Goal: Task Accomplishment & Management: Use online tool/utility

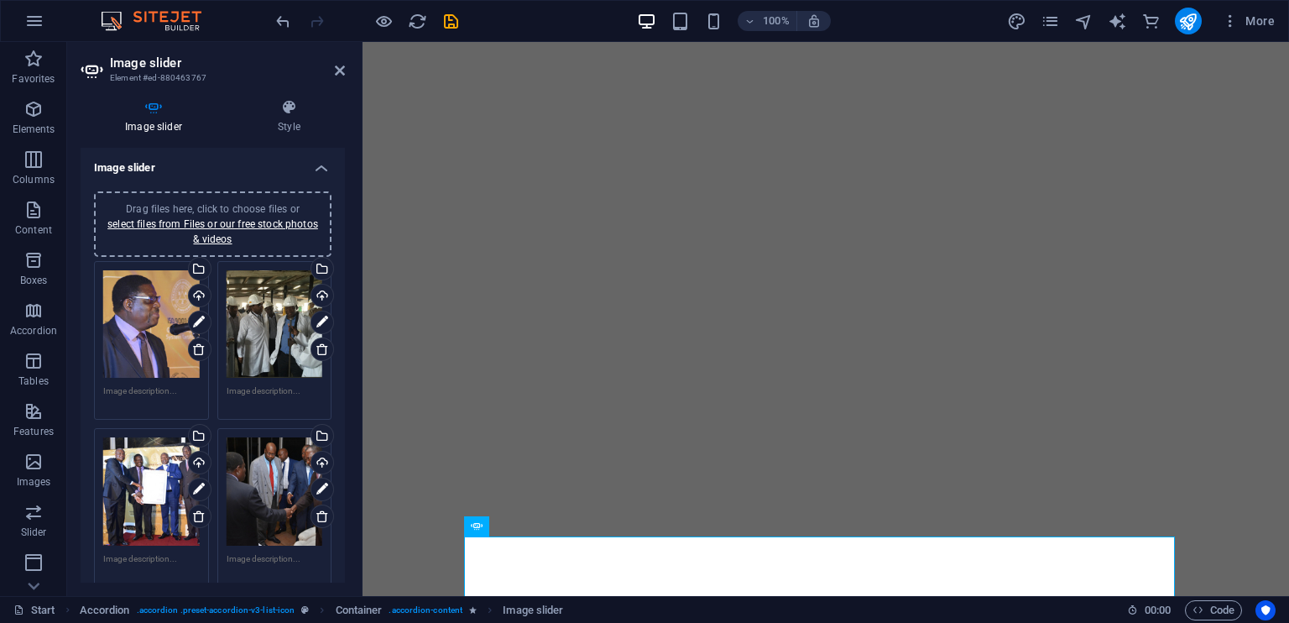
select select "ms"
select select "s"
select select "progressive"
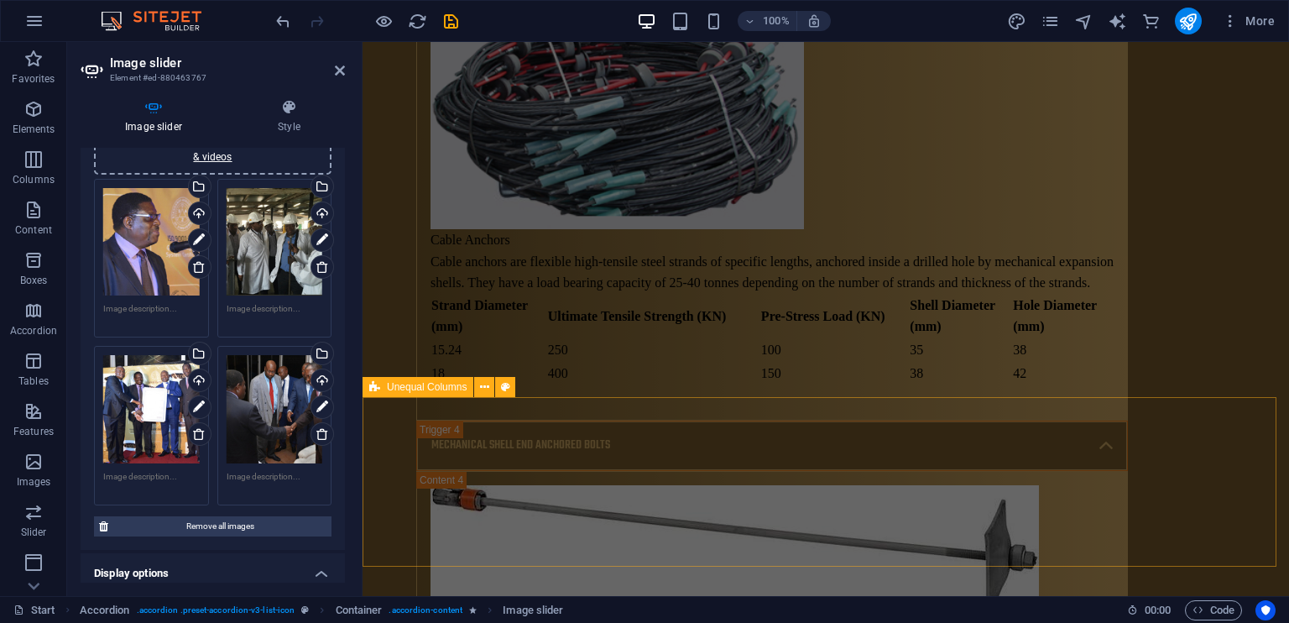
scroll to position [10694, 0]
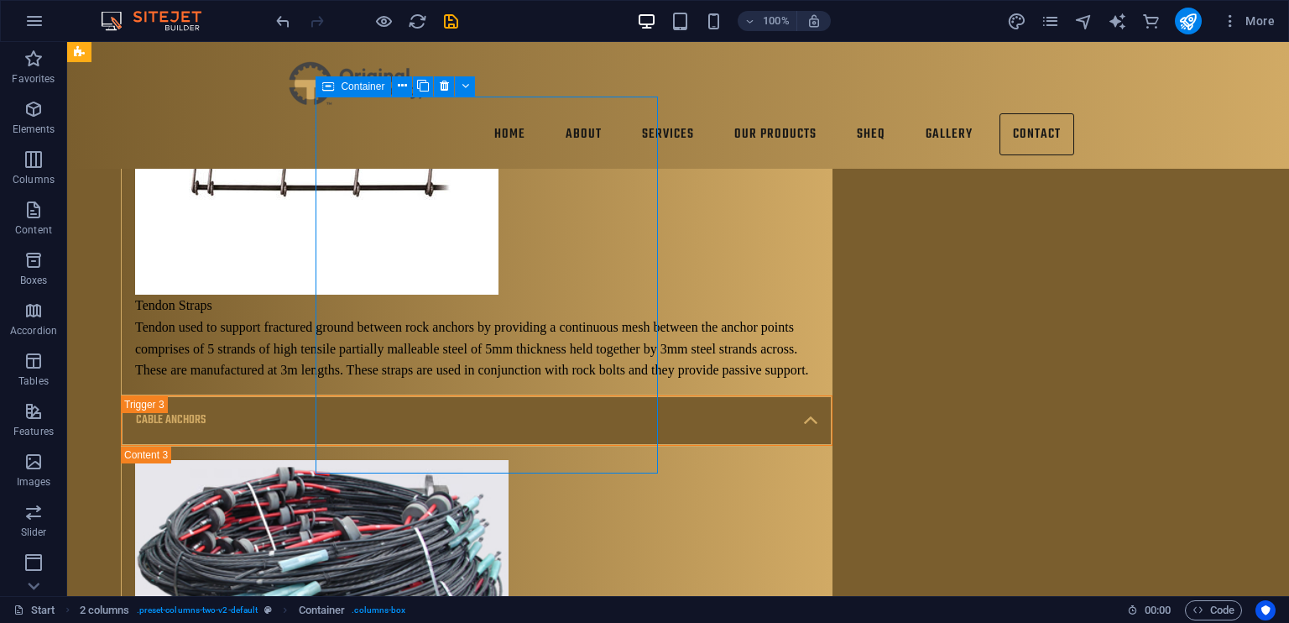
scroll to position [10204, 0]
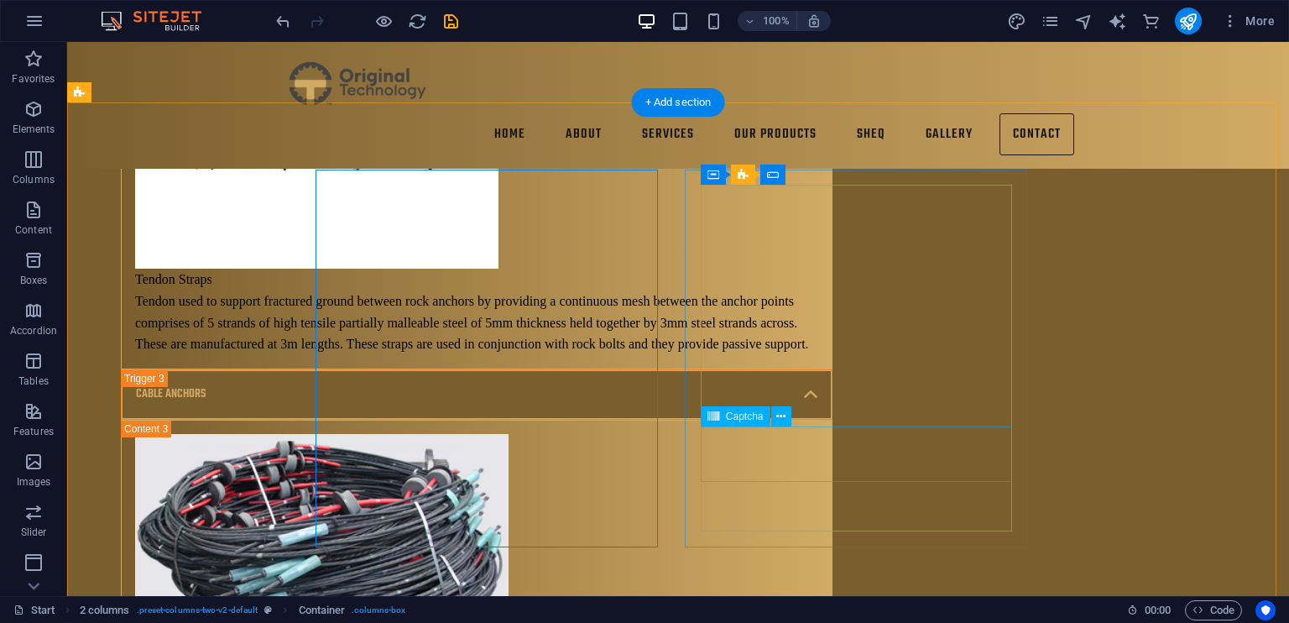
scroll to position [10234, 0]
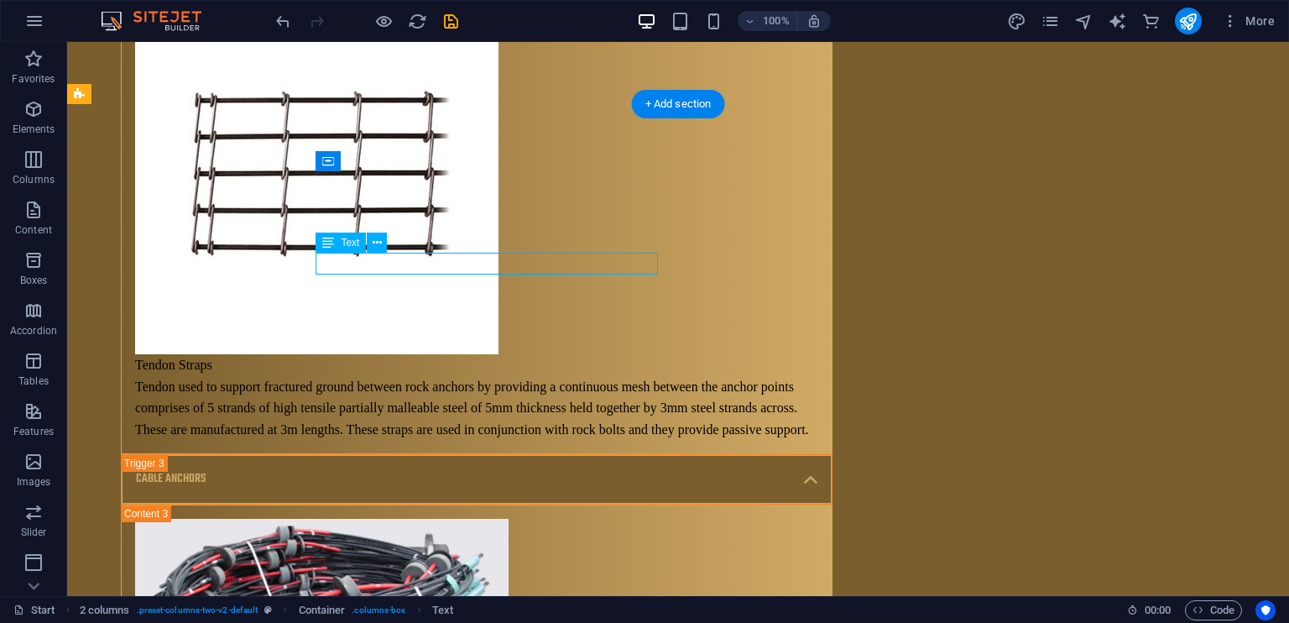
scroll to position [10320, 0]
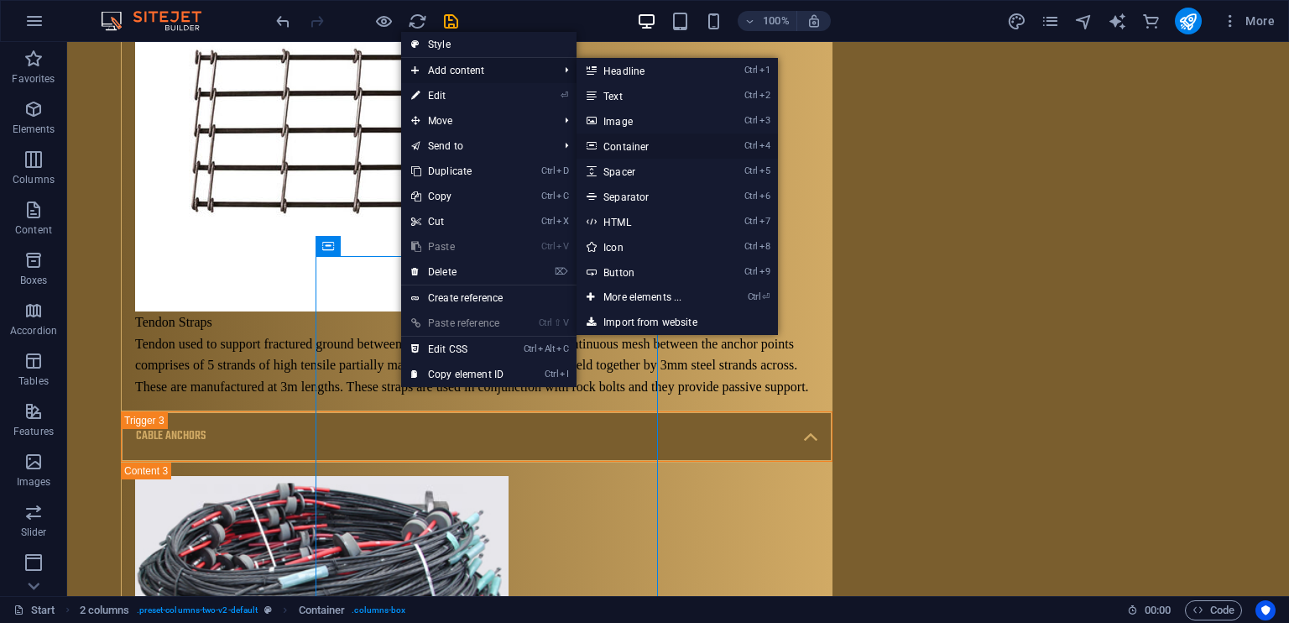
click at [685, 137] on link "Ctrl 4 Container" at bounding box center [646, 145] width 138 height 25
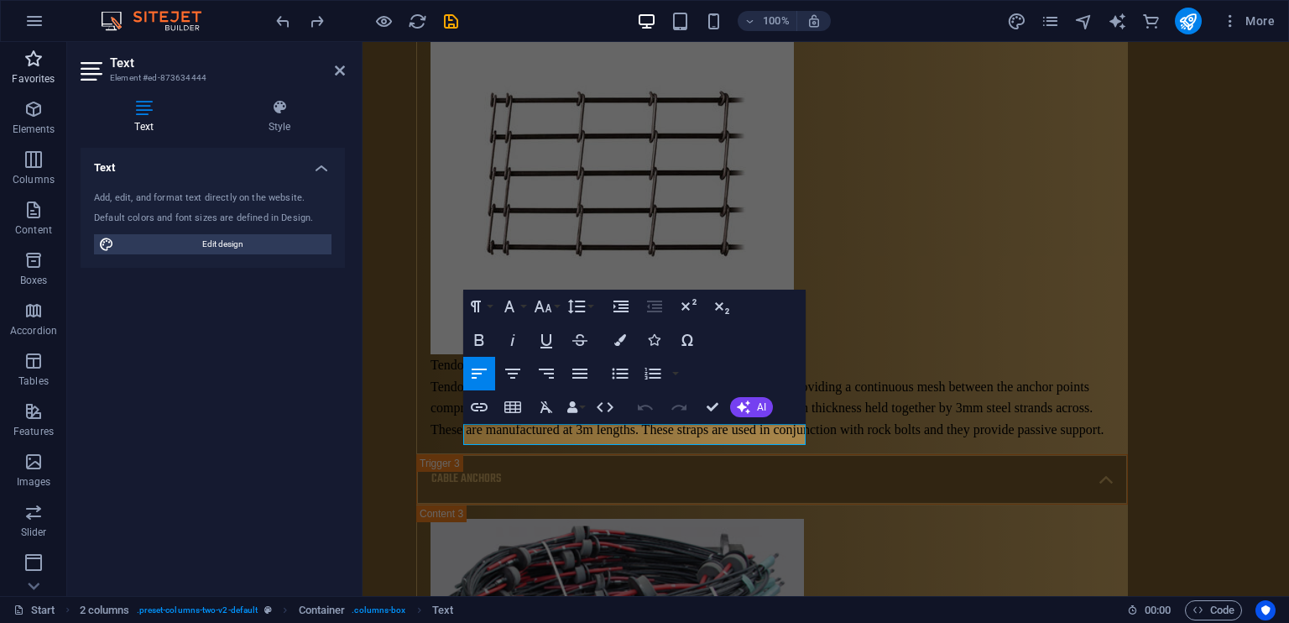
click at [33, 51] on icon "button" at bounding box center [33, 59] width 20 height 20
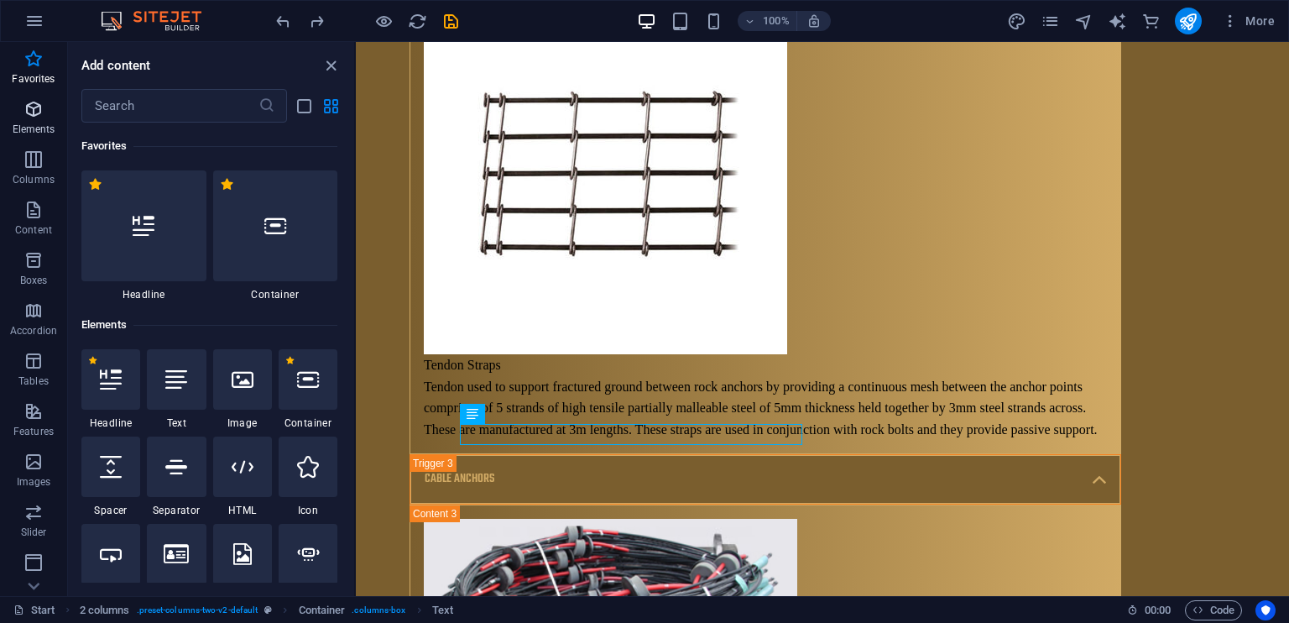
click at [43, 110] on icon "button" at bounding box center [33, 109] width 20 height 20
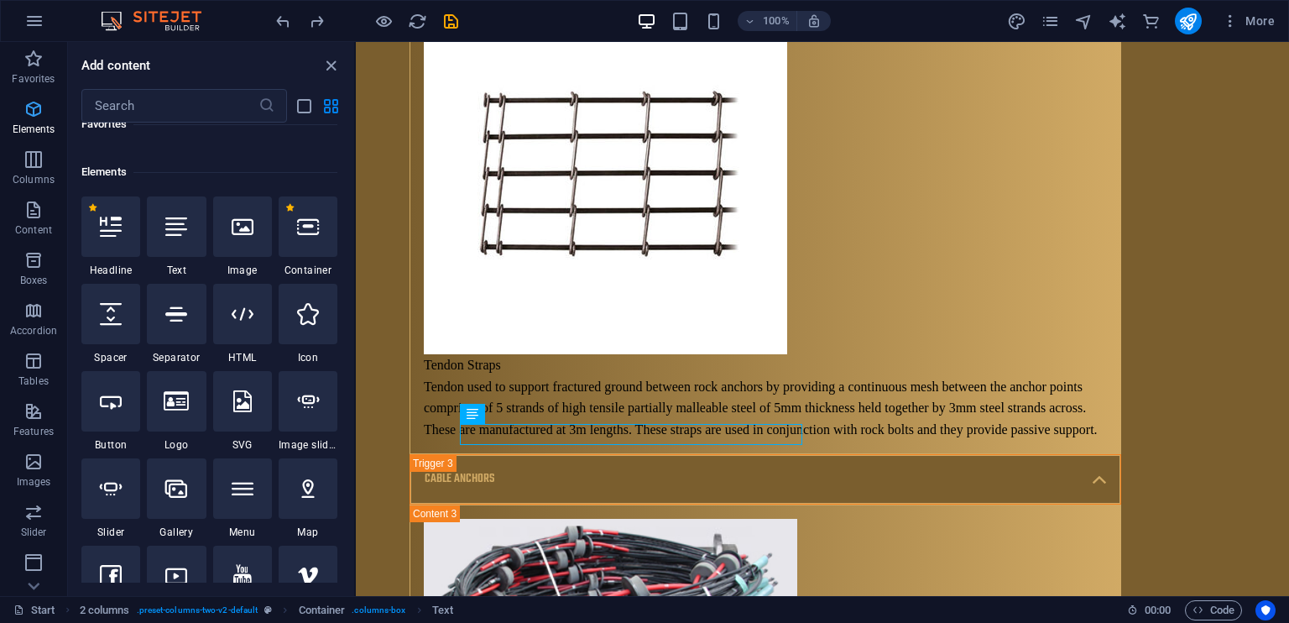
scroll to position [178, 0]
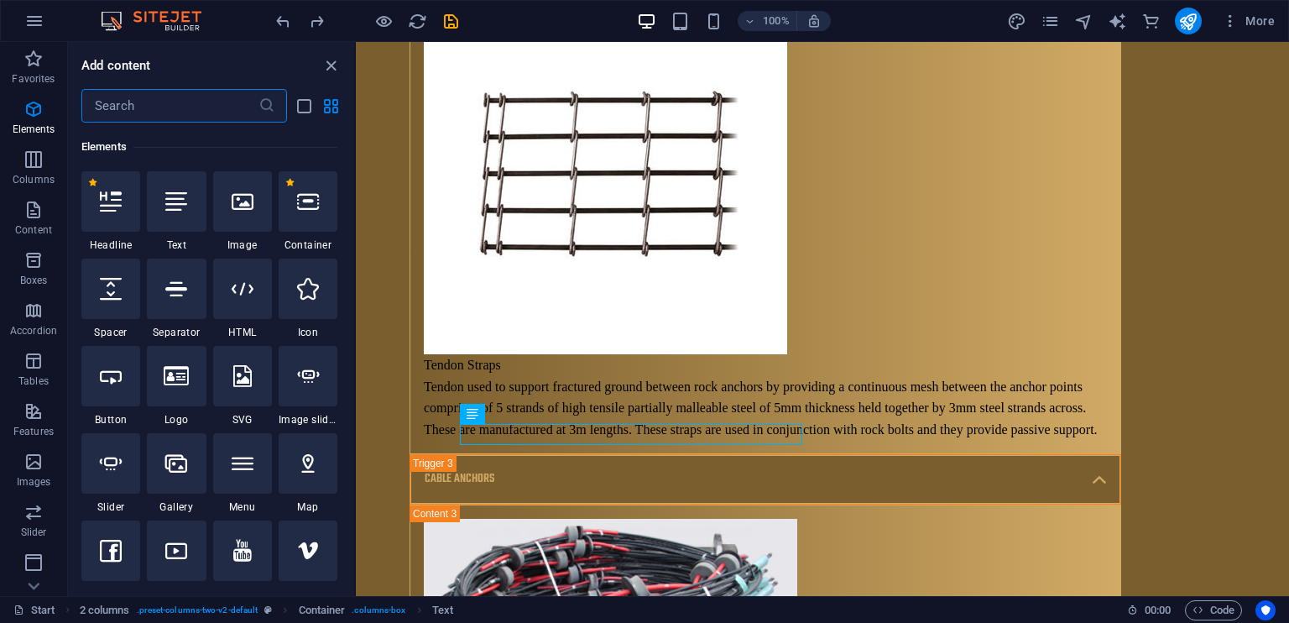
click at [147, 113] on input "text" at bounding box center [169, 106] width 177 height 34
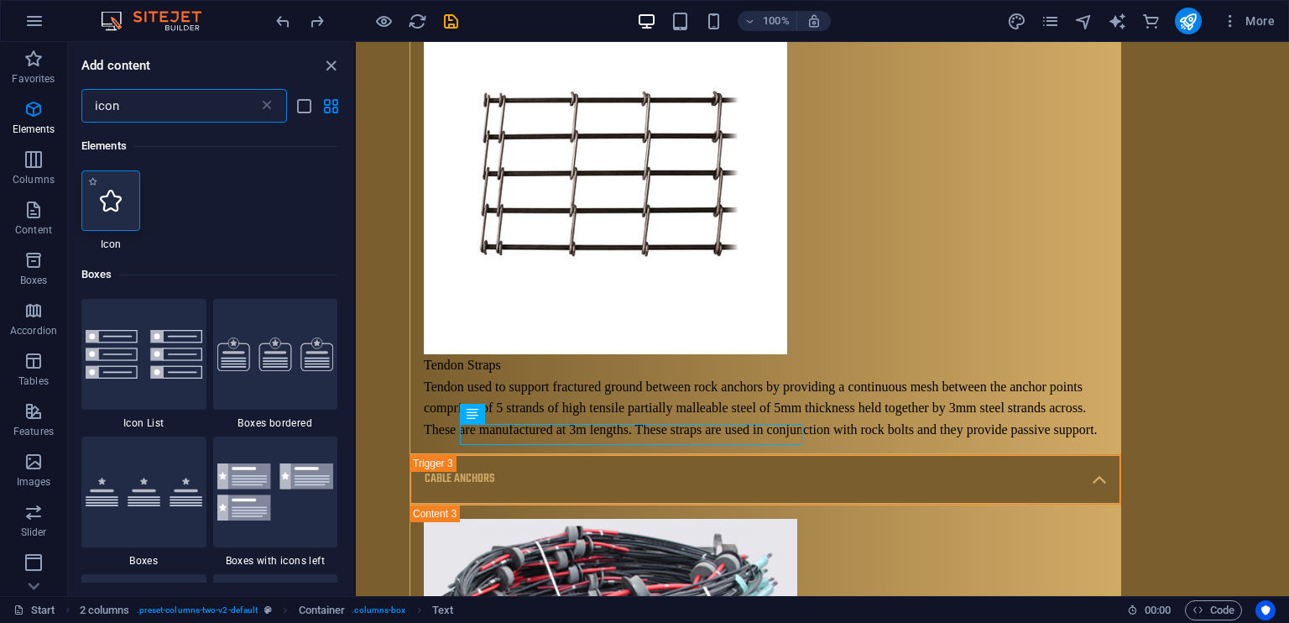
type input "icon"
click at [114, 211] on div at bounding box center [110, 200] width 59 height 60
select select "xMidYMid"
select select "px"
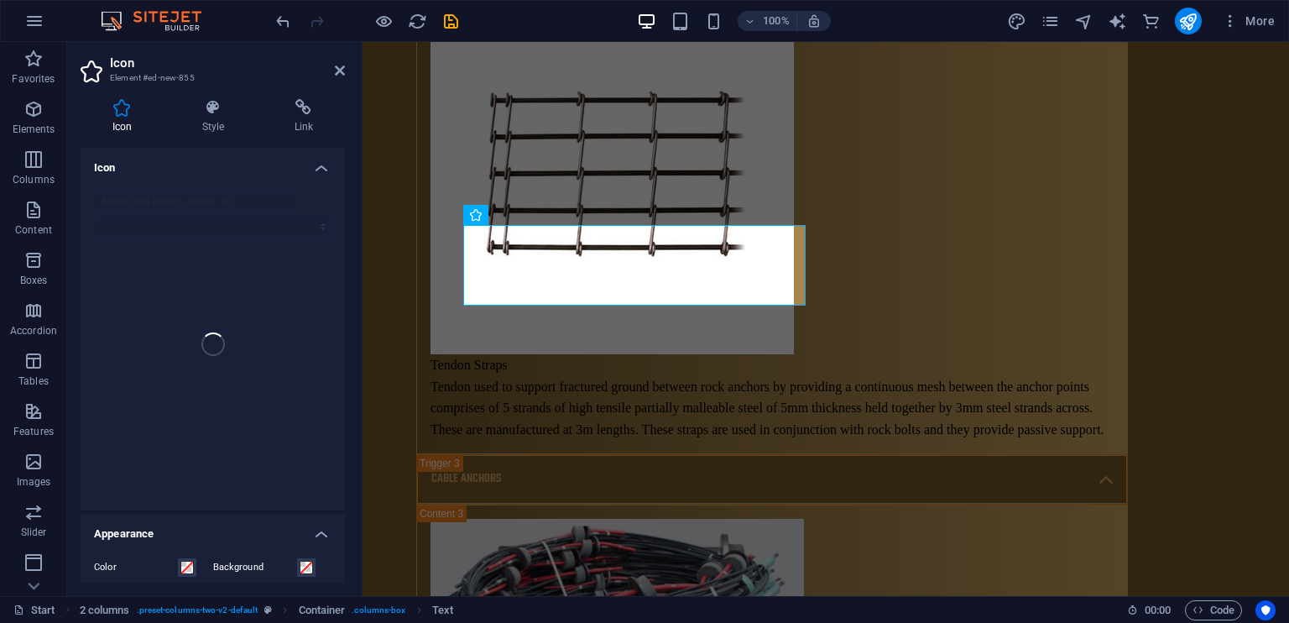
scroll to position [10351, 0]
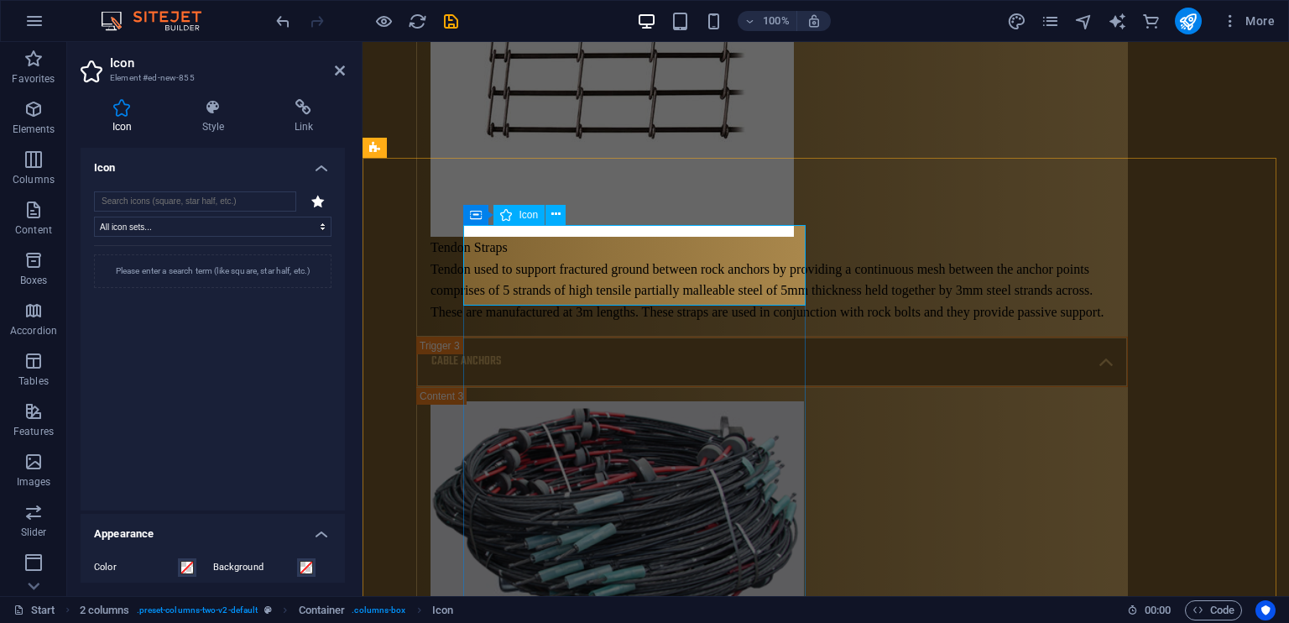
click at [556, 209] on icon at bounding box center [555, 215] width 9 height 18
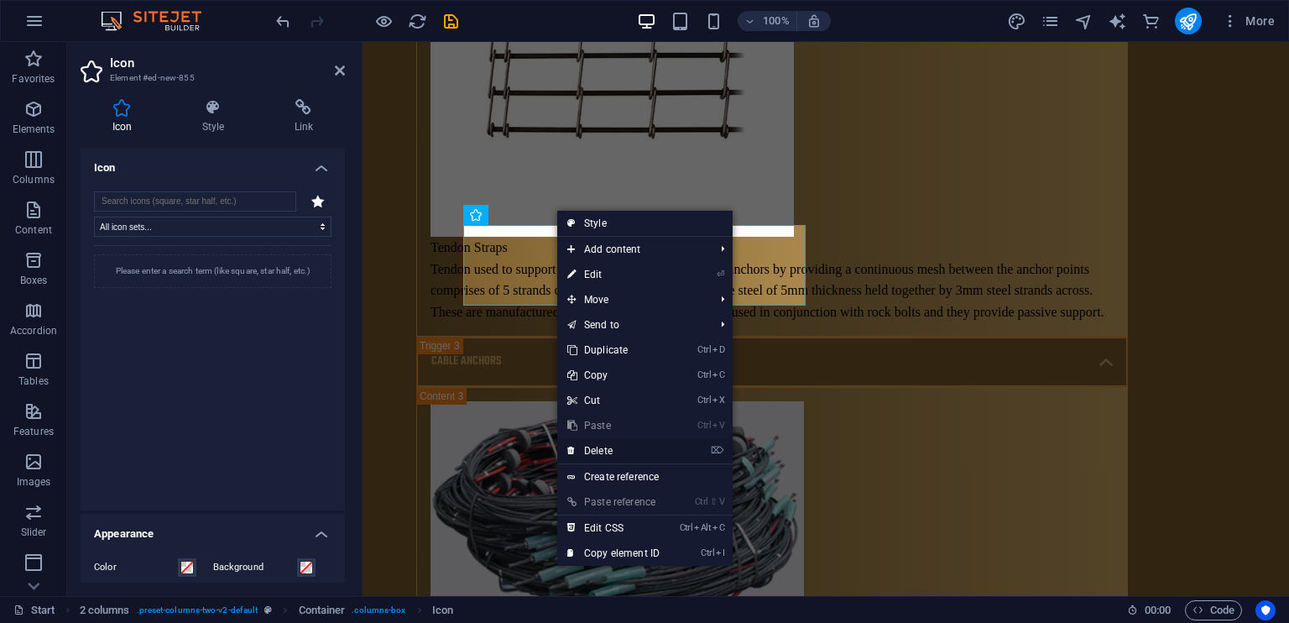
click at [621, 449] on link "⌦ Delete" at bounding box center [613, 450] width 112 height 25
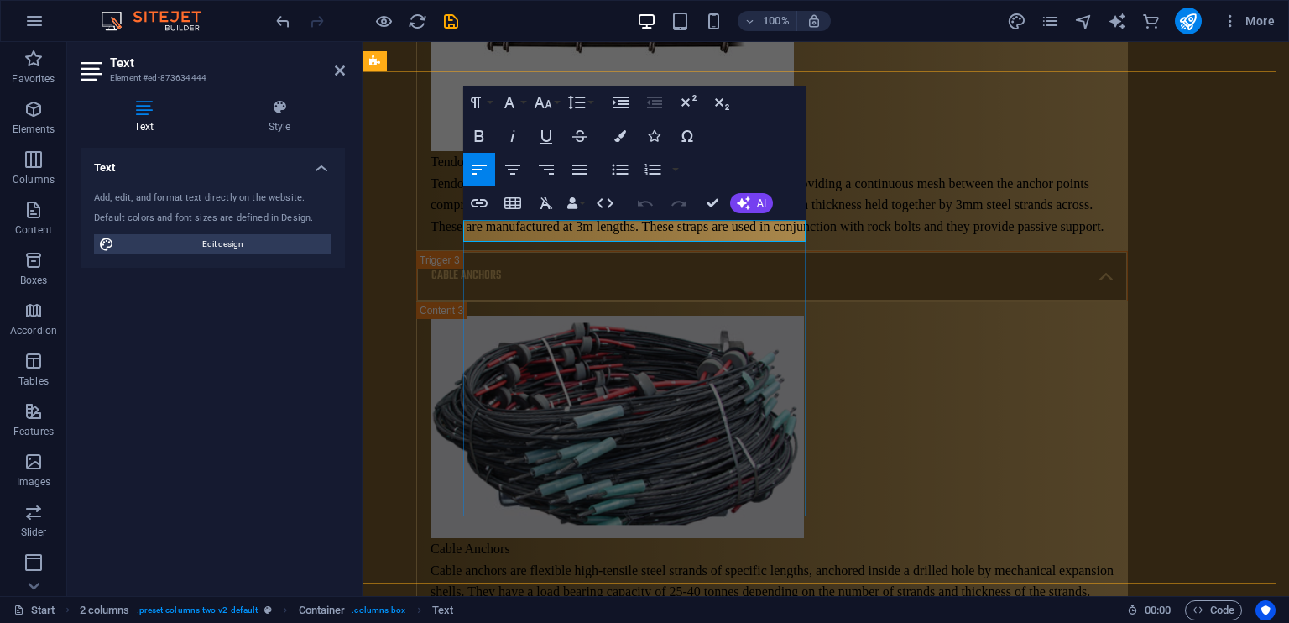
drag, startPoint x: 817, startPoint y: 240, endPoint x: 521, endPoint y: 240, distance: 295.4
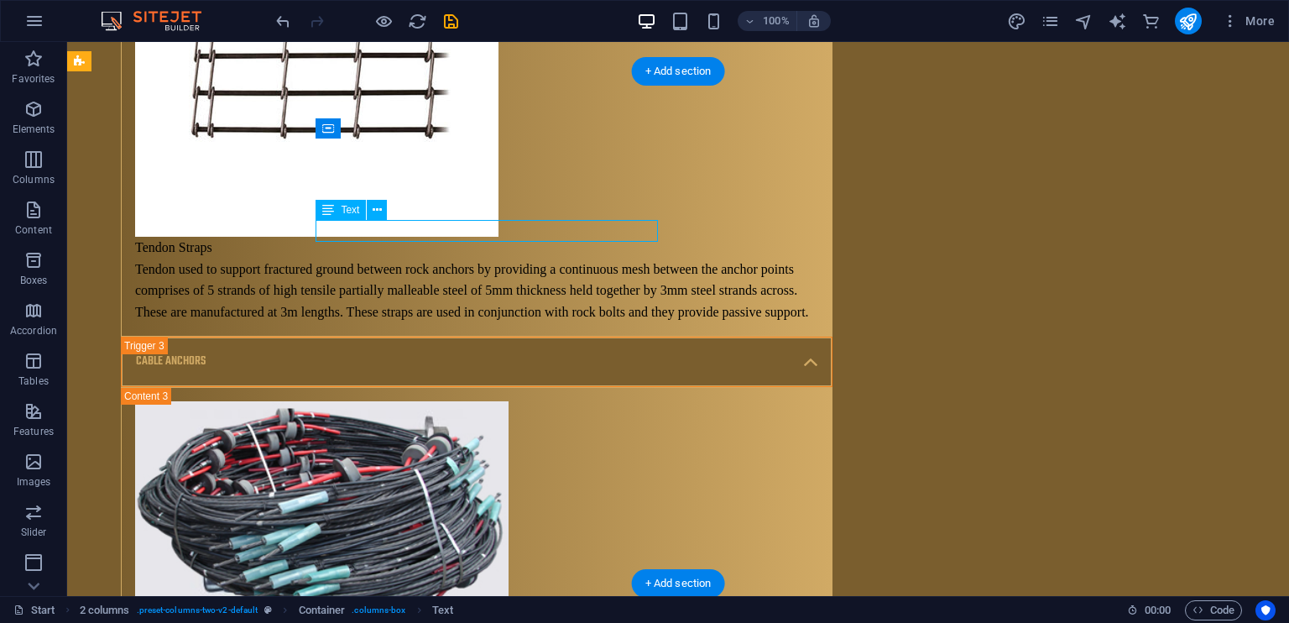
scroll to position [10437, 0]
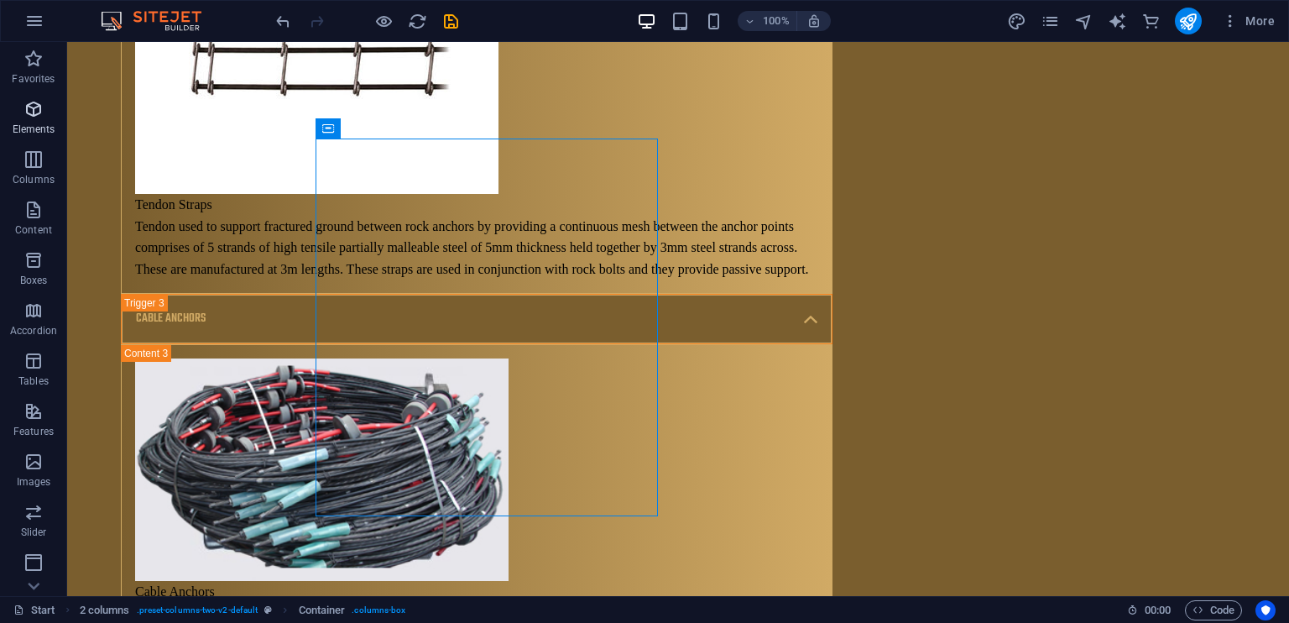
click at [34, 109] on icon "button" at bounding box center [33, 109] width 20 height 20
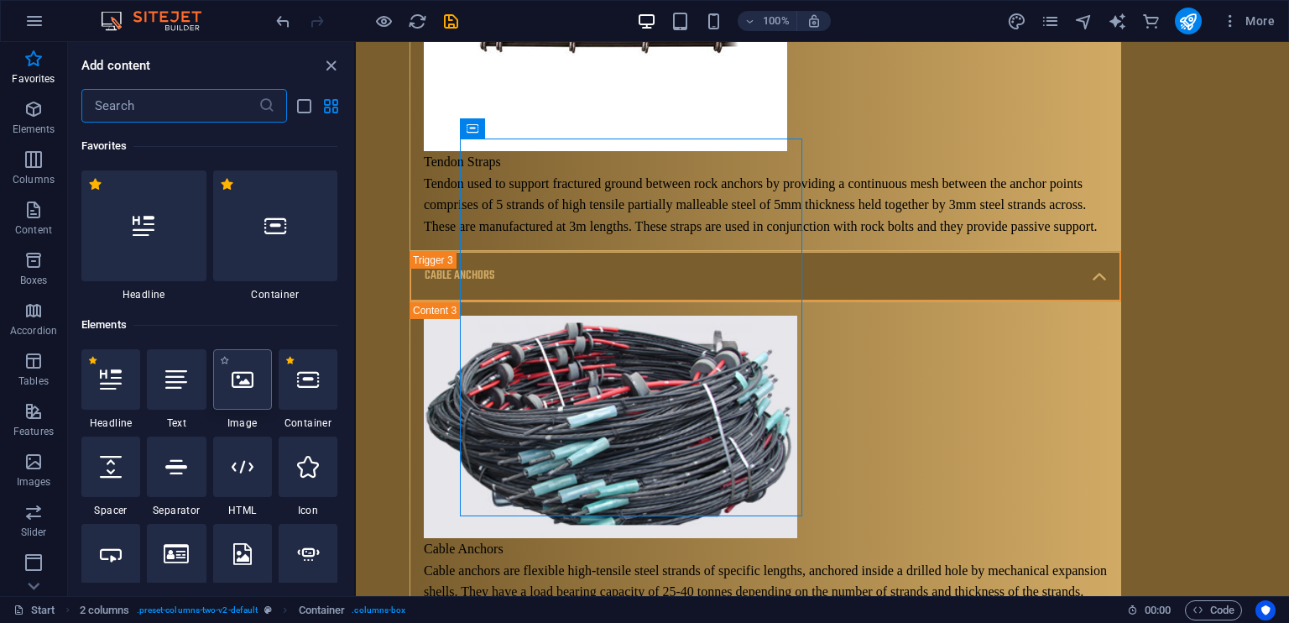
scroll to position [30, 0]
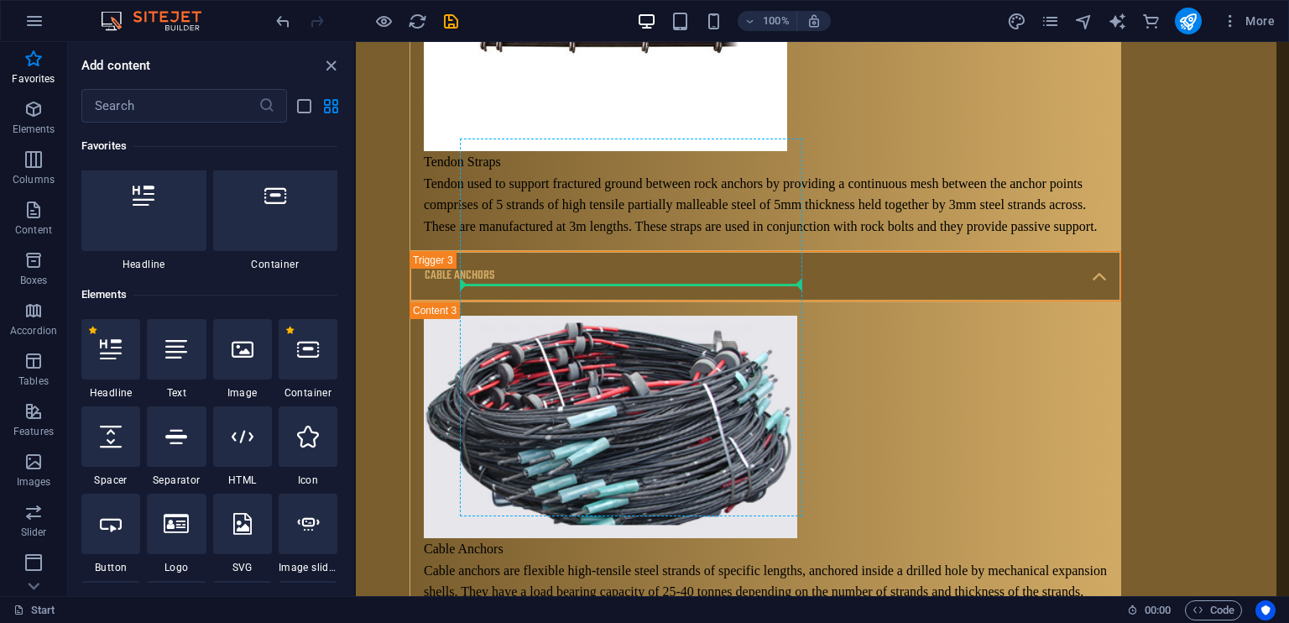
select select "xMidYMid"
select select "px"
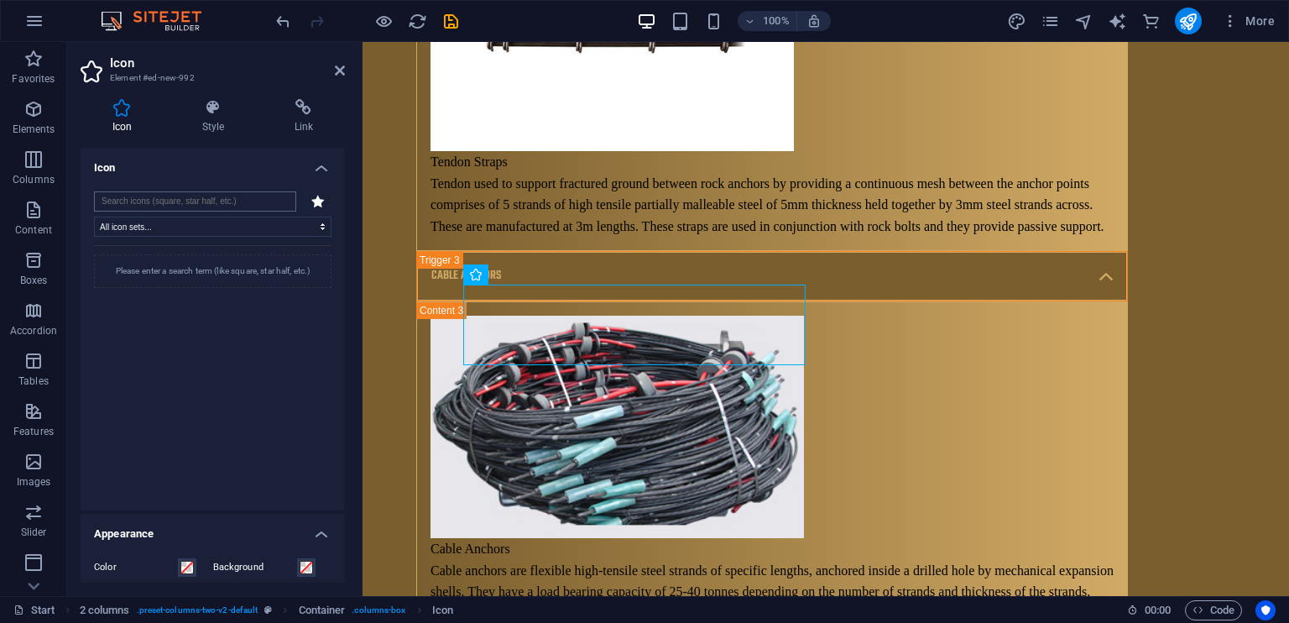
click at [137, 199] on input "search" at bounding box center [195, 201] width 202 height 20
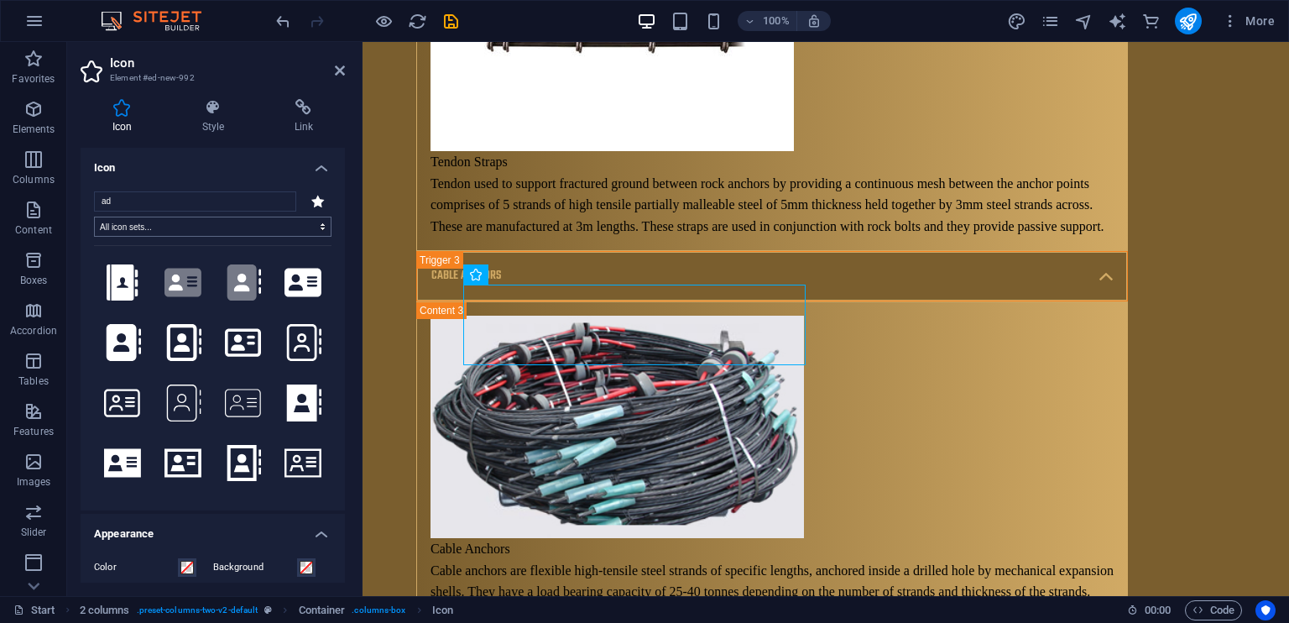
type input "a"
click at [102, 197] on input "address" at bounding box center [195, 201] width 202 height 20
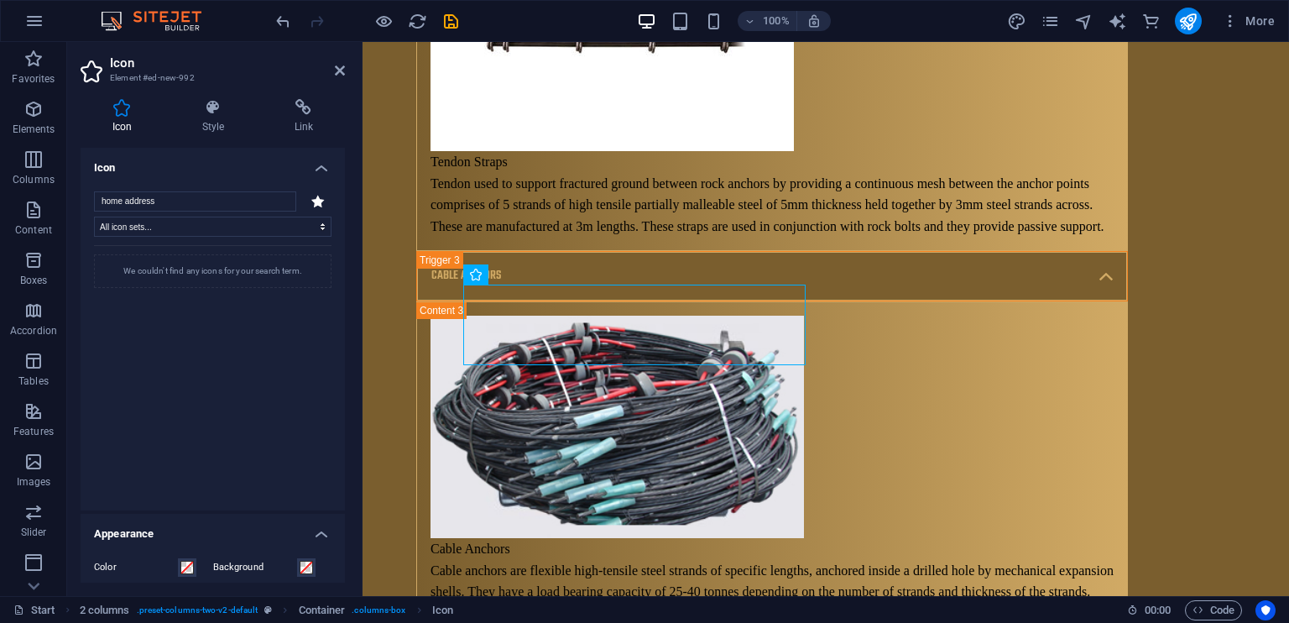
drag, startPoint x: 211, startPoint y: 201, endPoint x: 121, endPoint y: 212, distance: 91.4
click at [121, 212] on div "home address All icon sets... IcoFont Ionicons FontAwesome Brands FontAwesome D…" at bounding box center [213, 343] width 238 height 305
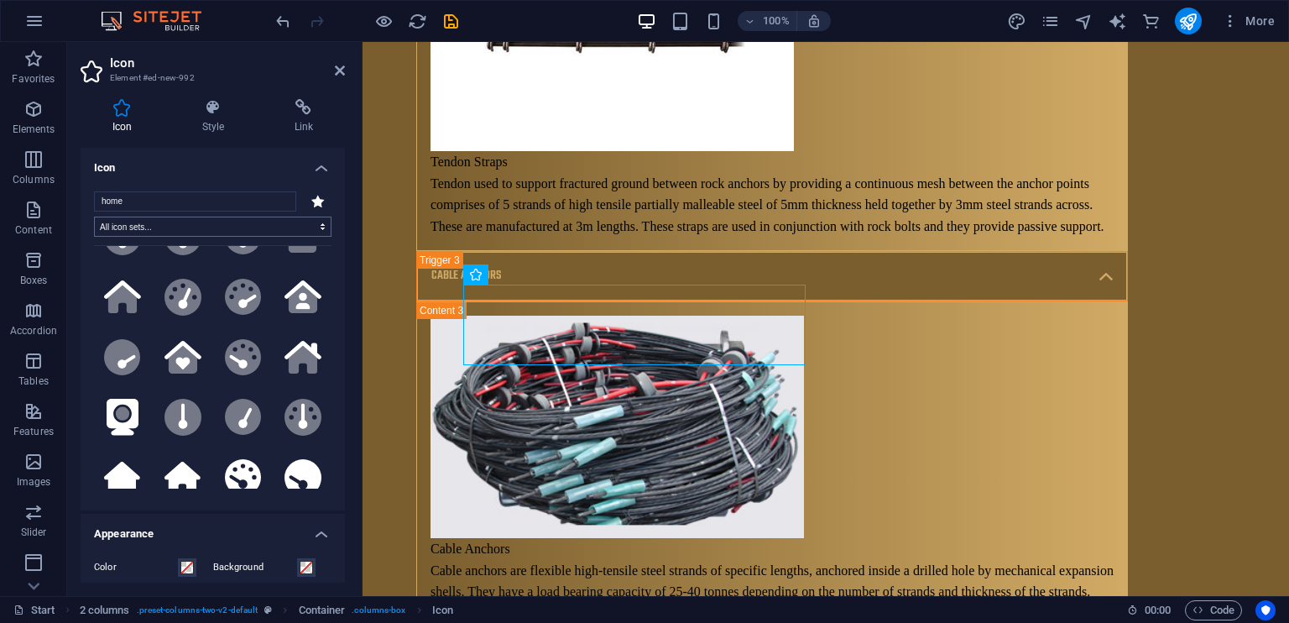
scroll to position [168, 0]
drag, startPoint x: 135, startPoint y: 204, endPoint x: 55, endPoint y: 196, distance: 81.0
click at [55, 196] on section "Favorites Elements Columns Content Boxes Accordion Tables Features Images Slide…" at bounding box center [644, 319] width 1289 height 554
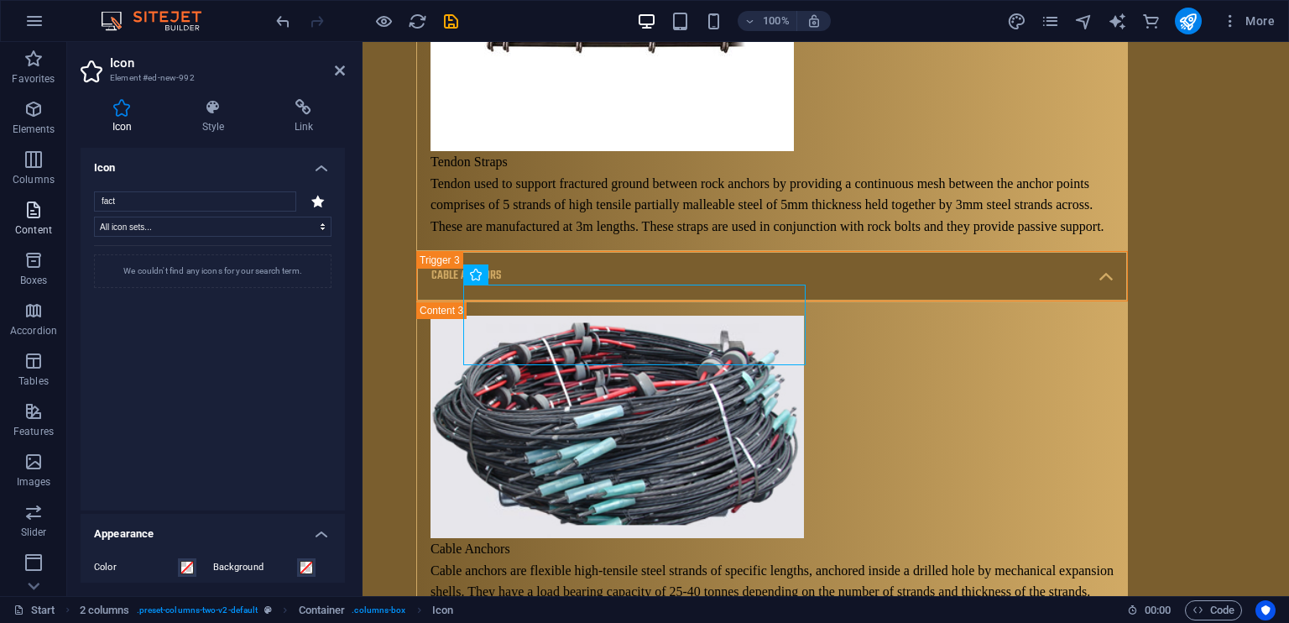
scroll to position [0, 0]
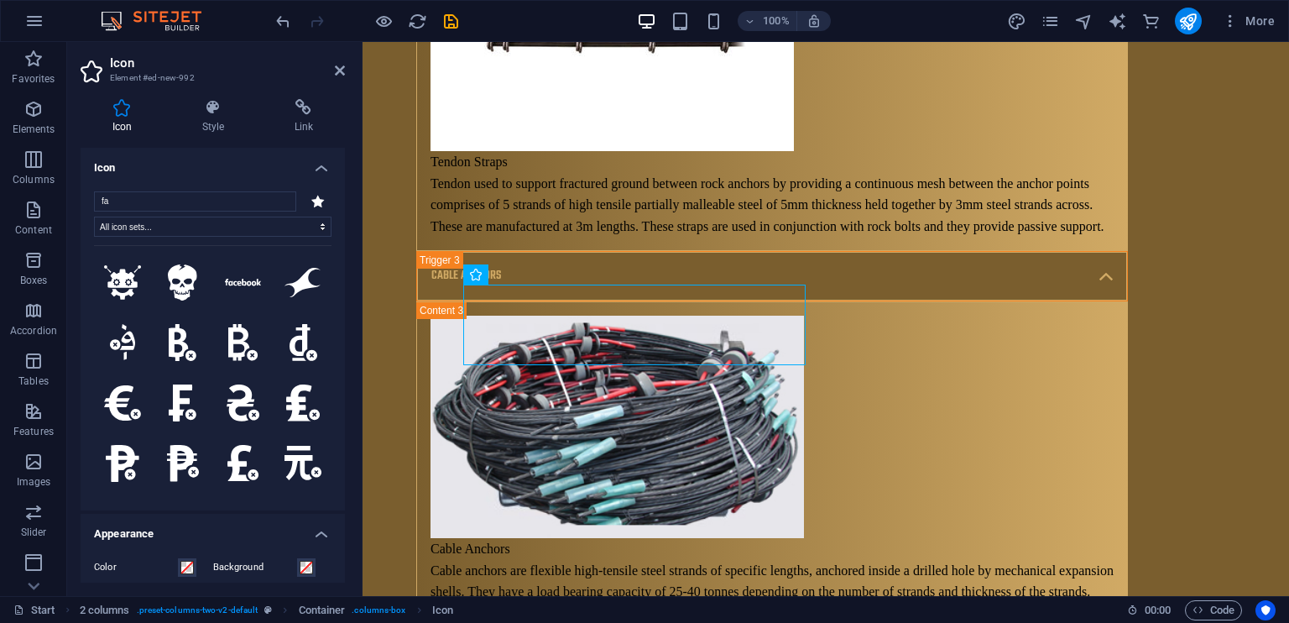
type input "f"
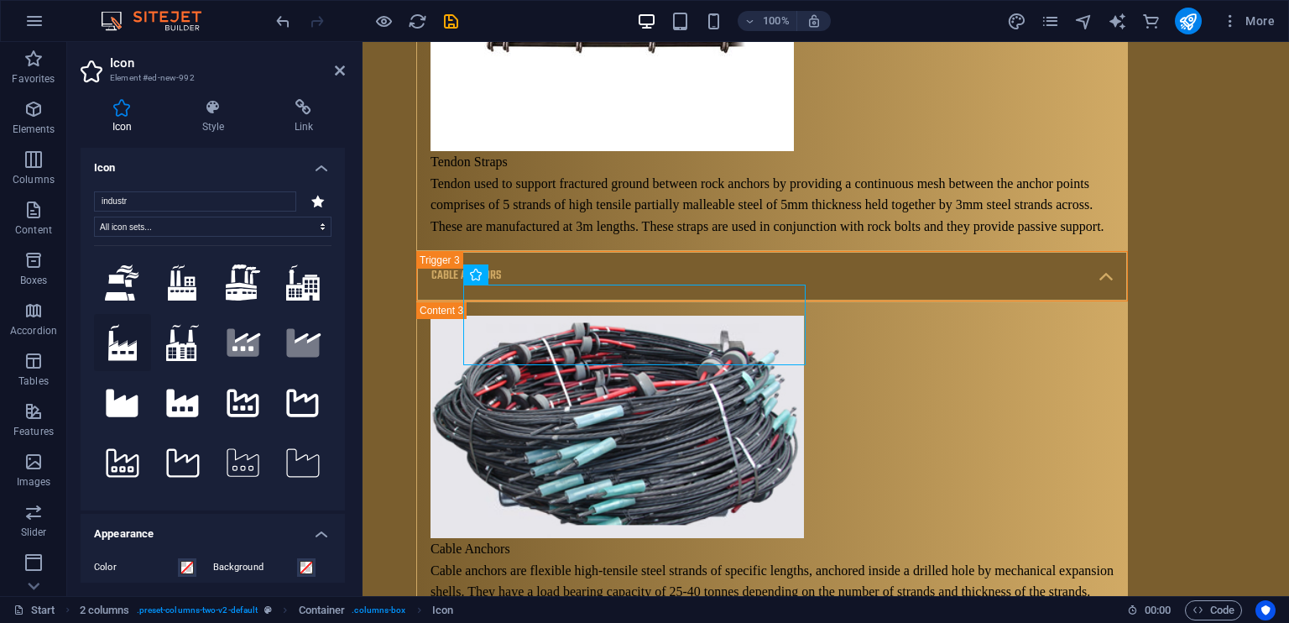
type input "industr"
click at [138, 340] on button at bounding box center [122, 342] width 57 height 57
click at [222, 114] on icon at bounding box center [213, 107] width 86 height 17
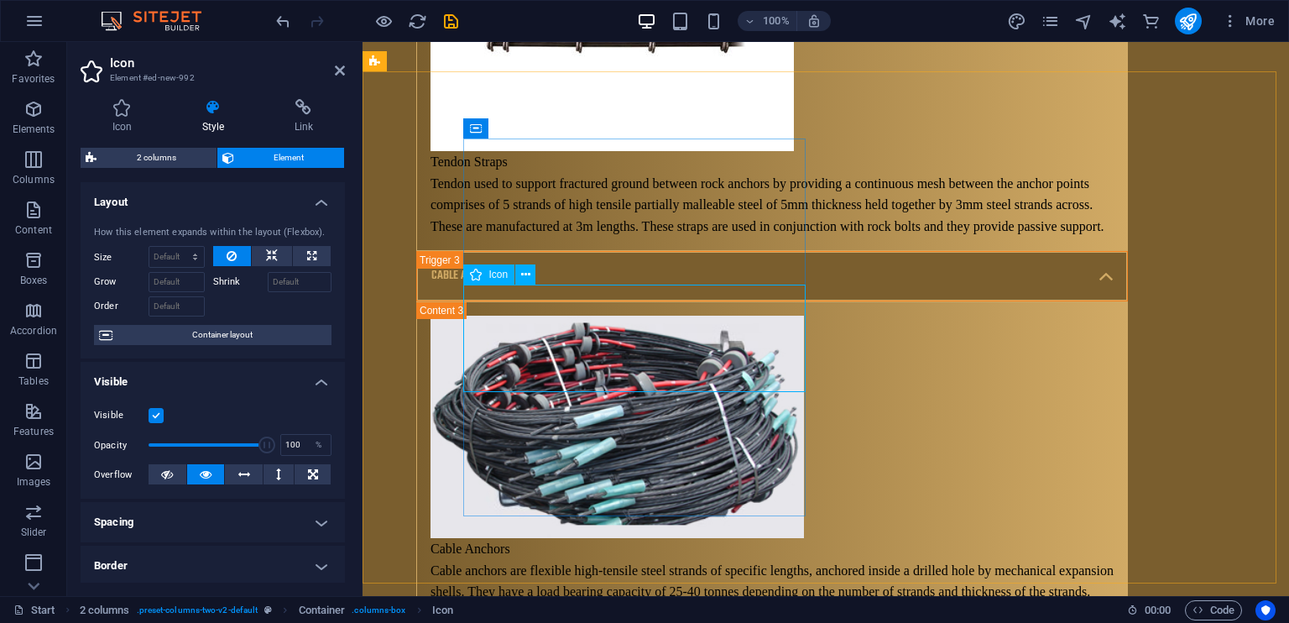
click at [303, 158] on span "Element" at bounding box center [289, 158] width 101 height 20
click at [310, 133] on h4 "Link" at bounding box center [304, 116] width 82 height 35
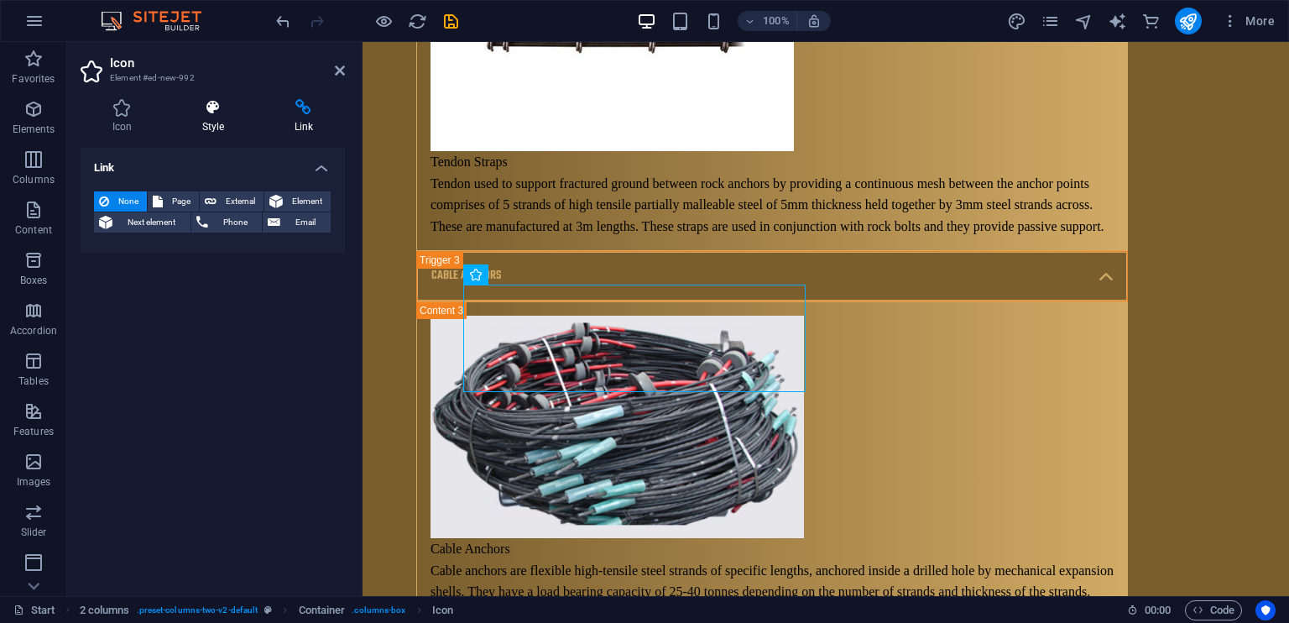
click at [238, 113] on icon at bounding box center [213, 107] width 86 height 17
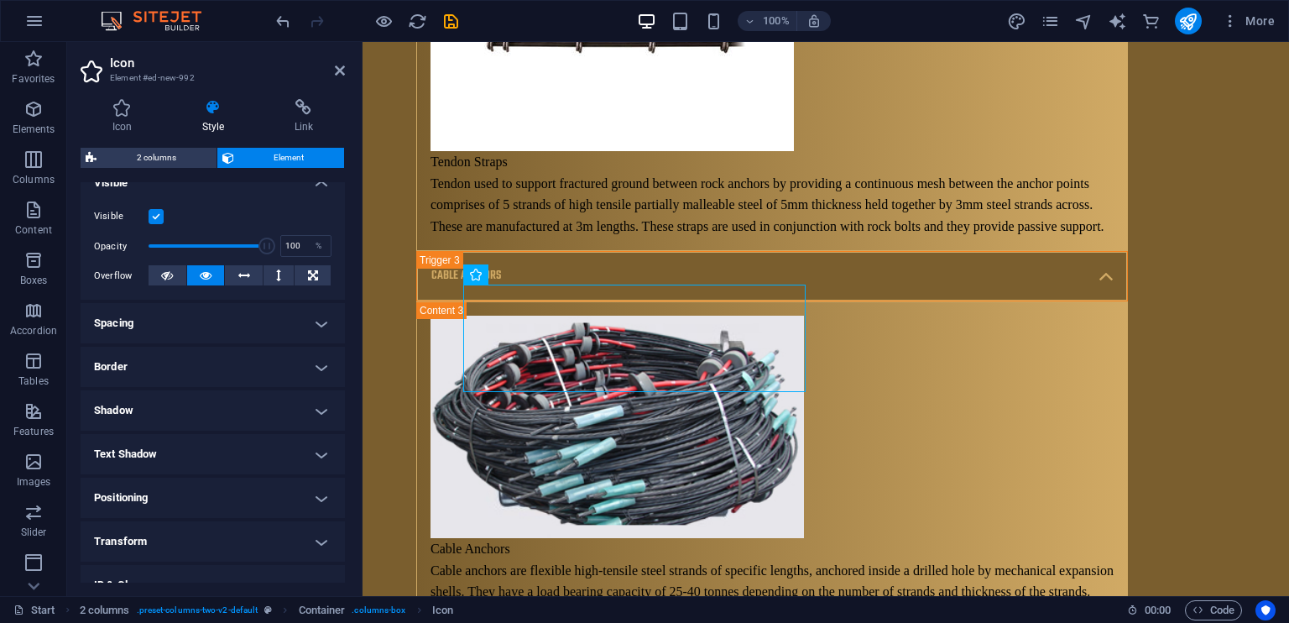
scroll to position [308, 0]
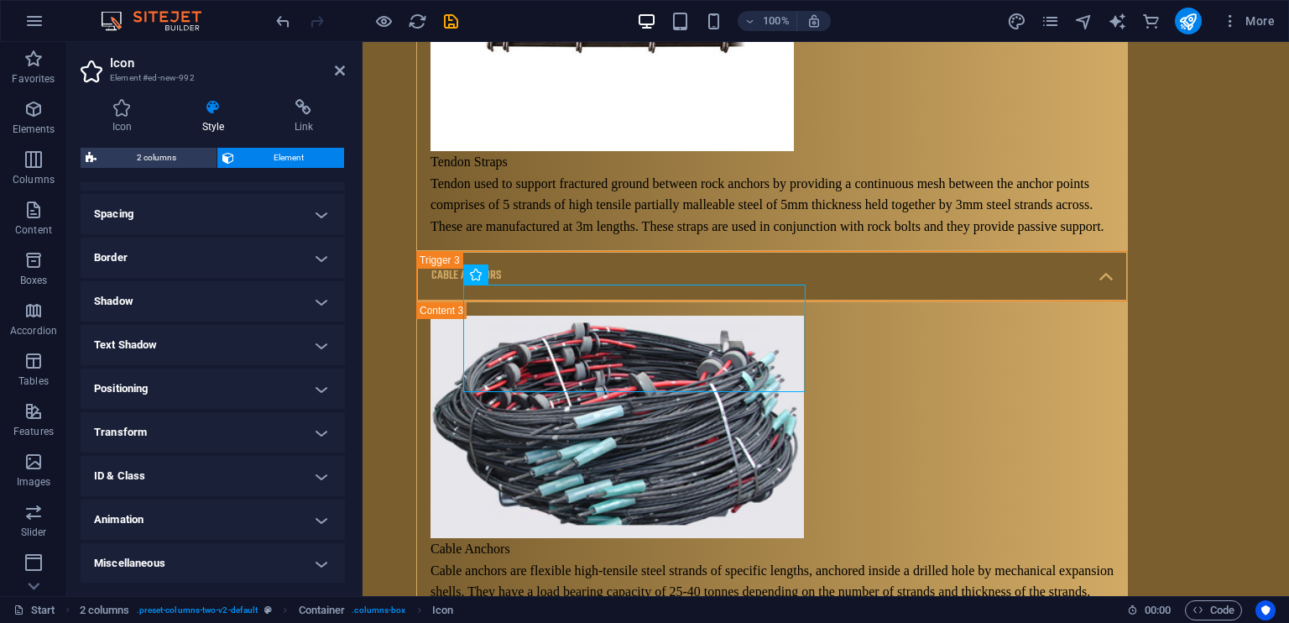
click at [168, 528] on h4 "Animation" at bounding box center [213, 519] width 264 height 40
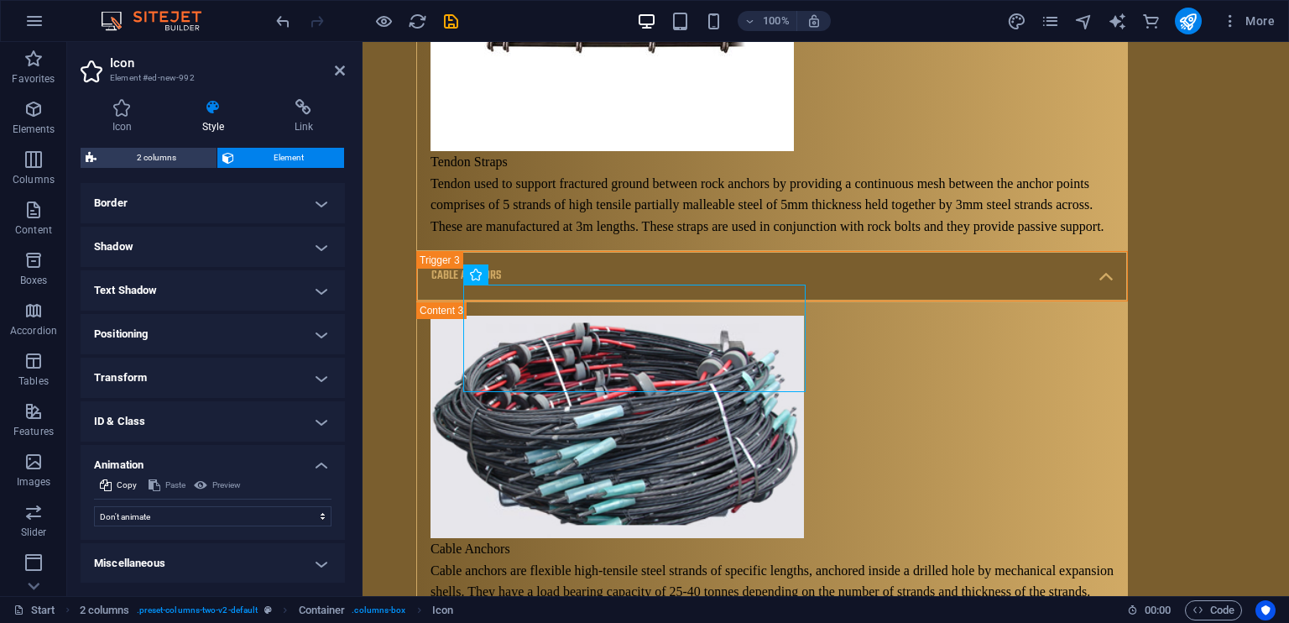
click at [194, 551] on h4 "Miscellaneous" at bounding box center [213, 563] width 264 height 40
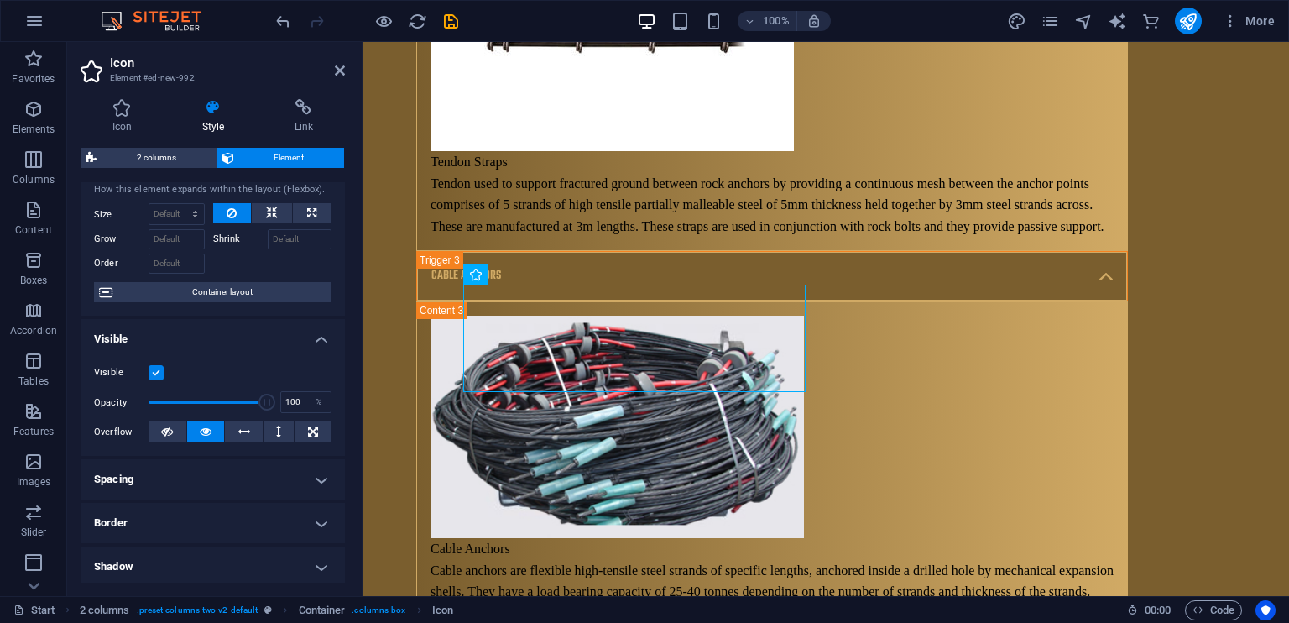
scroll to position [0, 0]
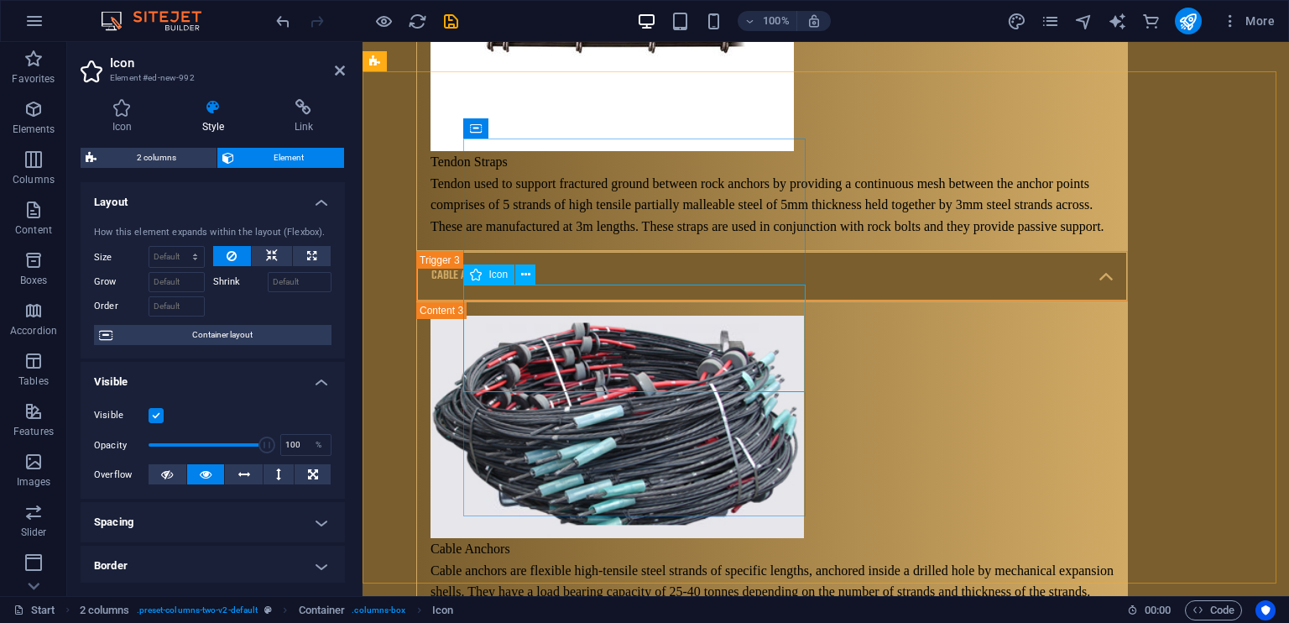
click at [504, 271] on span "Icon" at bounding box center [497, 274] width 19 height 10
click at [526, 273] on icon at bounding box center [525, 275] width 9 height 18
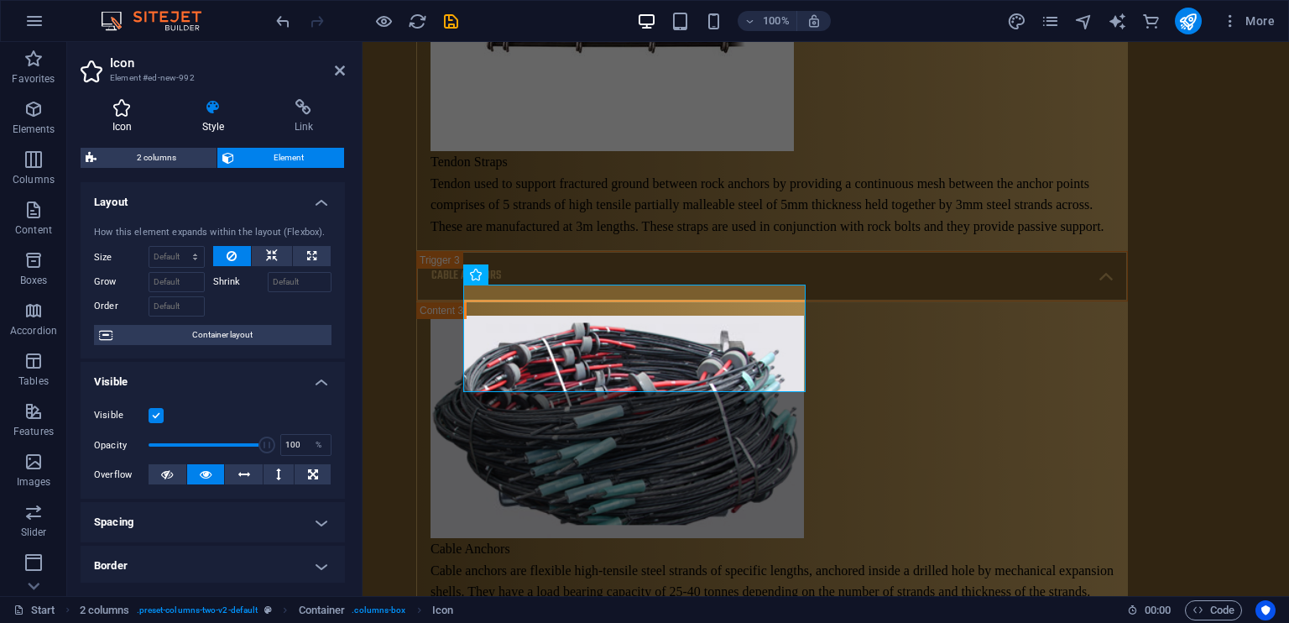
click at [117, 113] on icon at bounding box center [122, 107] width 83 height 17
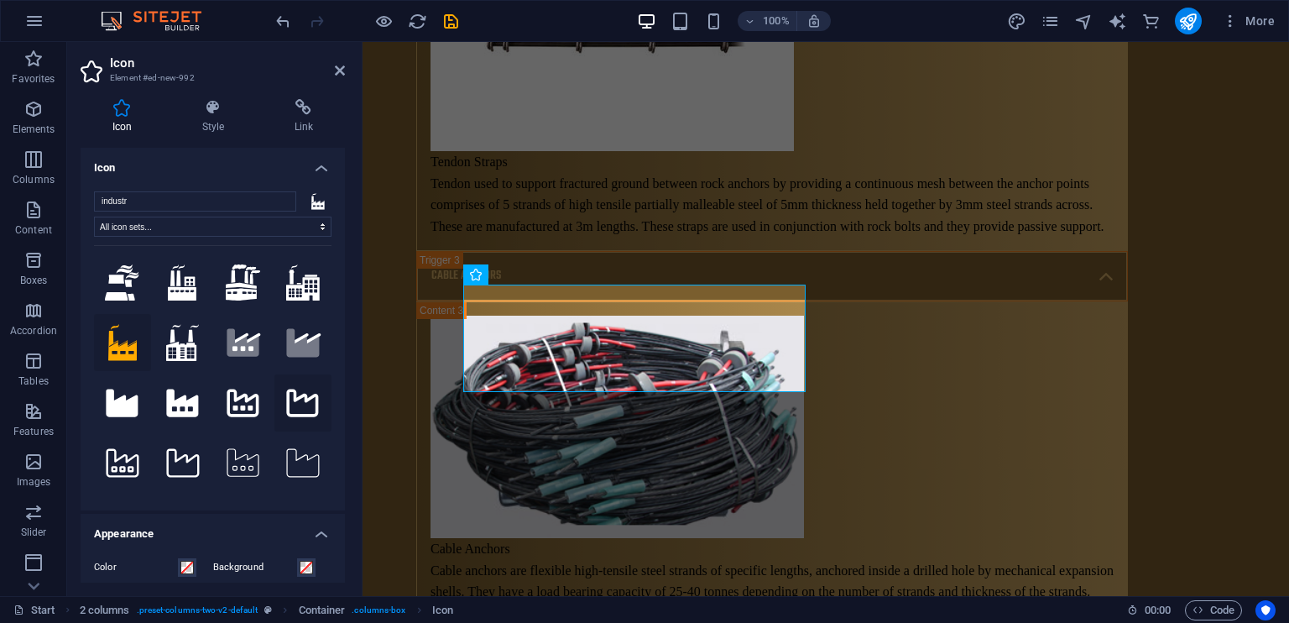
scroll to position [113, 0]
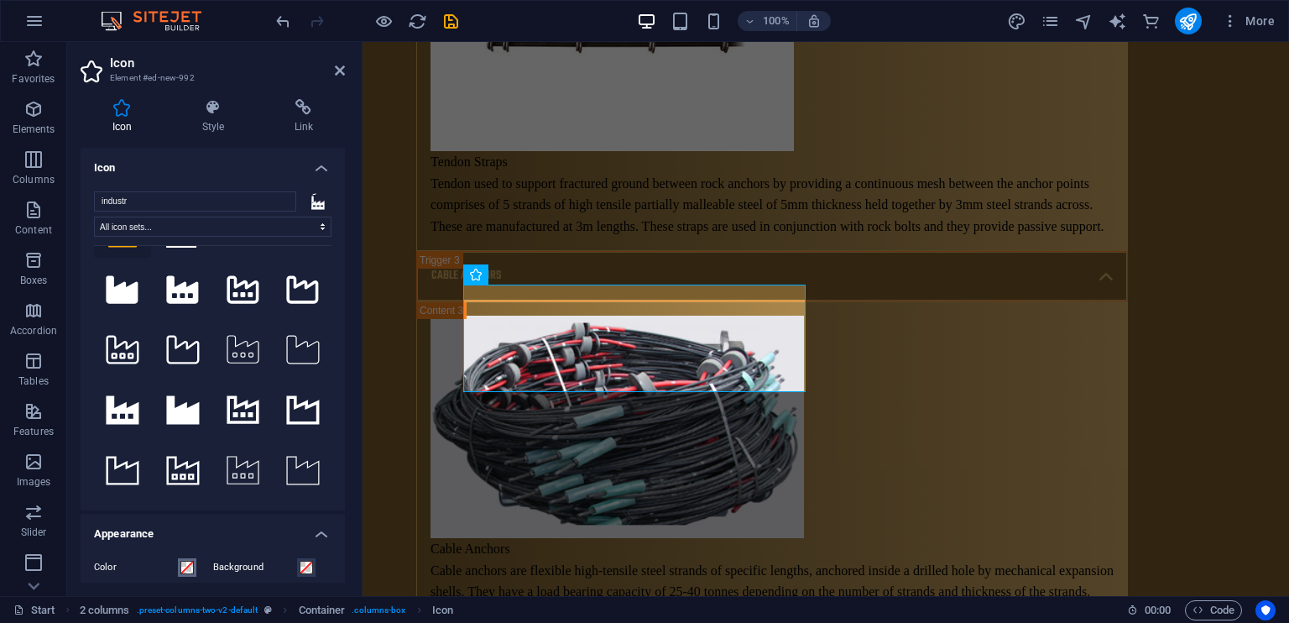
click at [192, 568] on span at bounding box center [186, 567] width 13 height 13
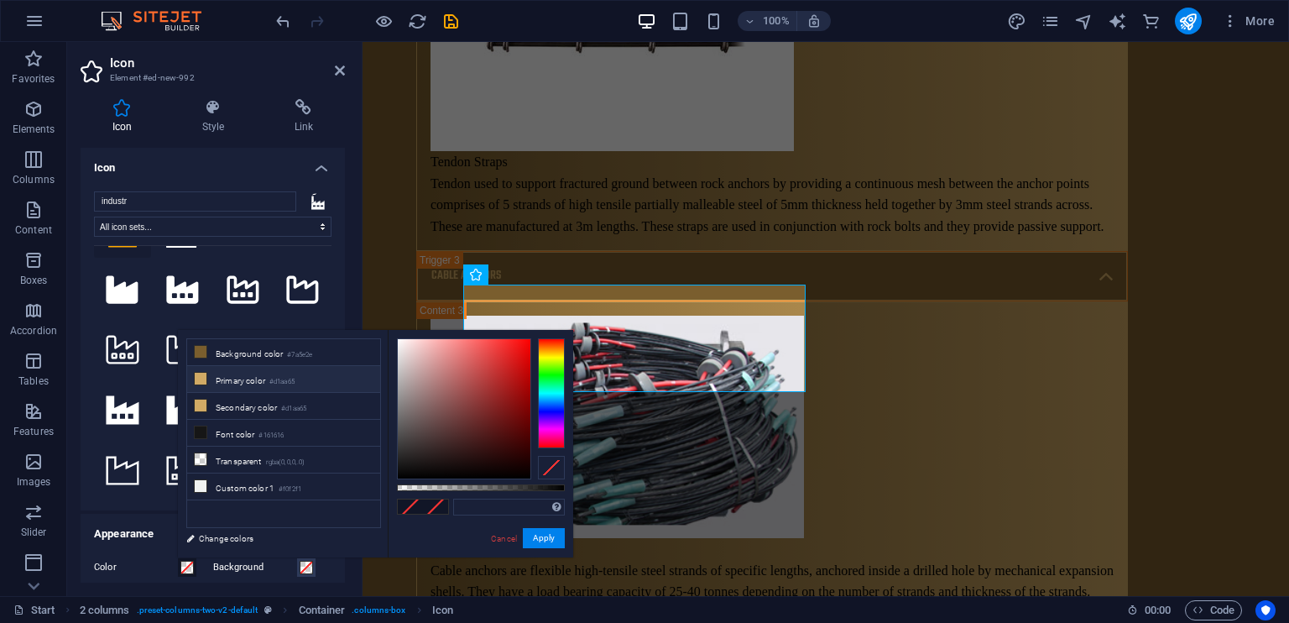
click at [264, 375] on li "Primary color #d1aa65" at bounding box center [283, 379] width 193 height 27
type input "#d1aa65"
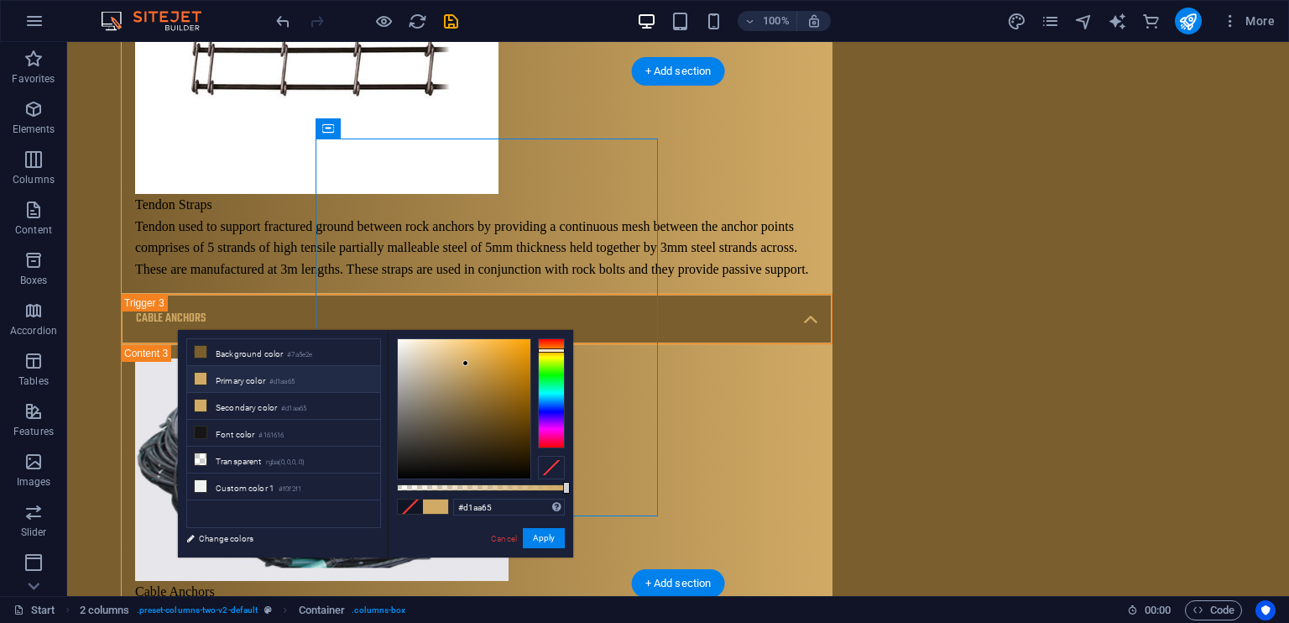
drag, startPoint x: 353, startPoint y: 489, endPoint x: 303, endPoint y: 232, distance: 262.5
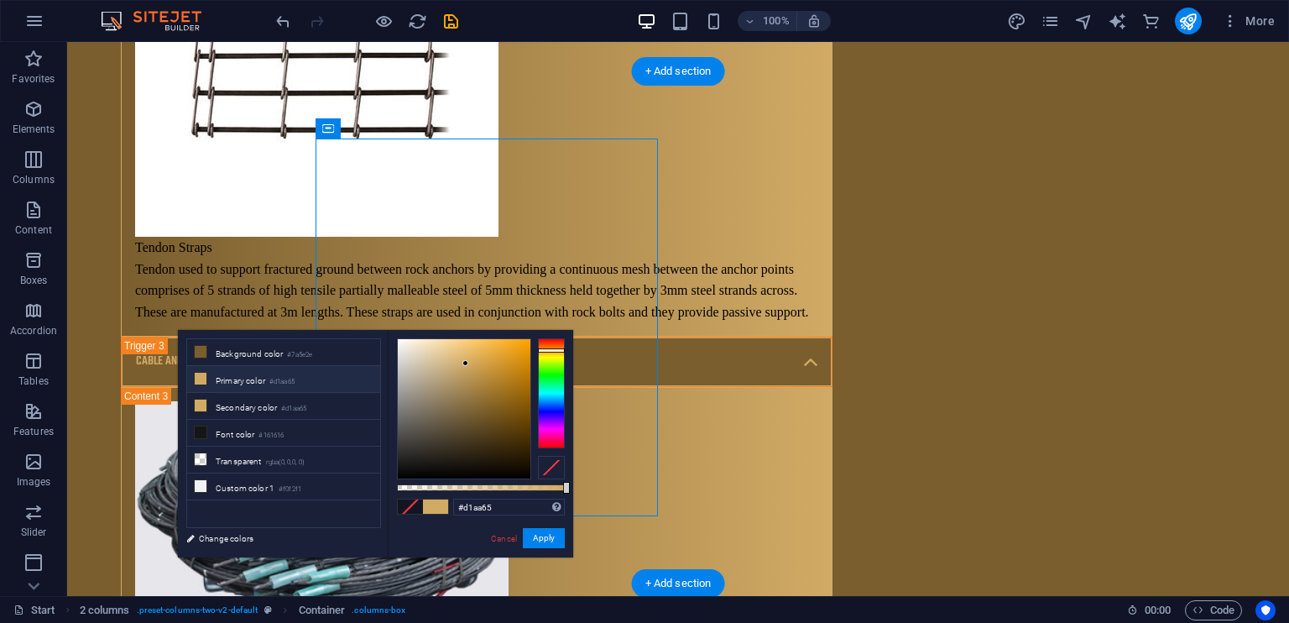
scroll to position [10437, 0]
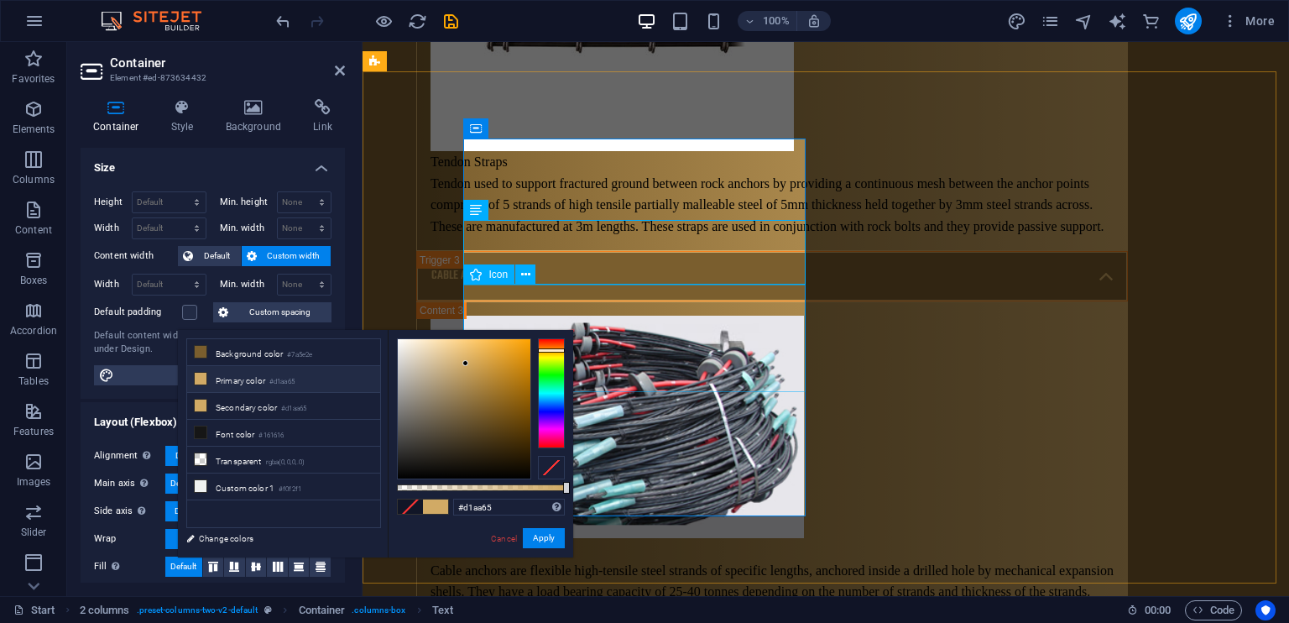
click at [508, 540] on link "Cancel" at bounding box center [503, 538] width 29 height 13
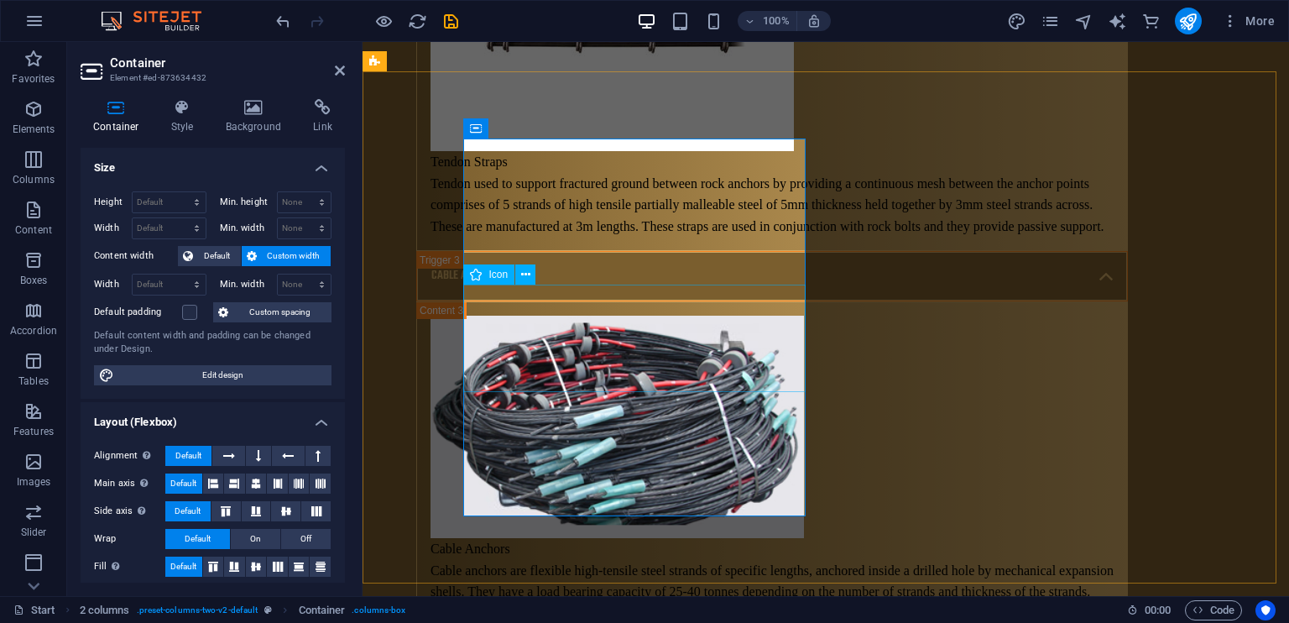
select select "xMidYMid"
select select "px"
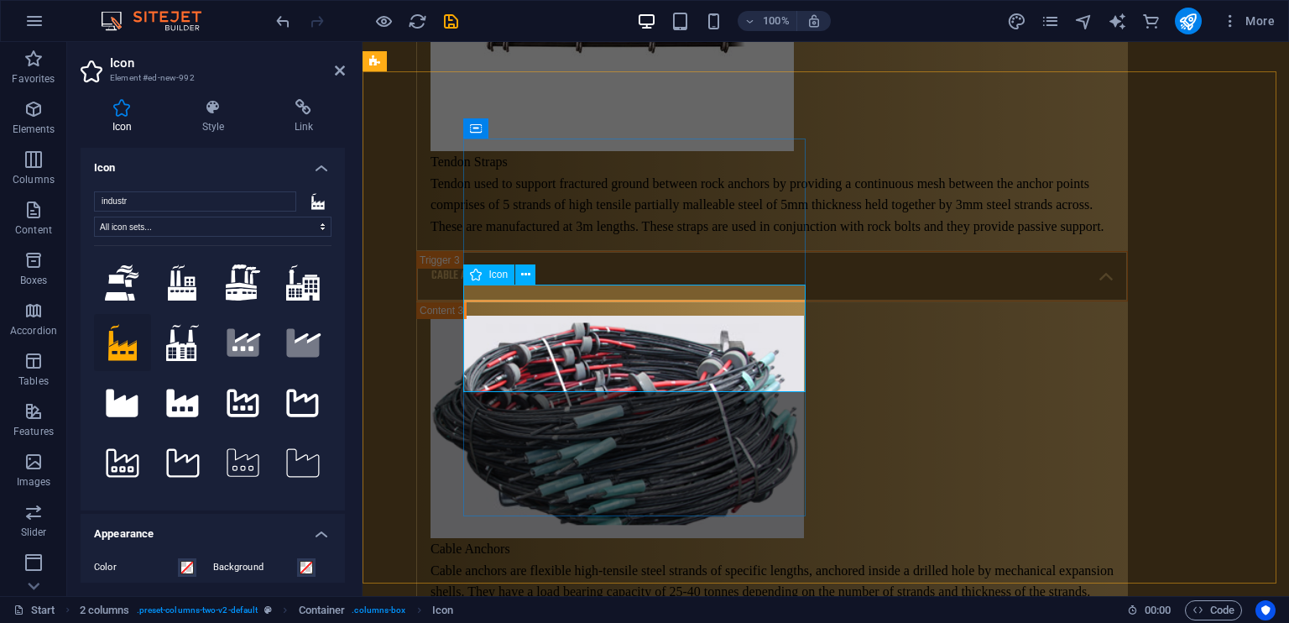
click at [187, 563] on span at bounding box center [186, 567] width 13 height 13
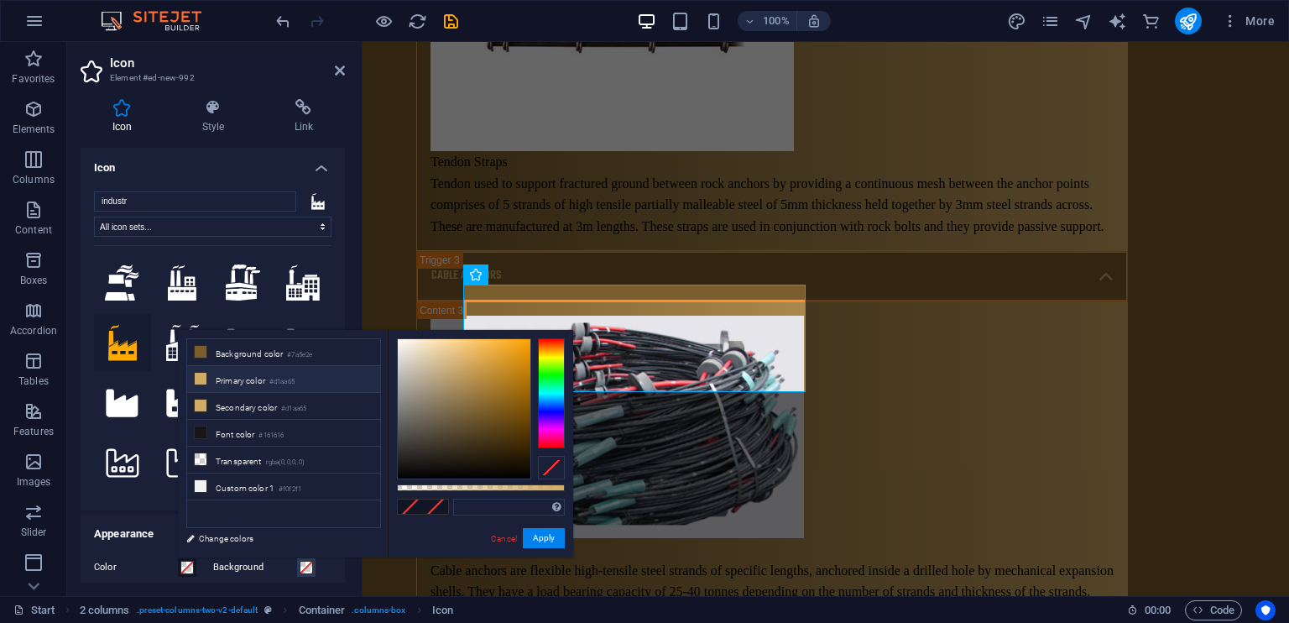
click at [240, 379] on li "Primary color #d1aa65" at bounding box center [283, 379] width 193 height 27
type input "#d1aa65"
click at [554, 532] on button "Apply" at bounding box center [544, 538] width 42 height 20
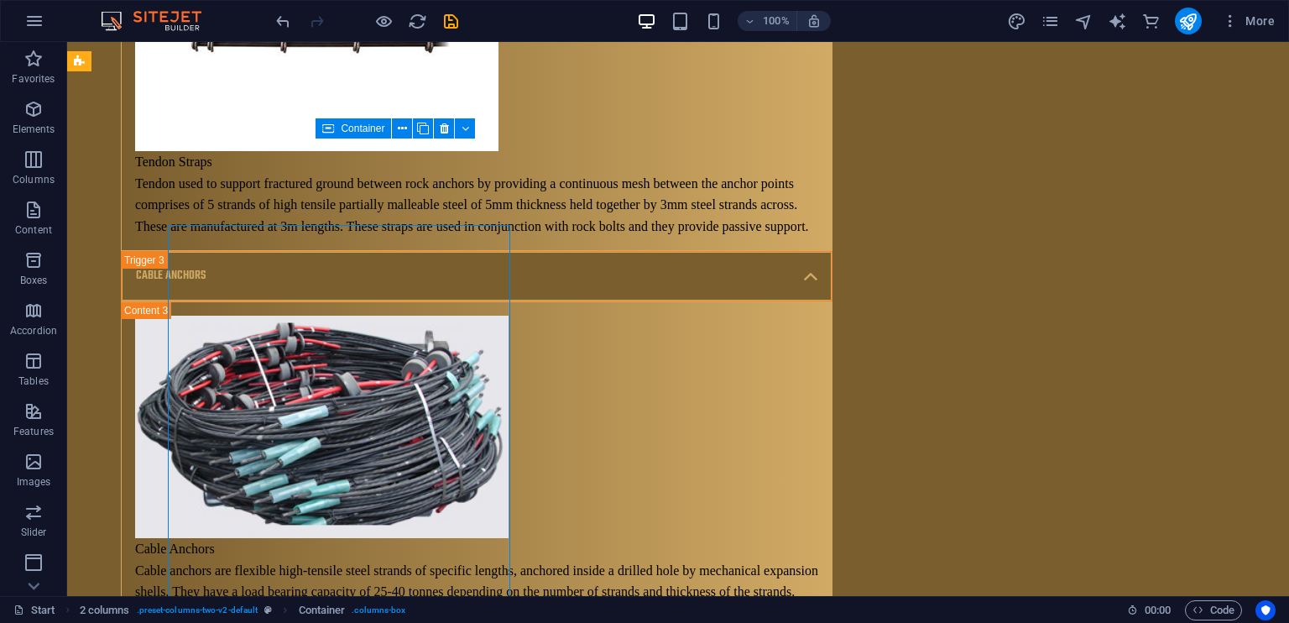
scroll to position [10351, 0]
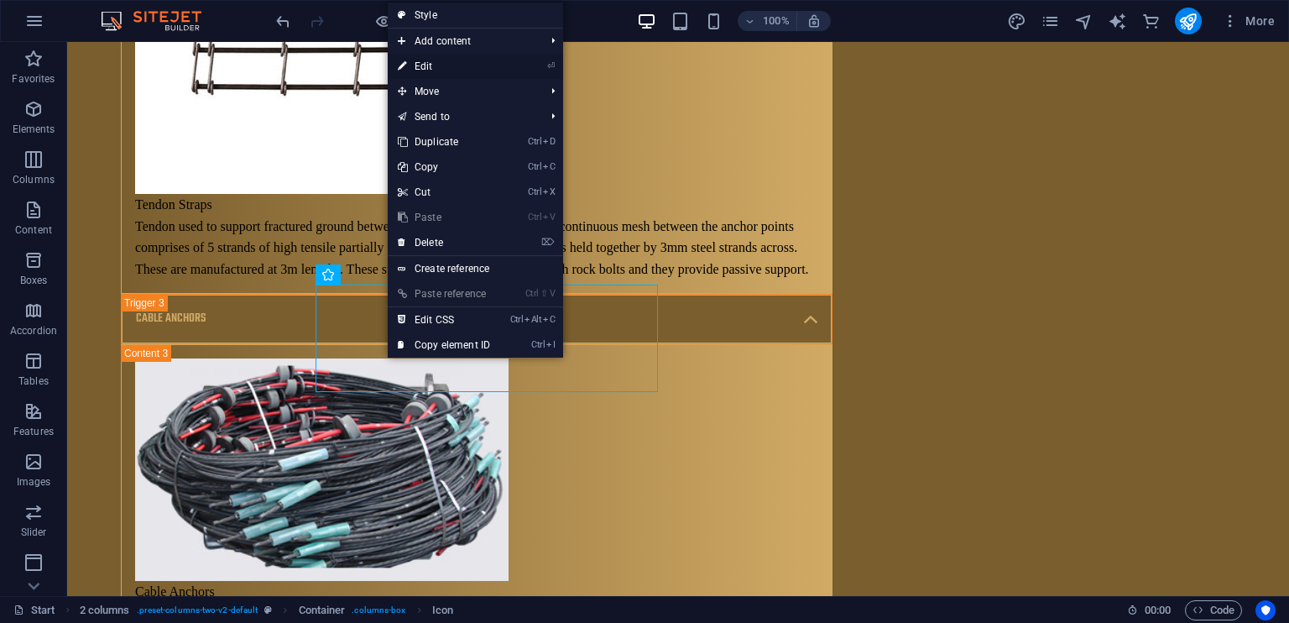
click at [435, 63] on link "⏎ Edit" at bounding box center [444, 66] width 112 height 25
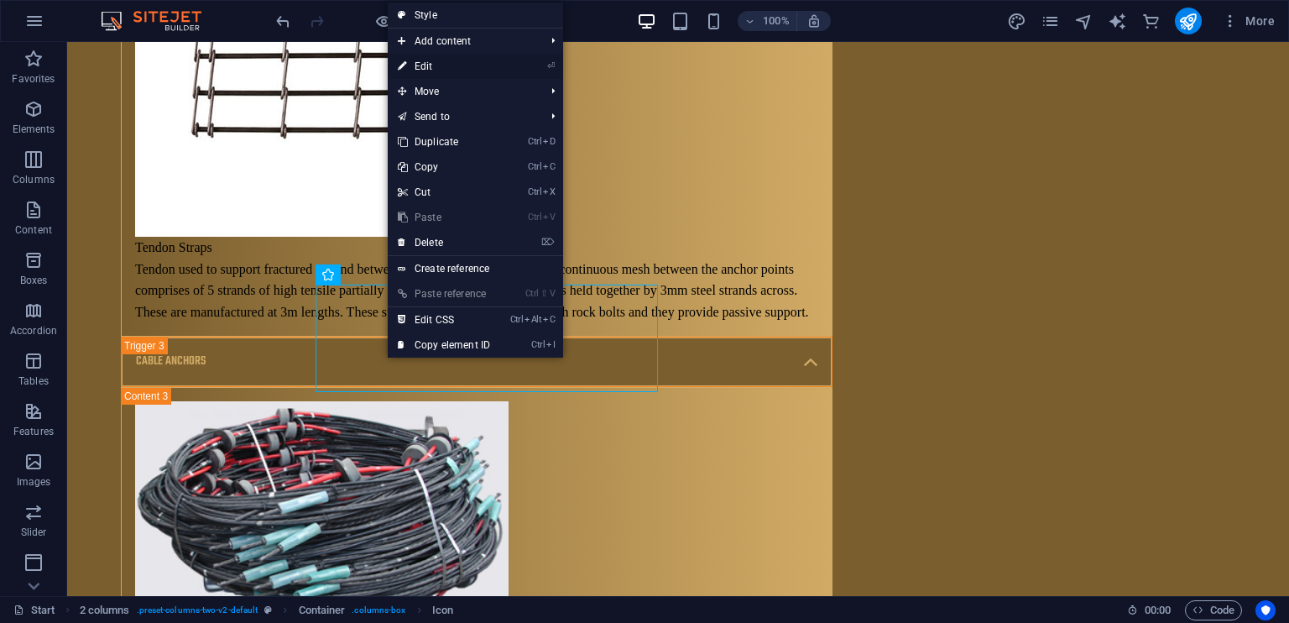
scroll to position [10437, 0]
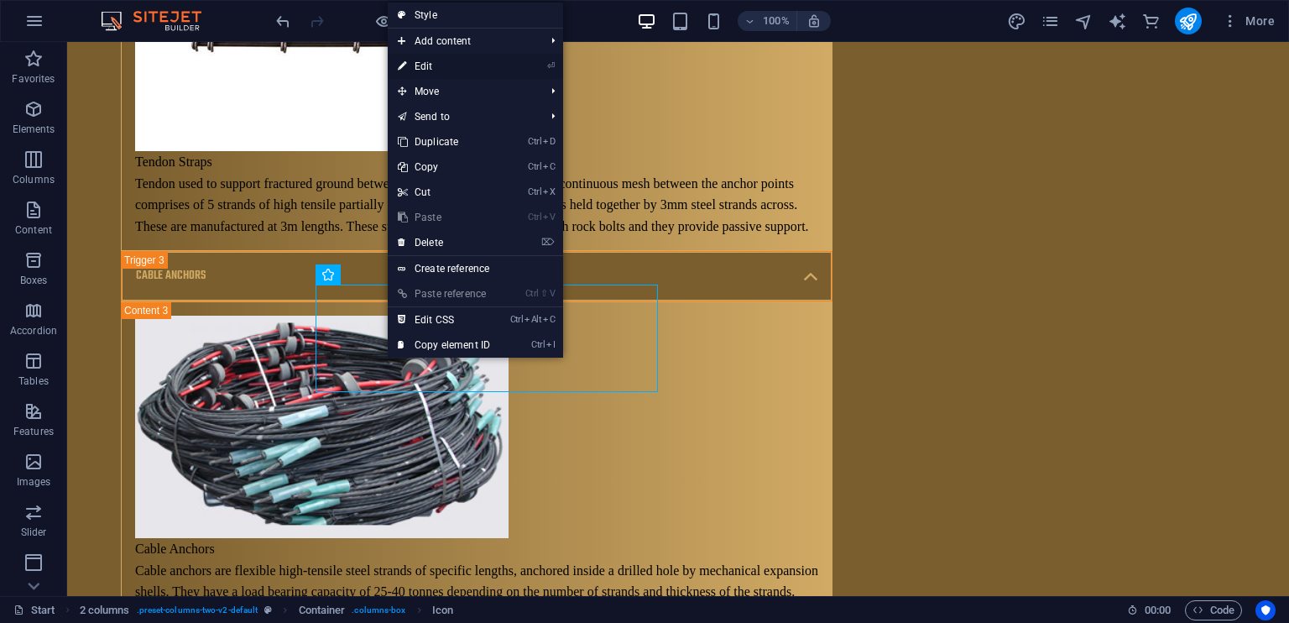
select select "xMidYMid"
select select "px"
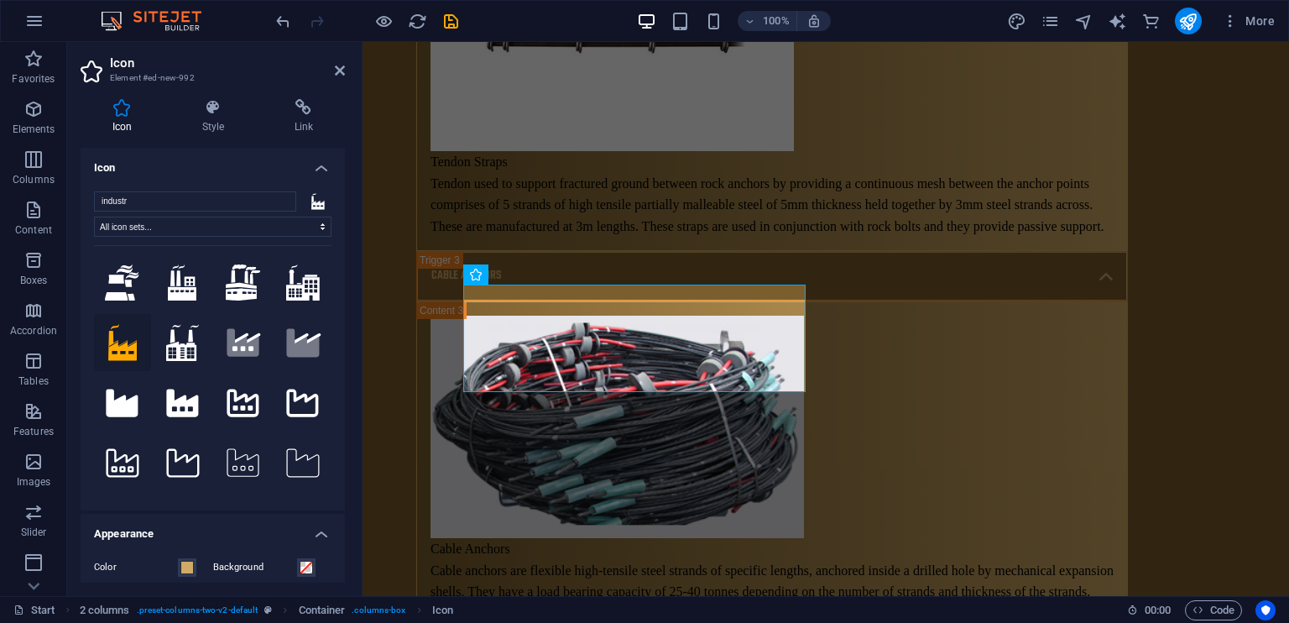
click at [208, 134] on div "Icon Style Link Icon industr All icon sets... IcoFont Ionicons FontAwesome Bran…" at bounding box center [213, 340] width 264 height 483
click at [211, 119] on h4 "Style" at bounding box center [216, 116] width 92 height 35
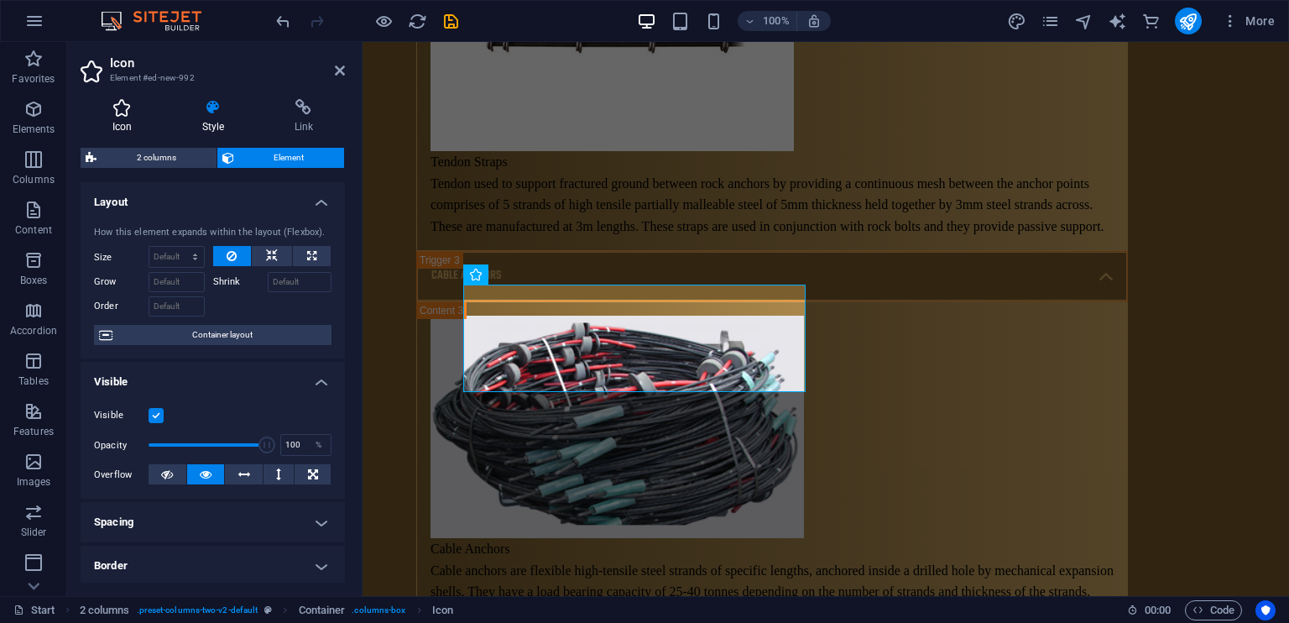
click at [121, 112] on icon at bounding box center [122, 107] width 83 height 17
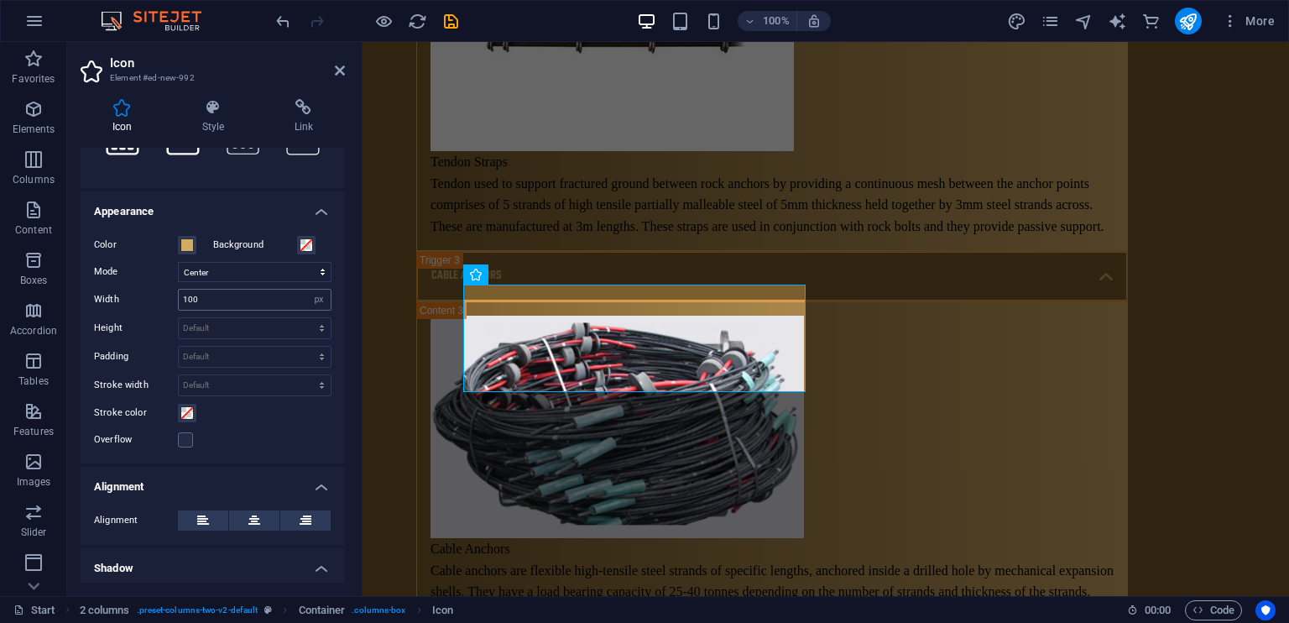
scroll to position [326, 0]
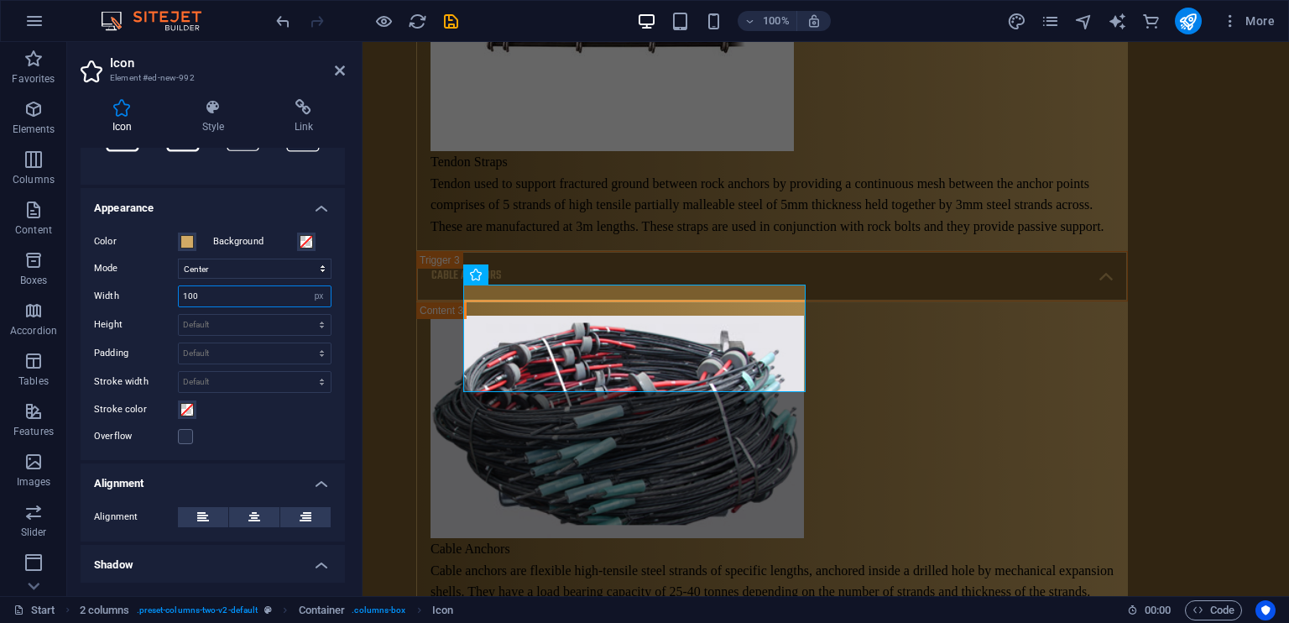
click at [254, 291] on input "100" at bounding box center [255, 296] width 152 height 20
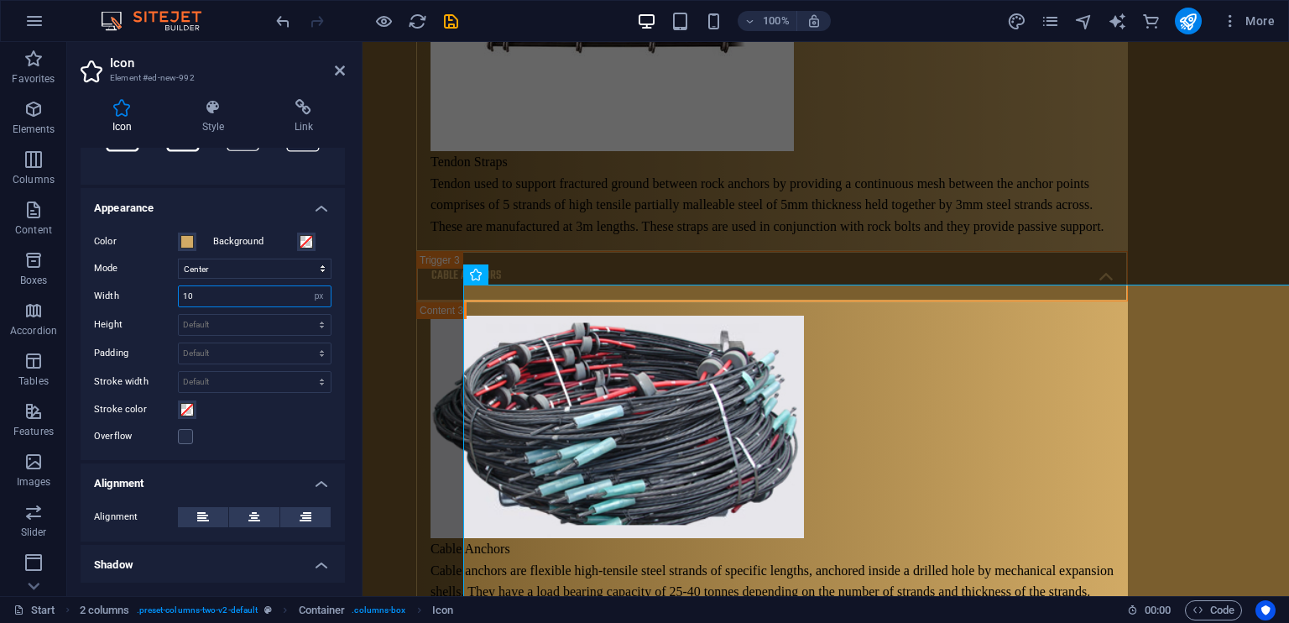
type input "1"
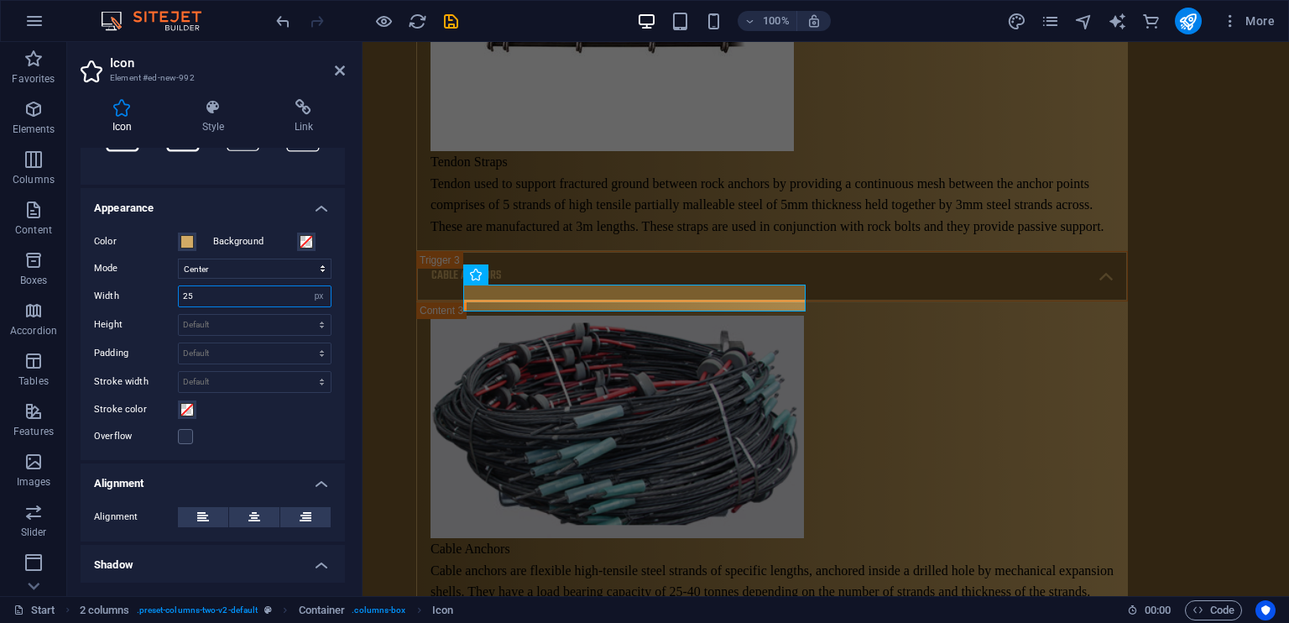
type input "2"
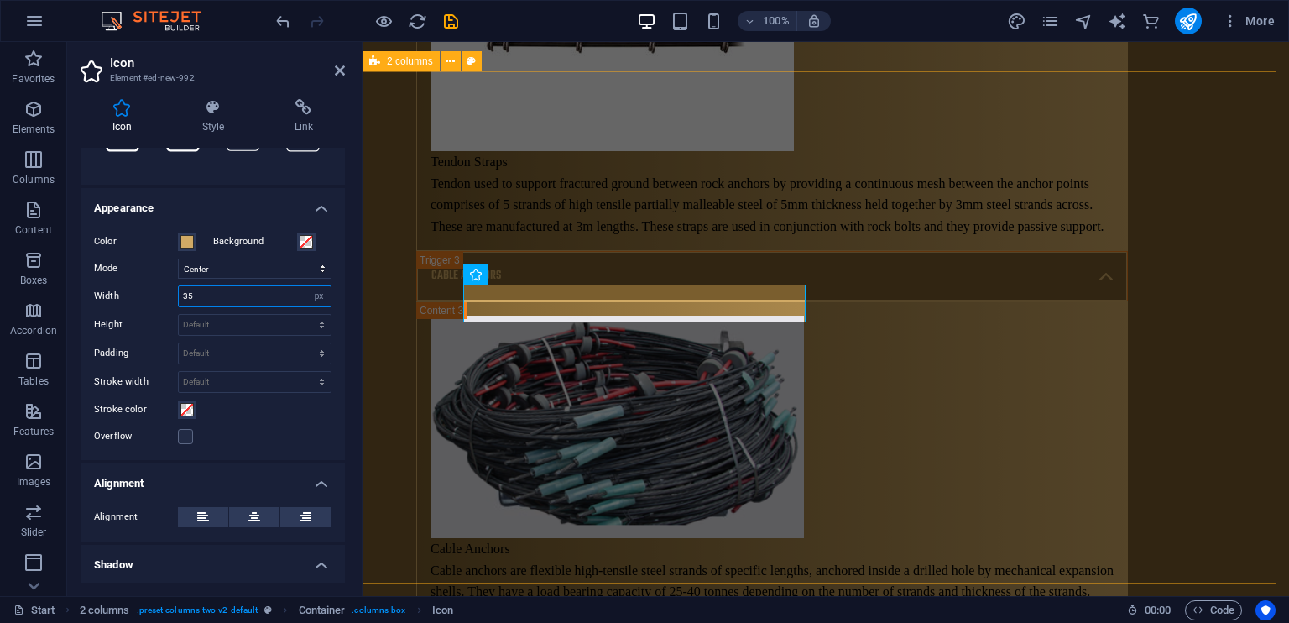
type input "35"
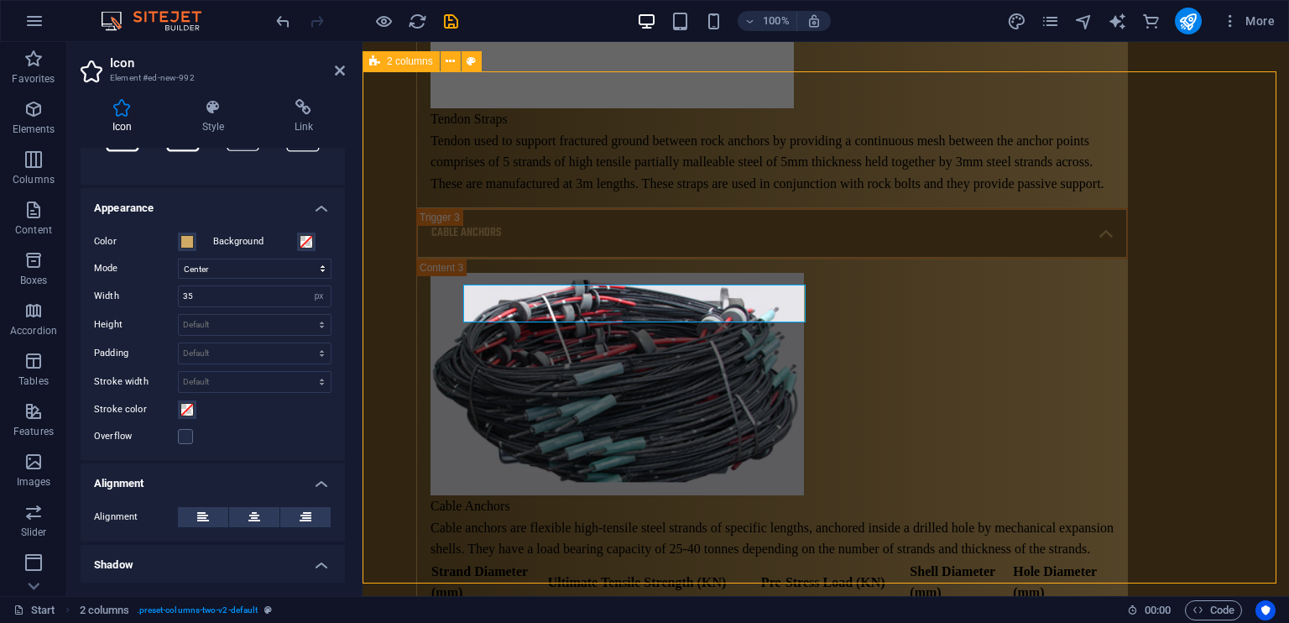
scroll to position [10351, 0]
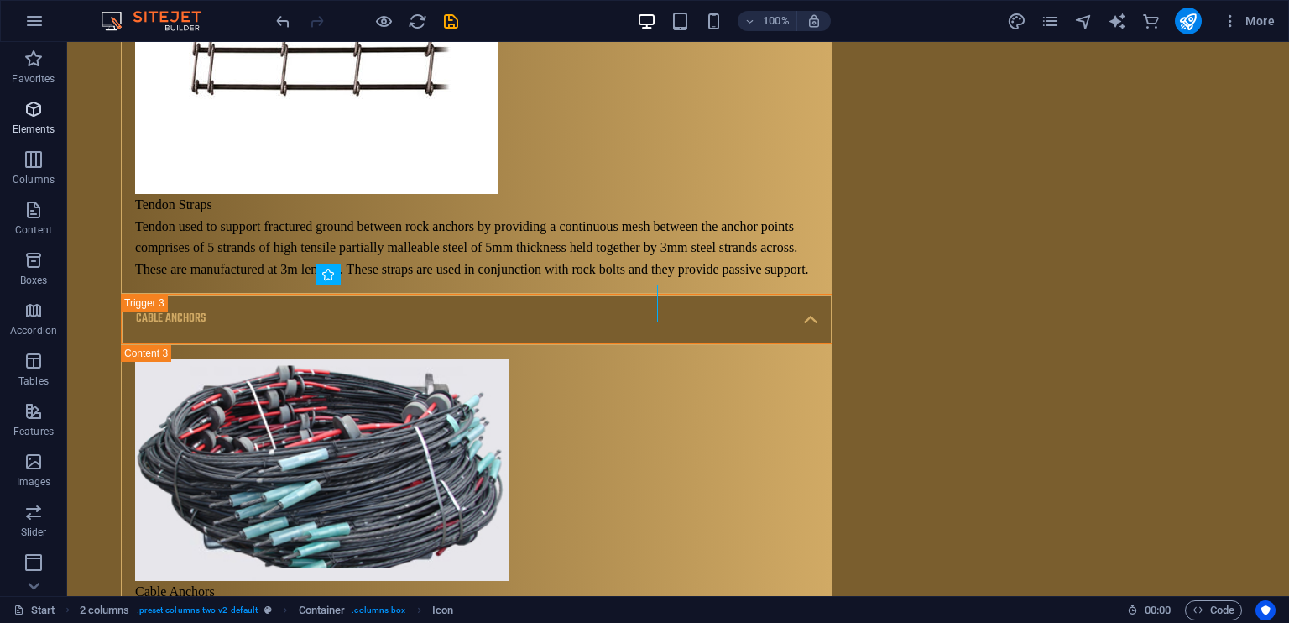
click at [38, 100] on icon "button" at bounding box center [33, 109] width 20 height 20
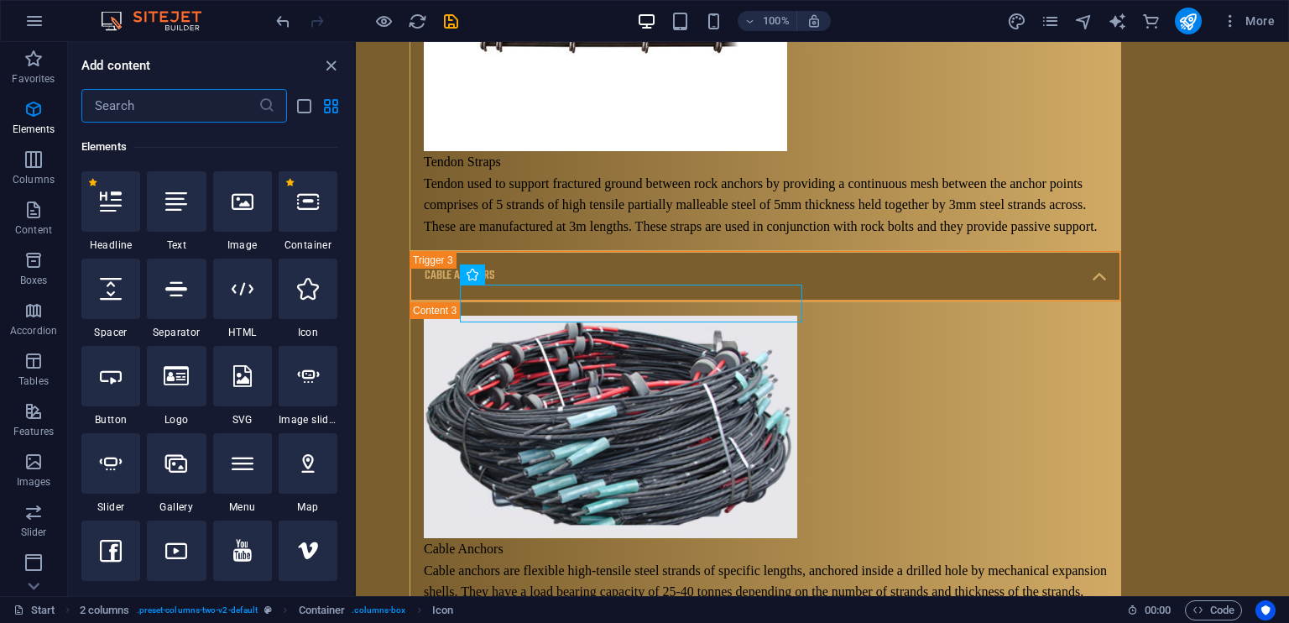
scroll to position [178, 0]
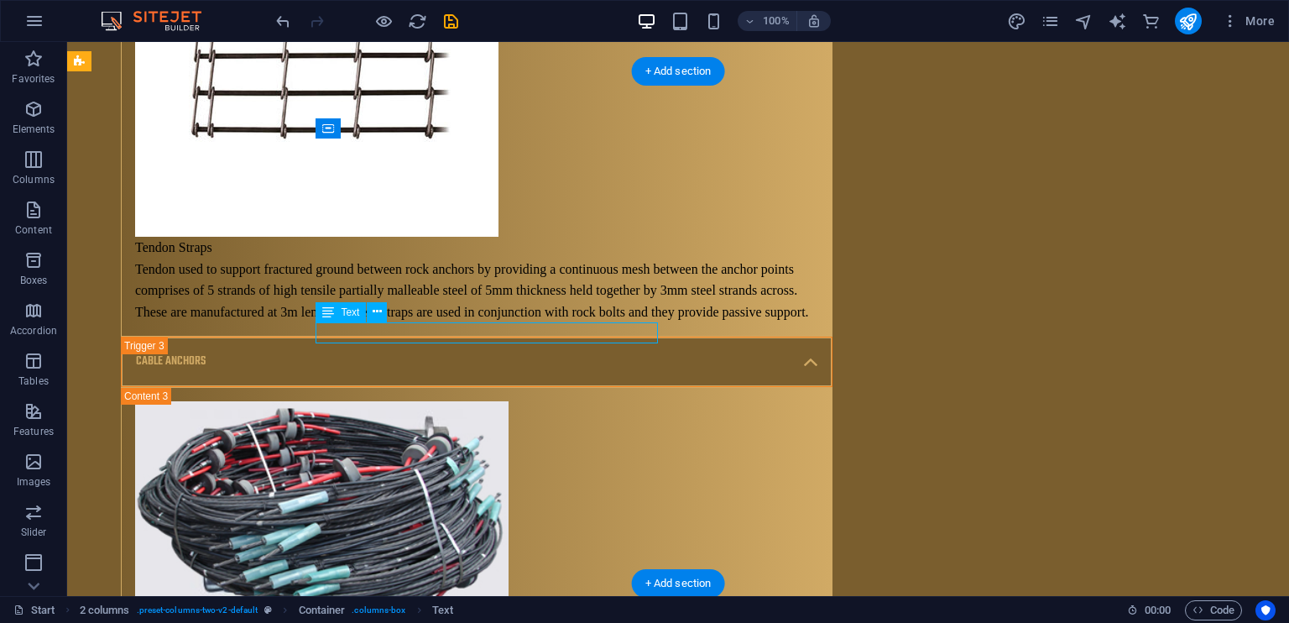
scroll to position [10437, 0]
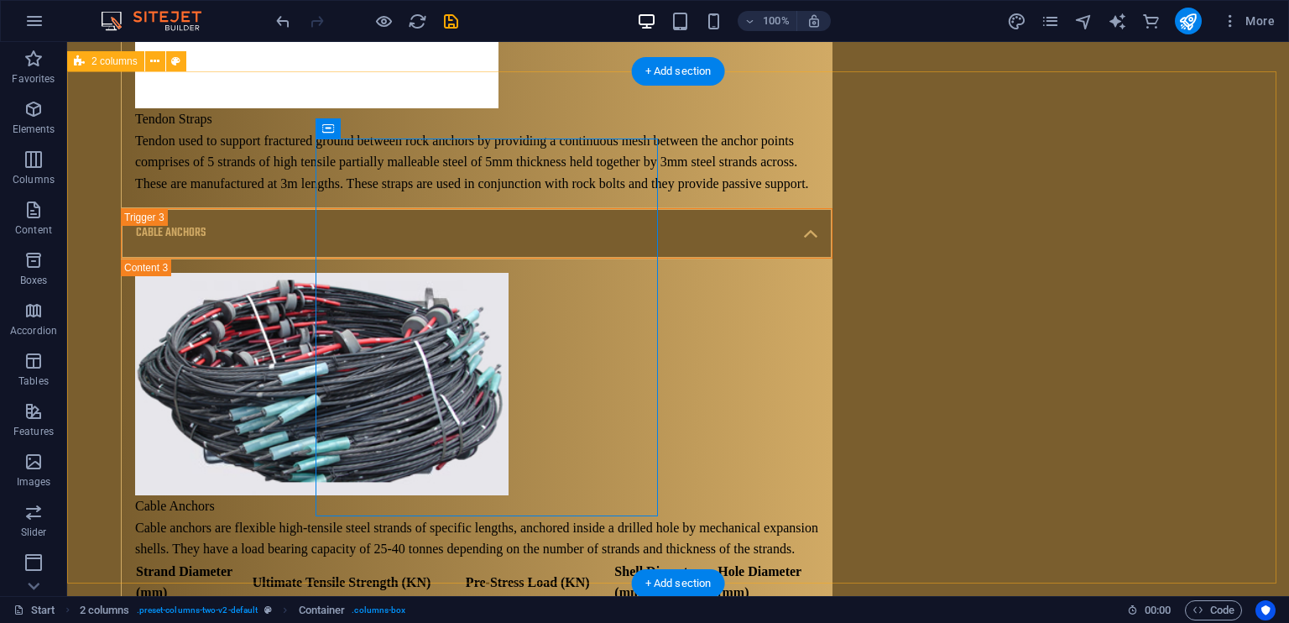
scroll to position [10351, 0]
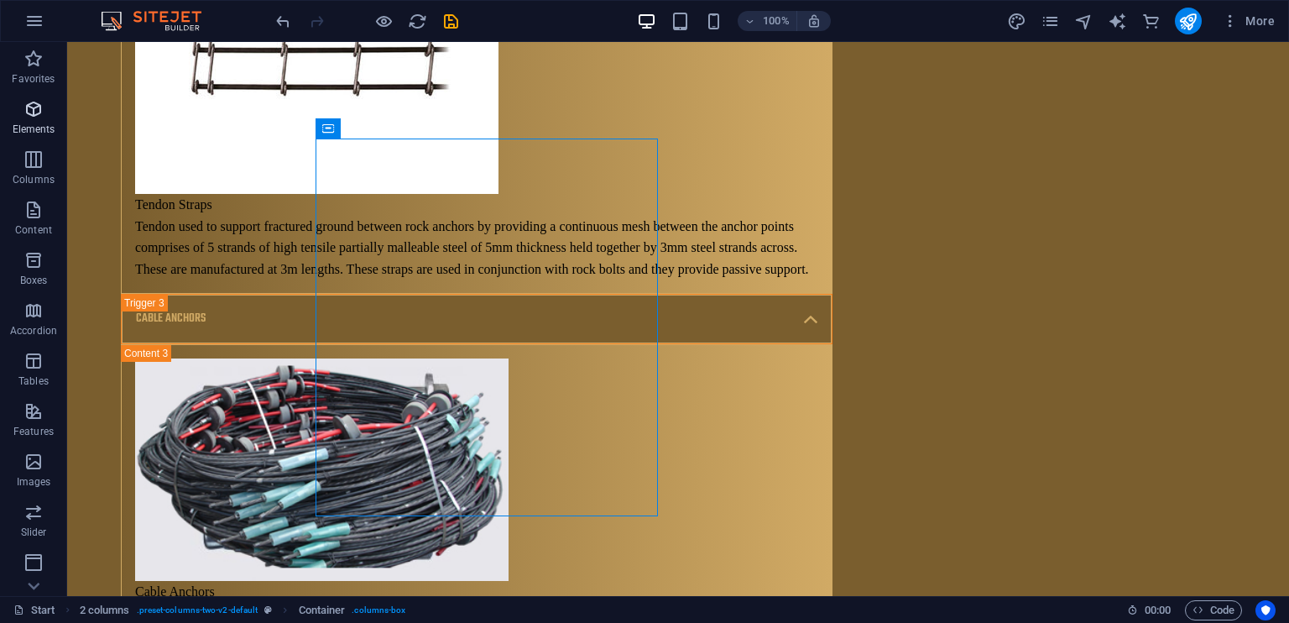
click at [45, 140] on button "Elements" at bounding box center [33, 117] width 67 height 50
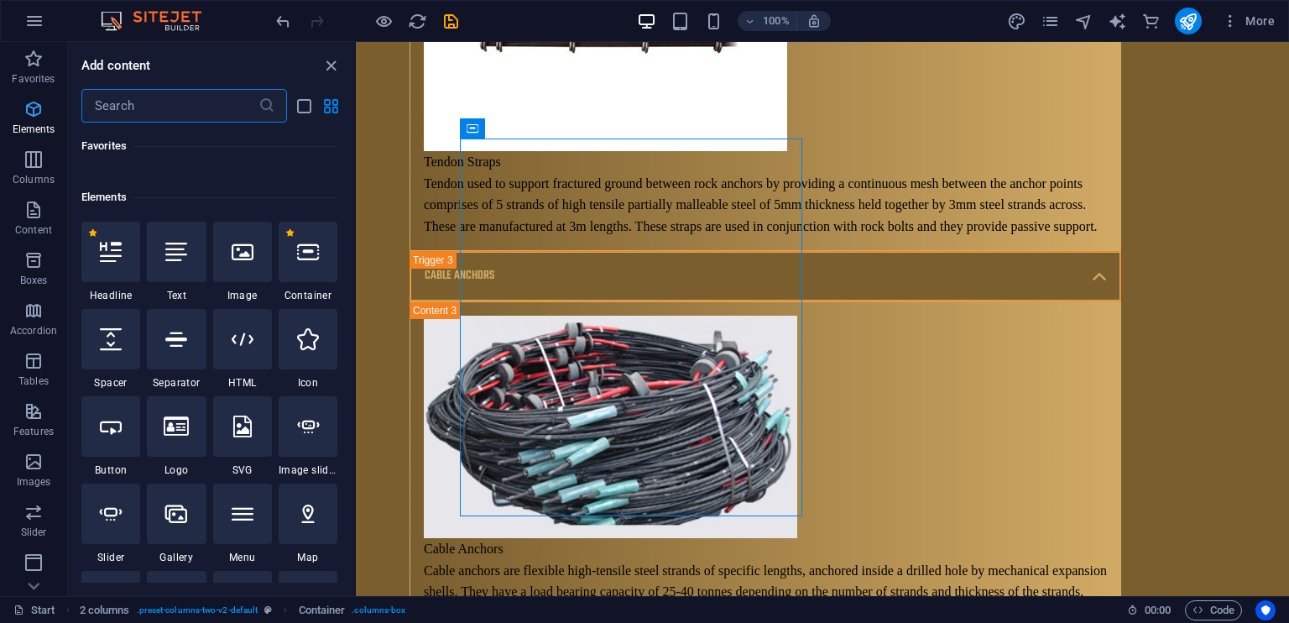
scroll to position [178, 0]
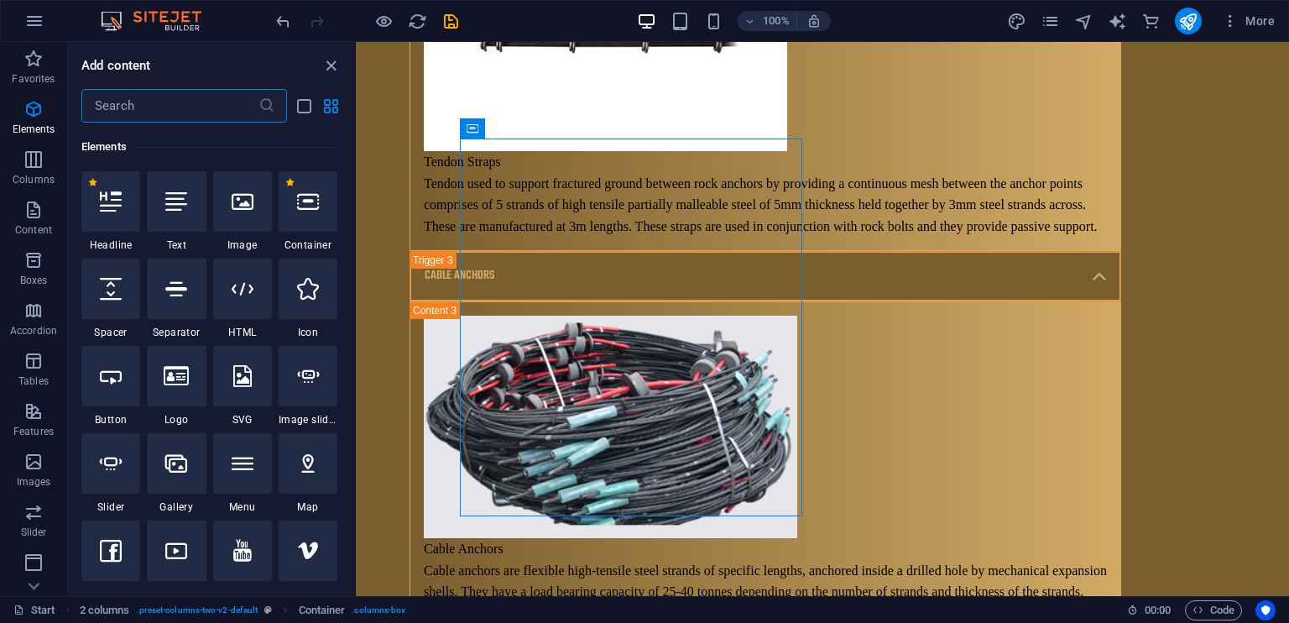
click at [151, 102] on input "text" at bounding box center [169, 106] width 177 height 34
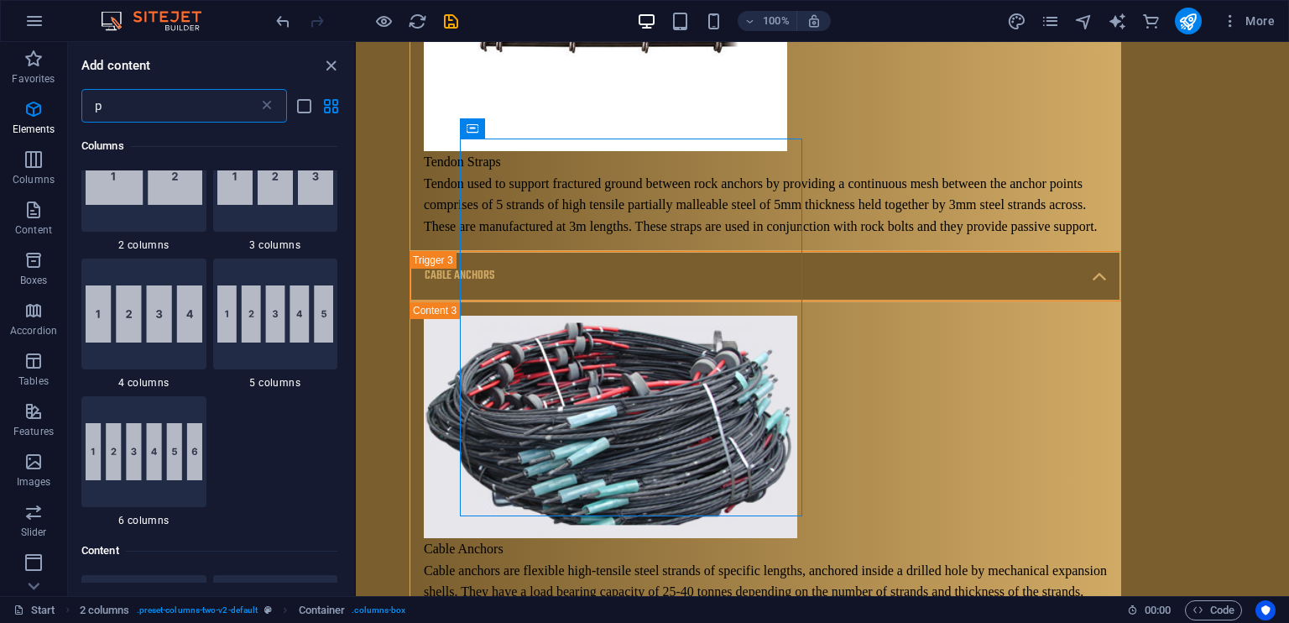
scroll to position [0, 0]
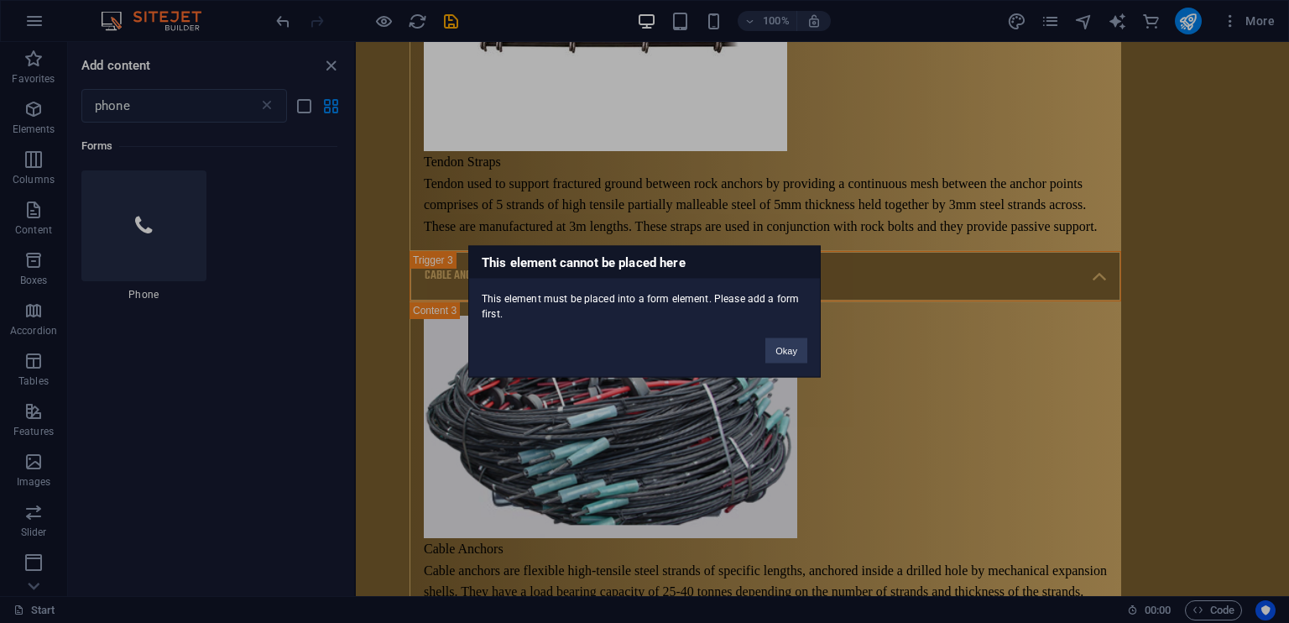
click at [808, 352] on div "Okay" at bounding box center [786, 342] width 67 height 43
click at [782, 358] on button "Okay" at bounding box center [786, 350] width 42 height 25
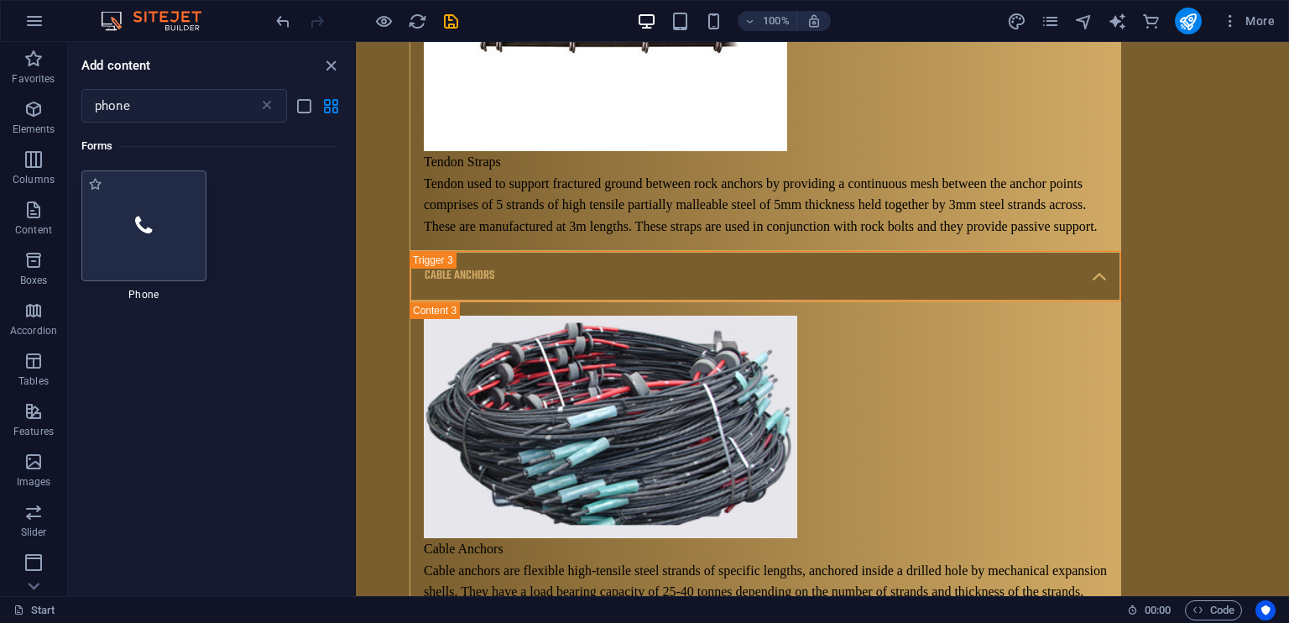
click at [154, 207] on div at bounding box center [143, 225] width 125 height 111
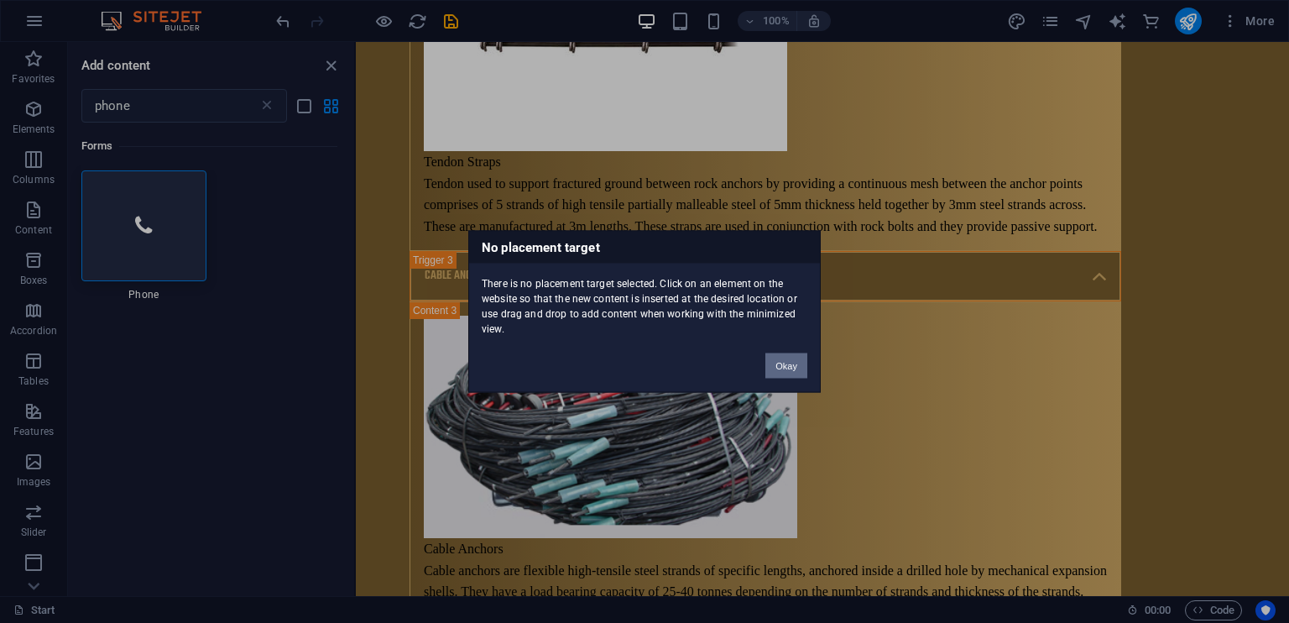
click at [791, 361] on button "Okay" at bounding box center [786, 365] width 42 height 25
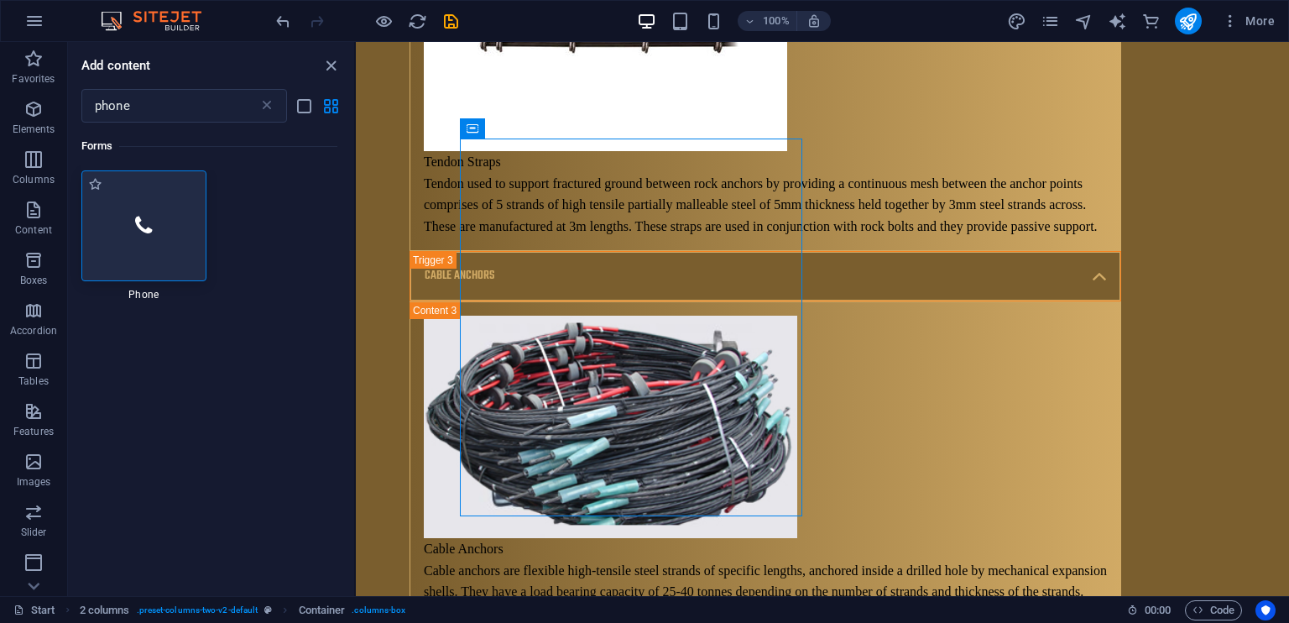
click at [179, 213] on div at bounding box center [143, 225] width 125 height 111
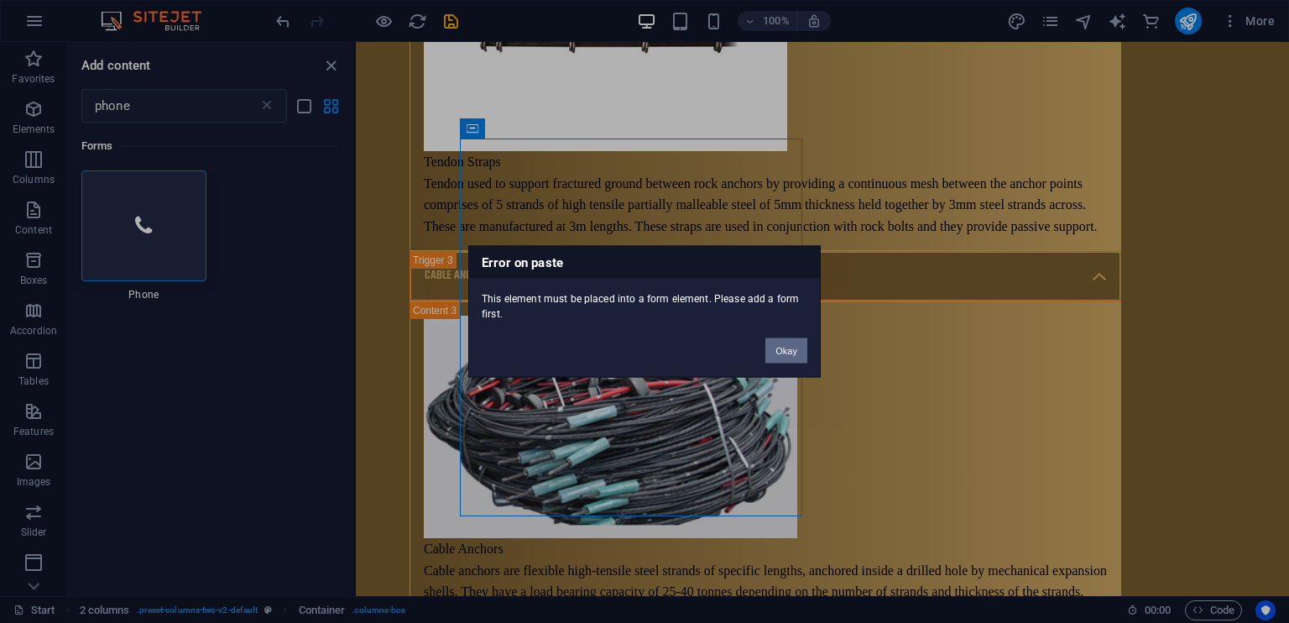
click at [793, 345] on button "Okay" at bounding box center [786, 350] width 42 height 25
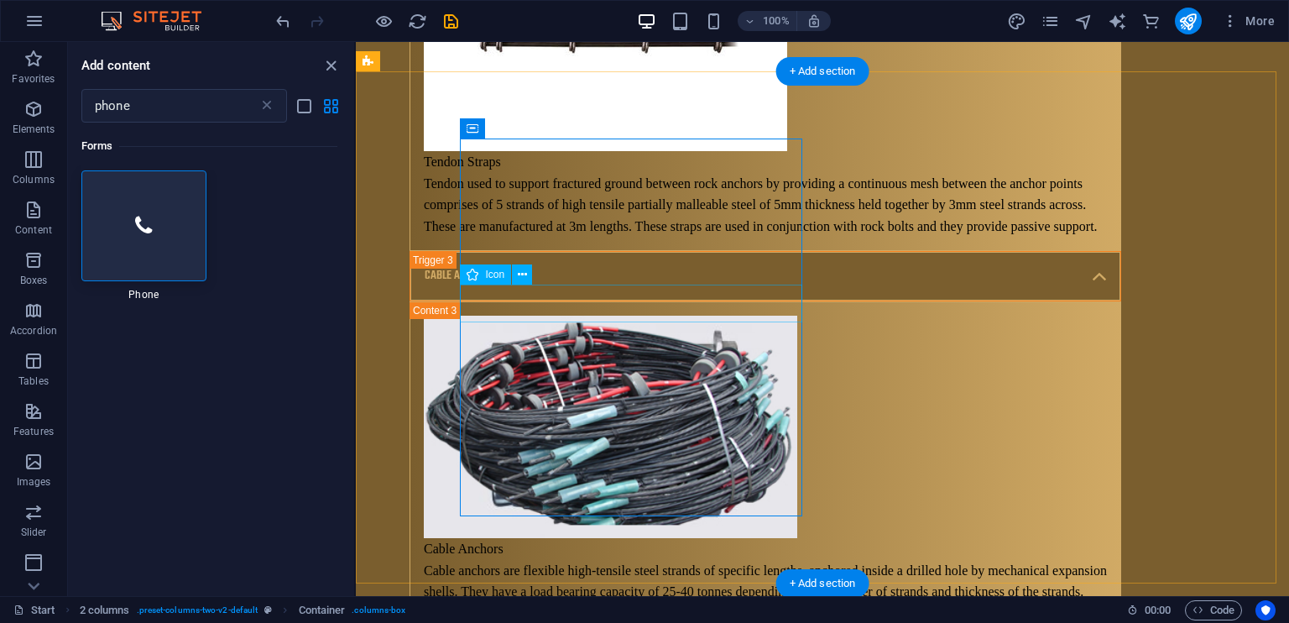
scroll to position [10588, 0]
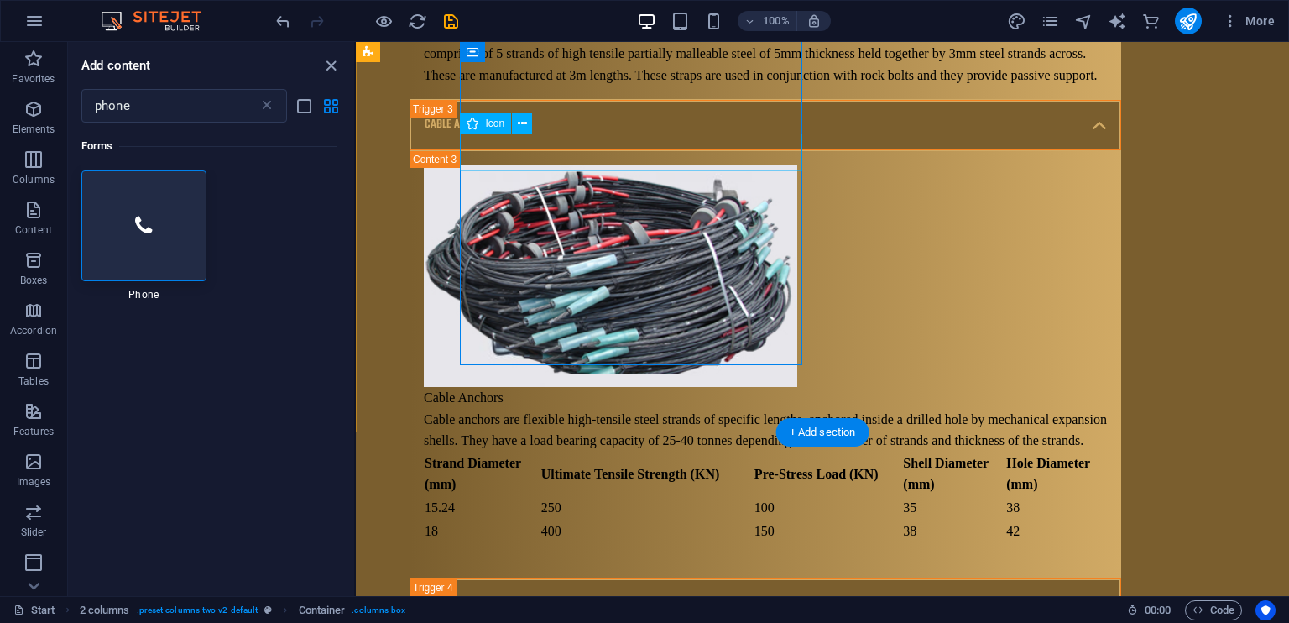
drag, startPoint x: 512, startPoint y: 164, endPoint x: 522, endPoint y: 107, distance: 57.1
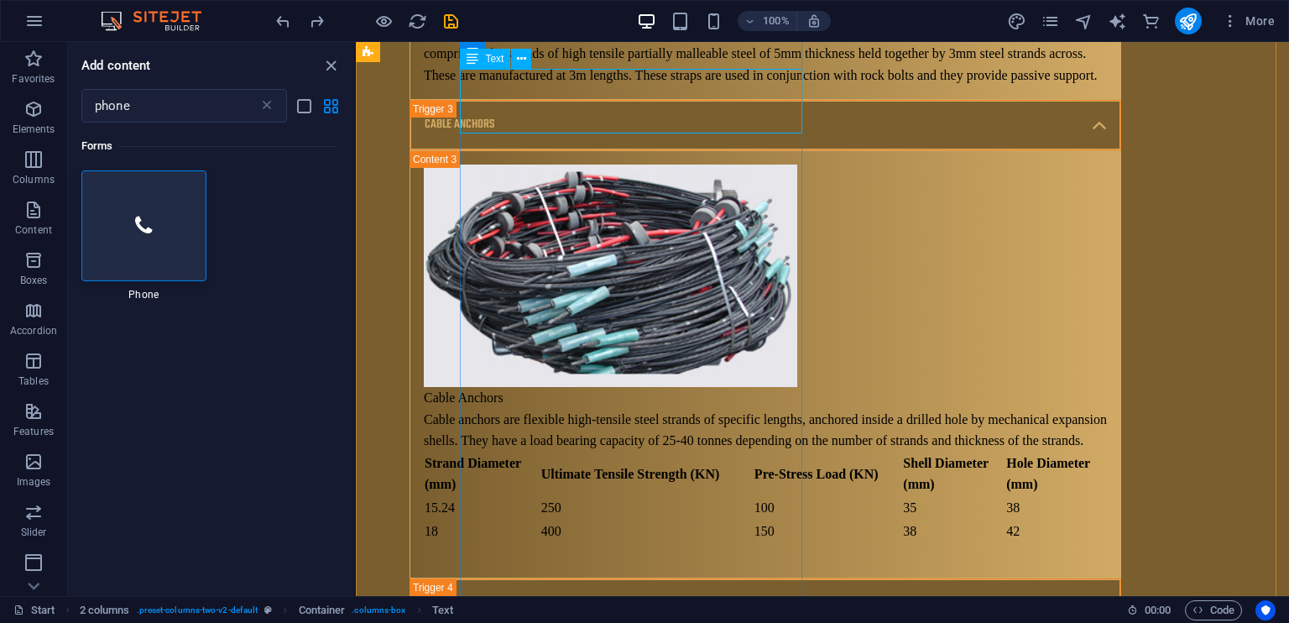
click at [172, 97] on input "phone" at bounding box center [169, 106] width 177 height 34
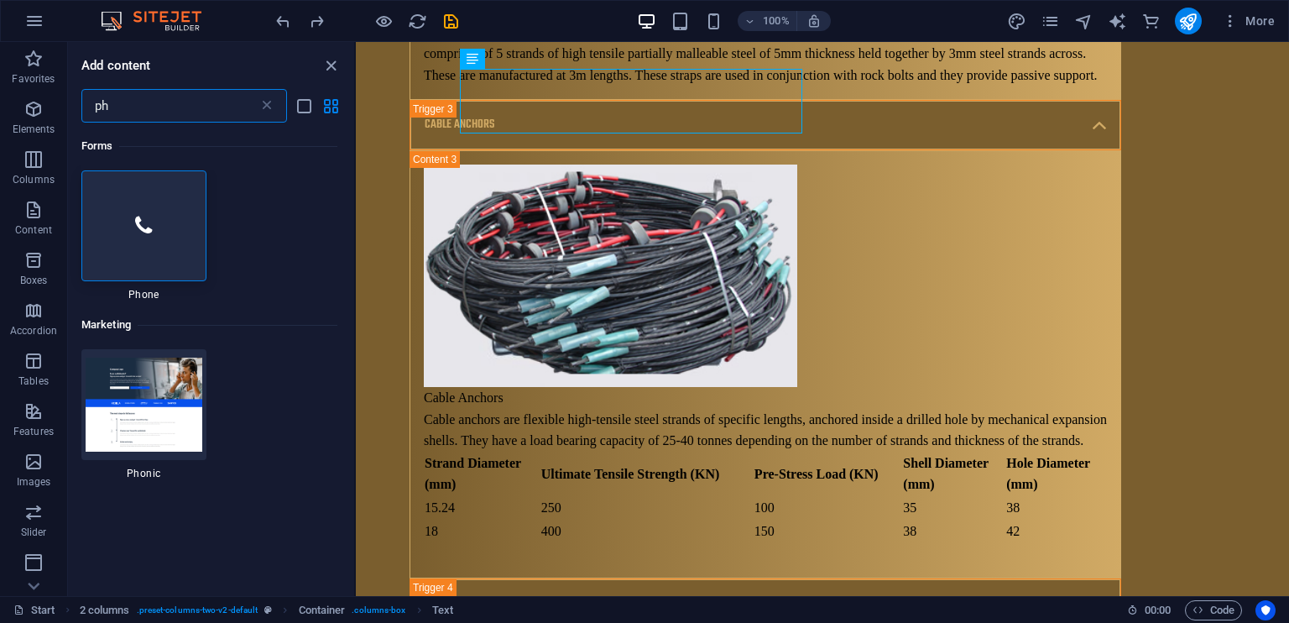
type input "p"
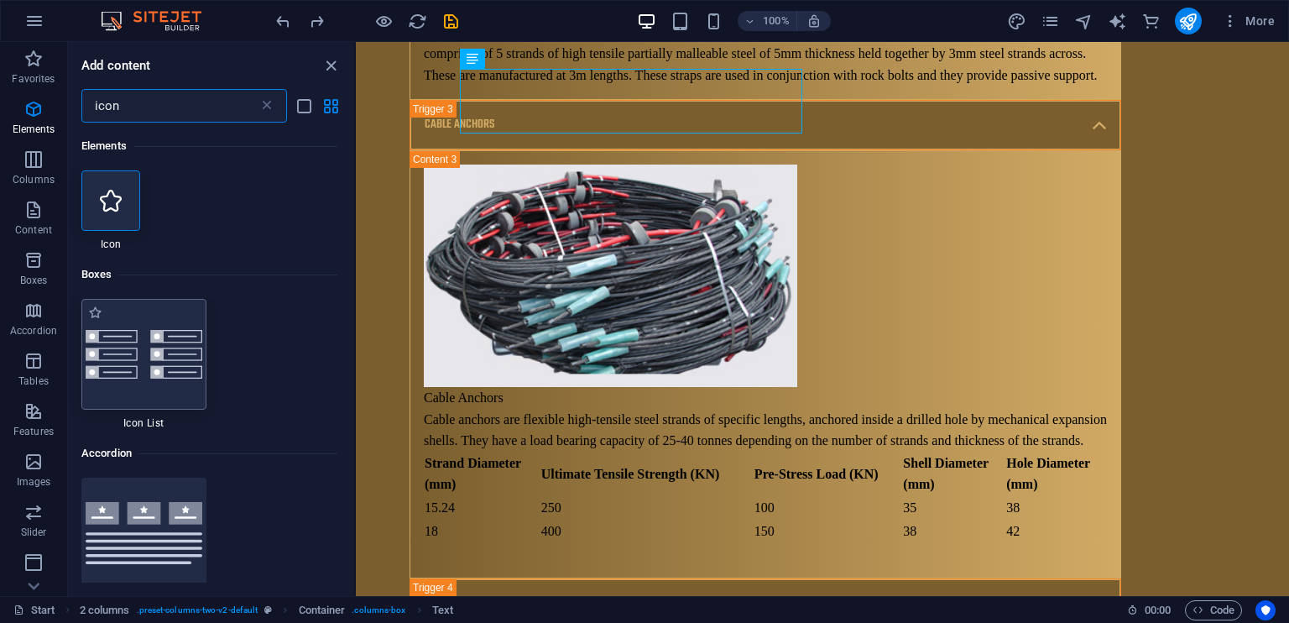
type input "icon"
click at [161, 351] on img at bounding box center [144, 354] width 117 height 49
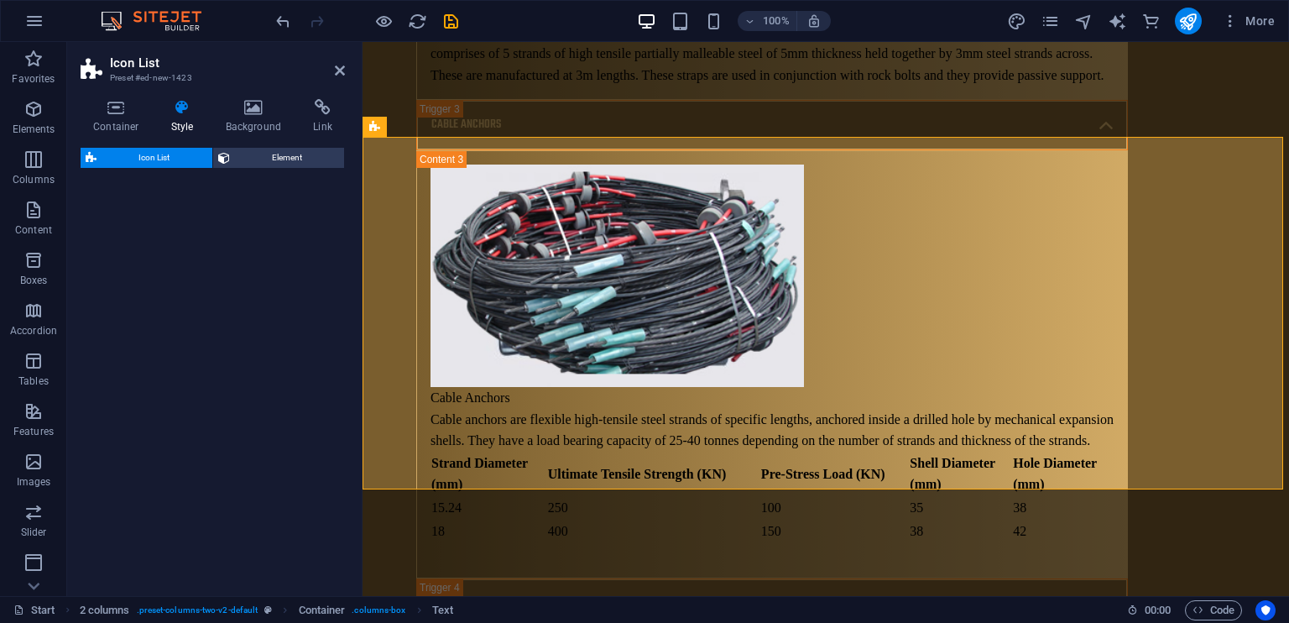
scroll to position [21415, 0]
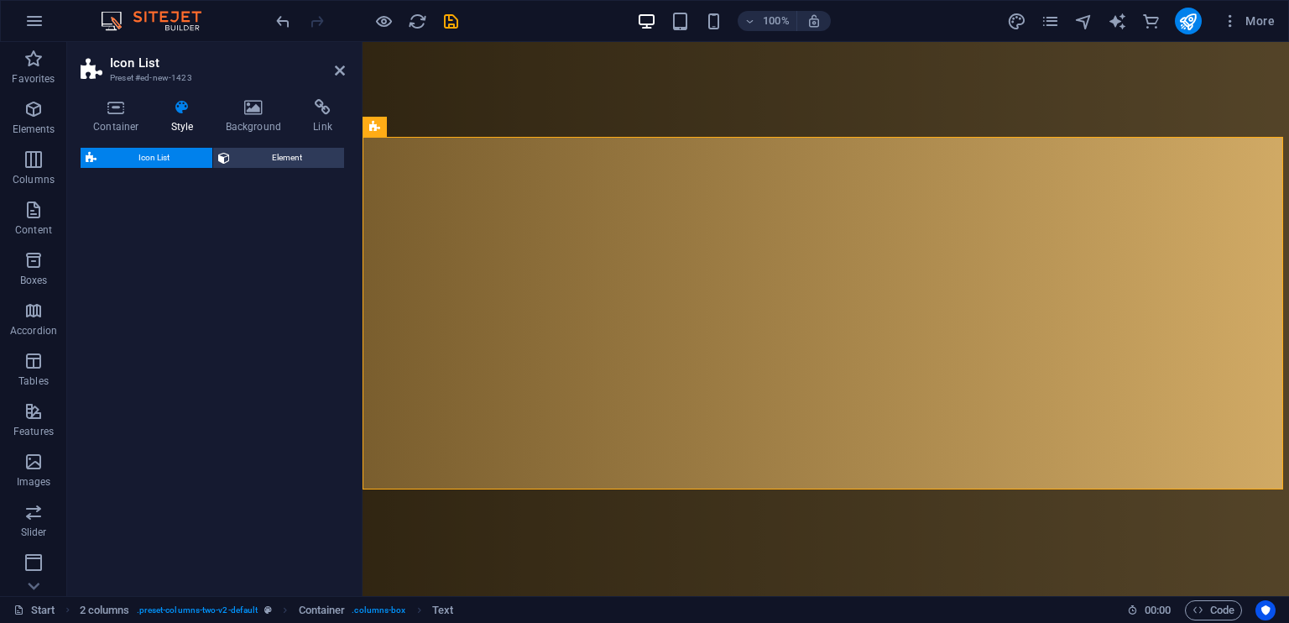
select select "rem"
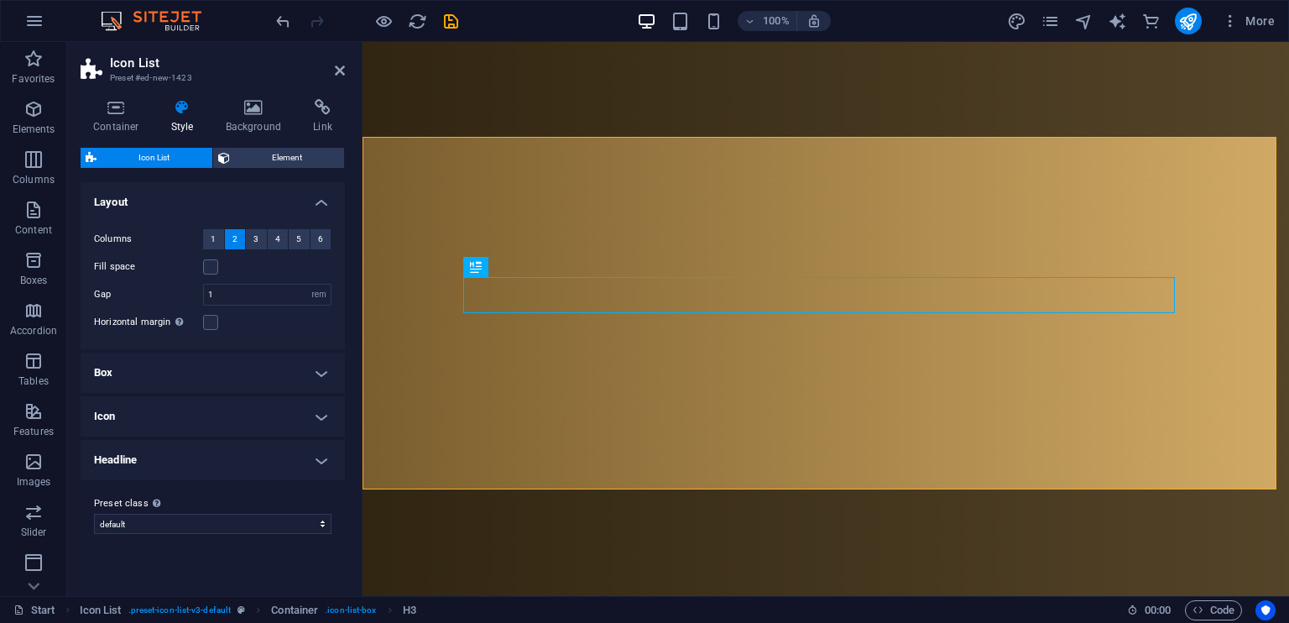
click at [299, 429] on h4 "Icon" at bounding box center [213, 416] width 264 height 40
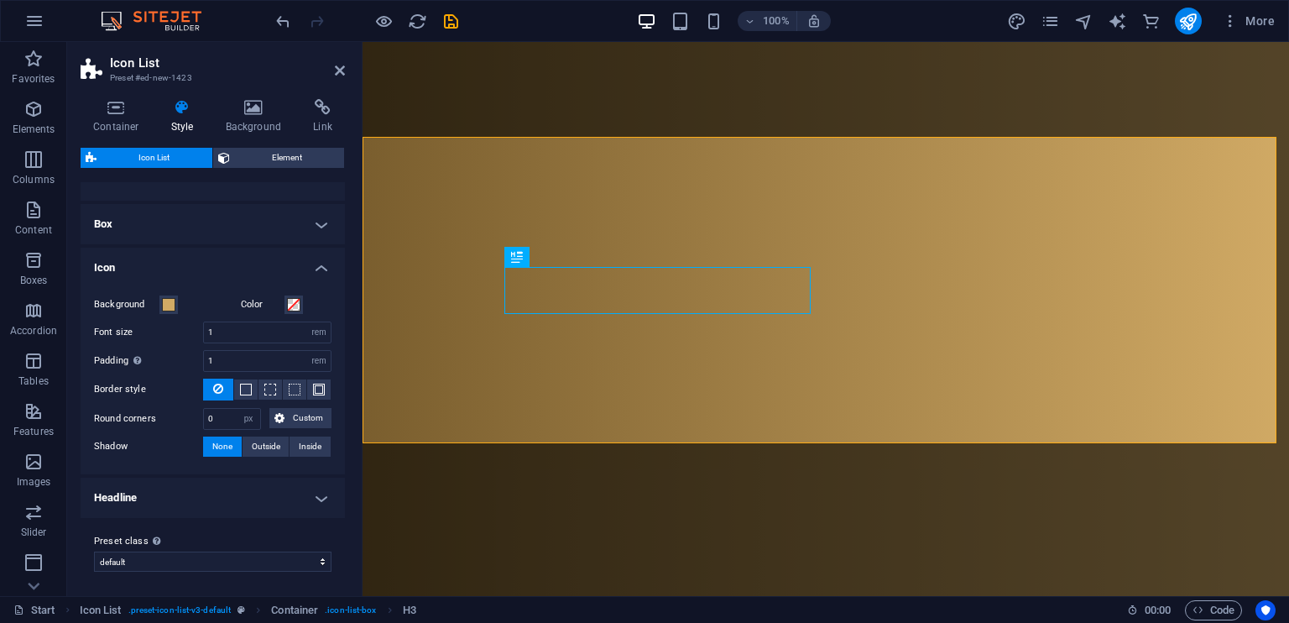
scroll to position [0, 0]
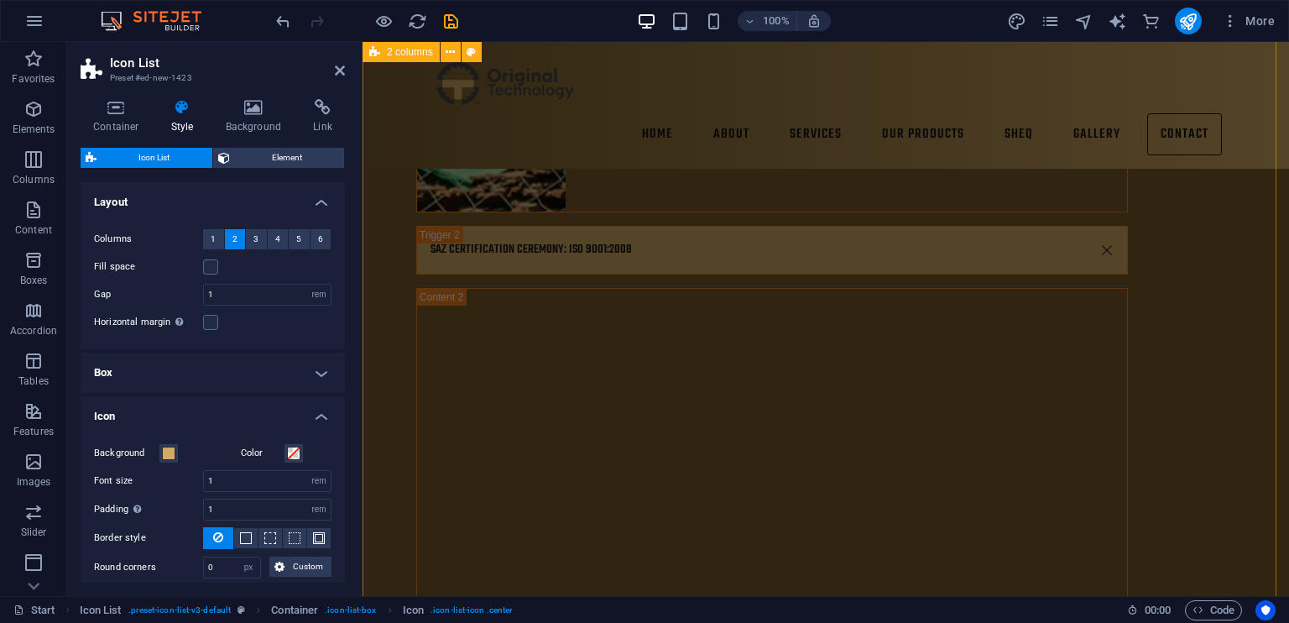
scroll to position [13970, 0]
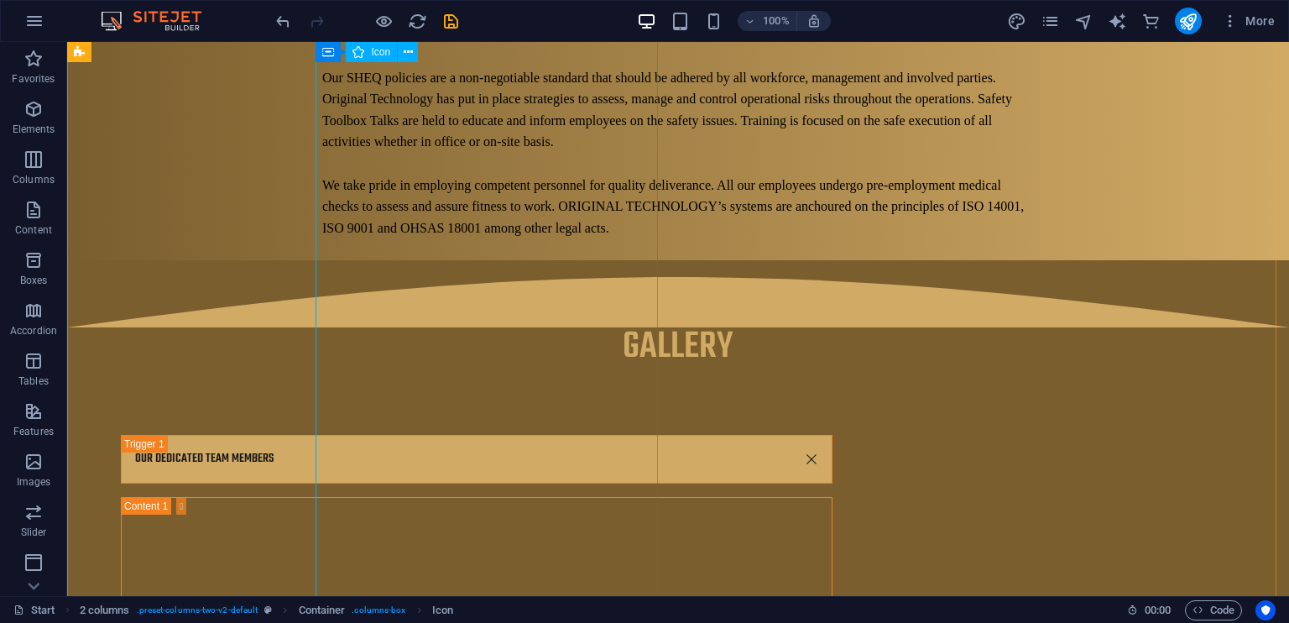
scroll to position [12588, 0]
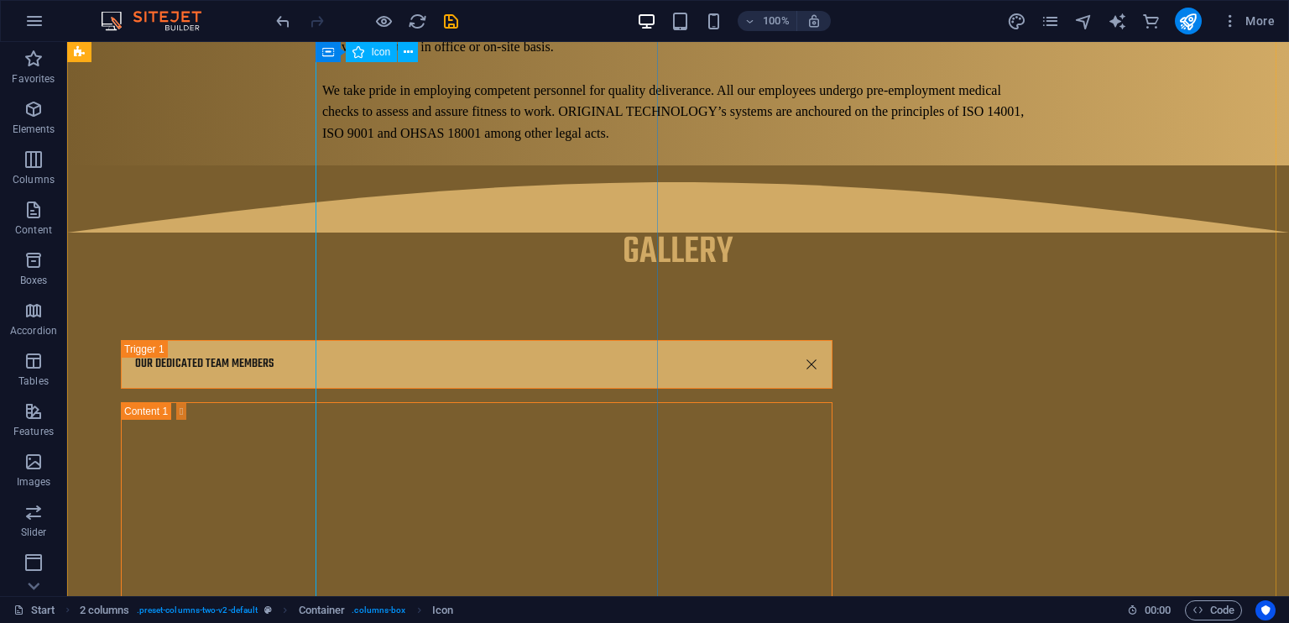
select select "xMidYMid"
select select "px"
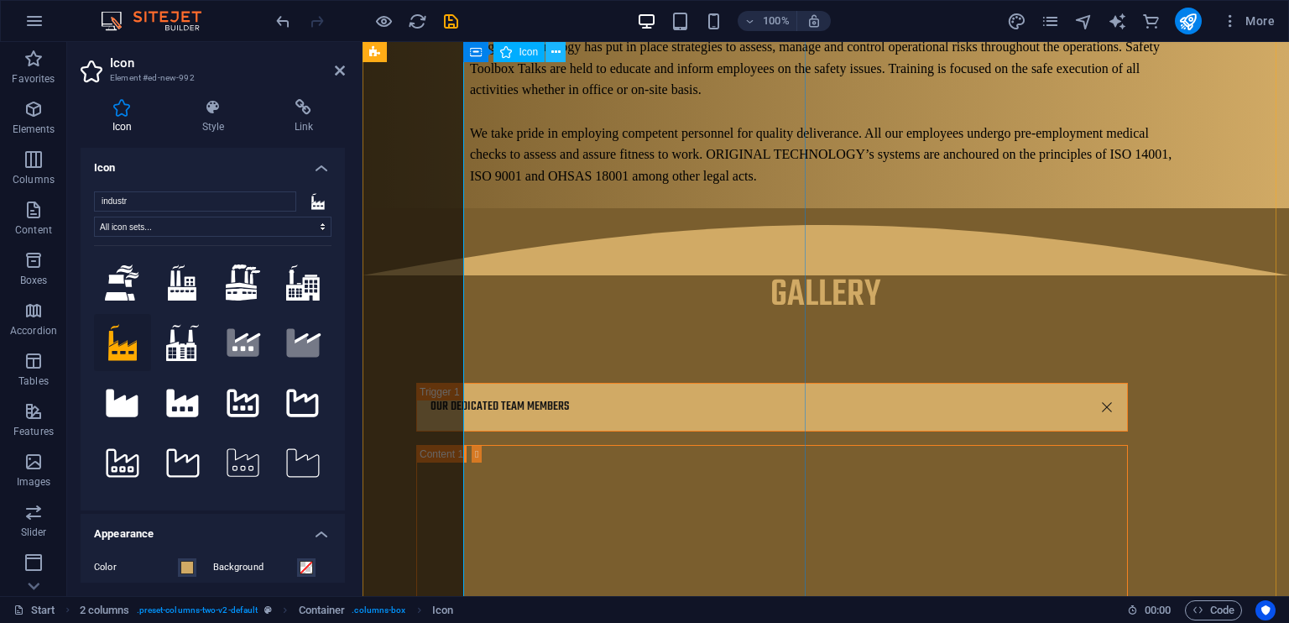
click at [547, 43] on button at bounding box center [556, 52] width 20 height 20
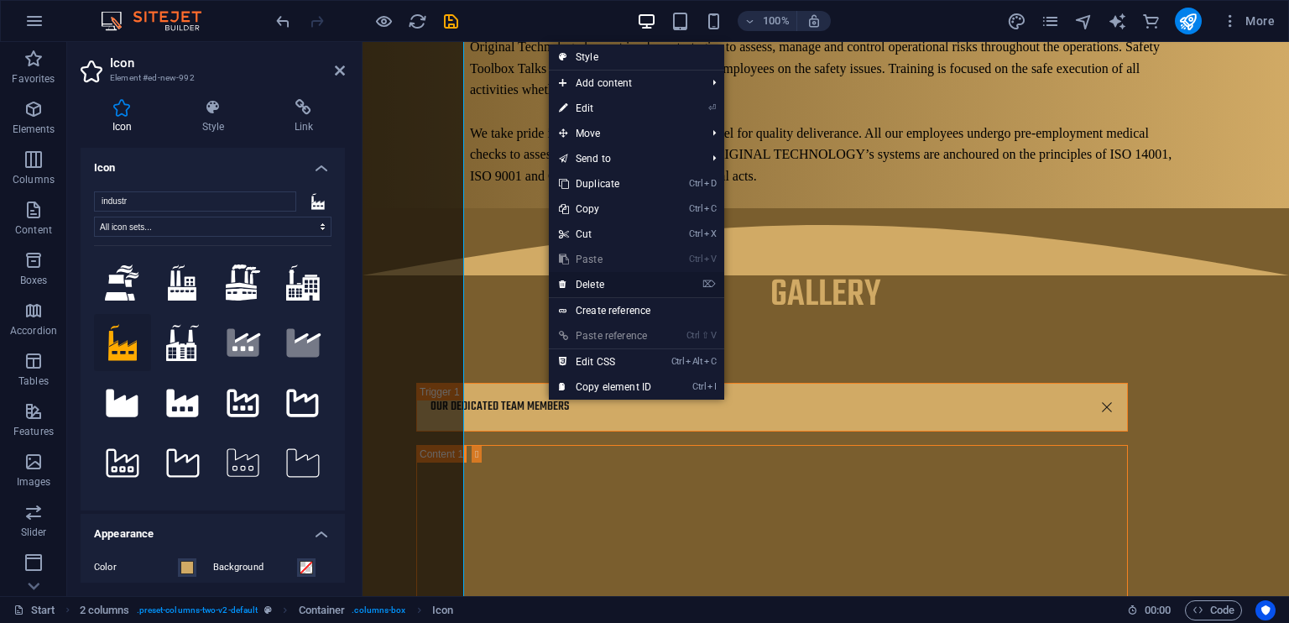
click at [574, 286] on link "⌦ Delete" at bounding box center [605, 284] width 112 height 25
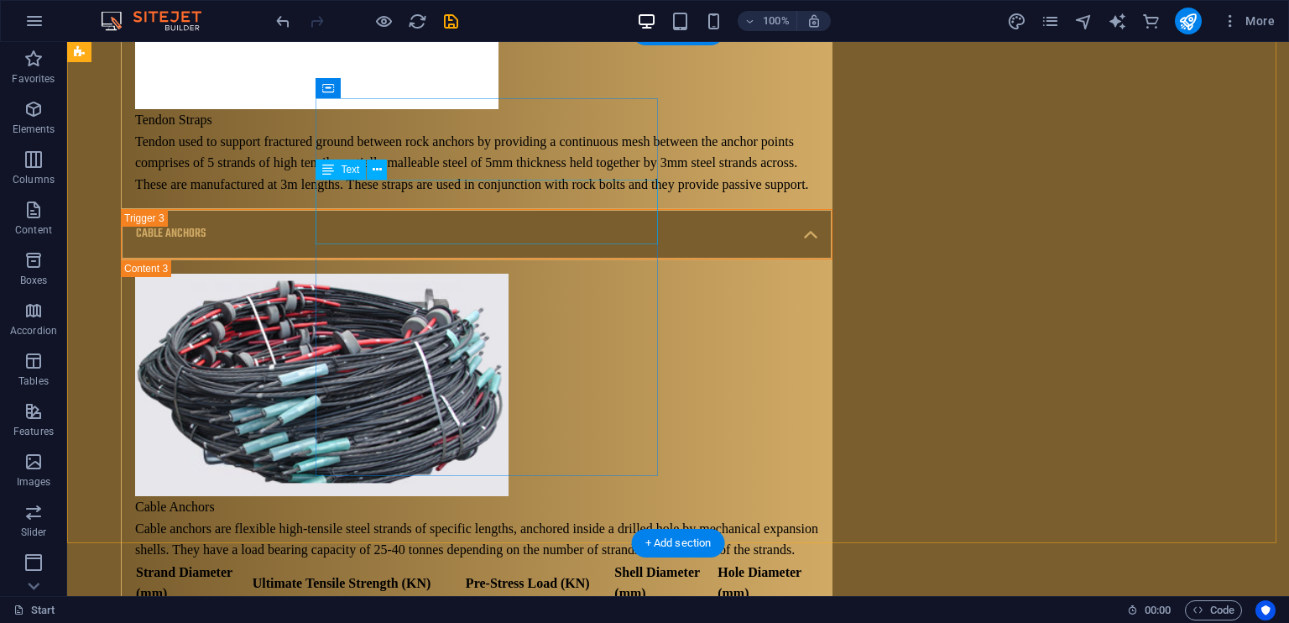
scroll to position [10447, 0]
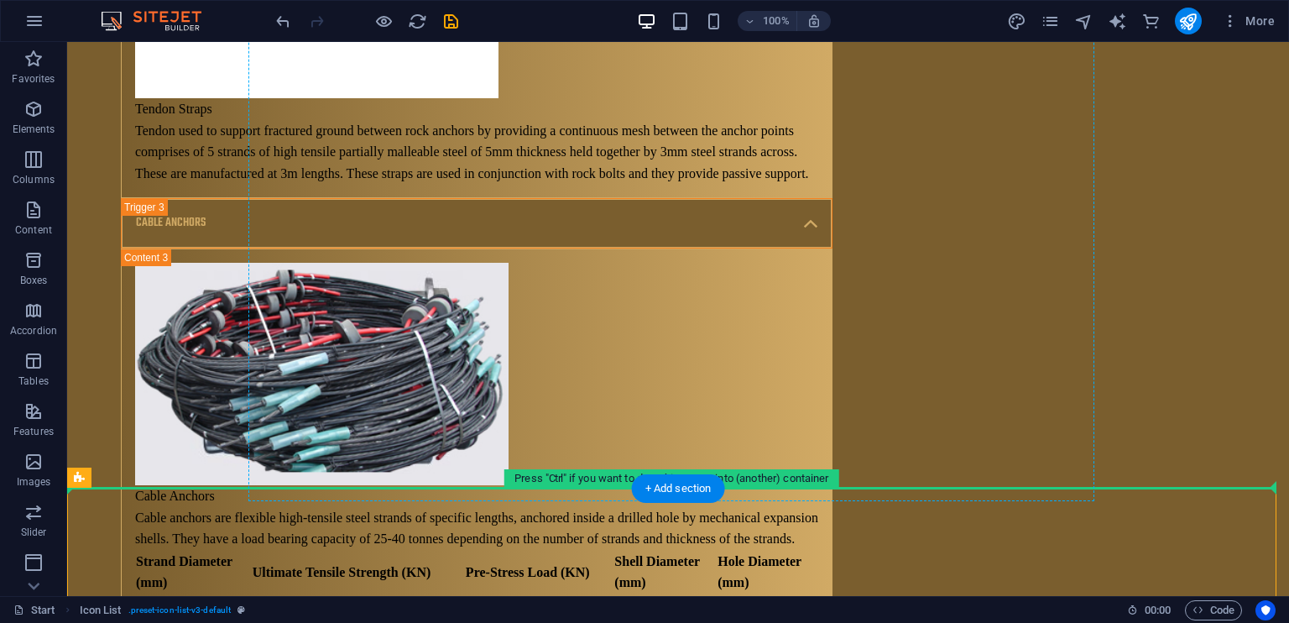
drag, startPoint x: 441, startPoint y: 585, endPoint x: 436, endPoint y: 382, distance: 203.2
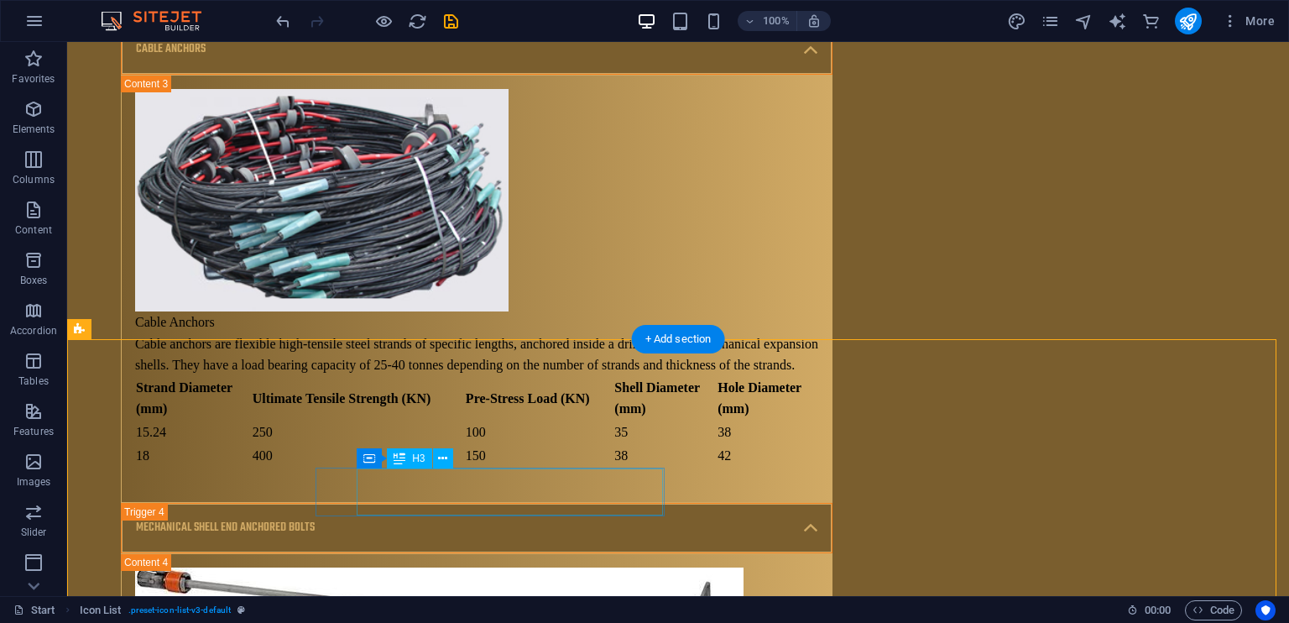
scroll to position [10622, 0]
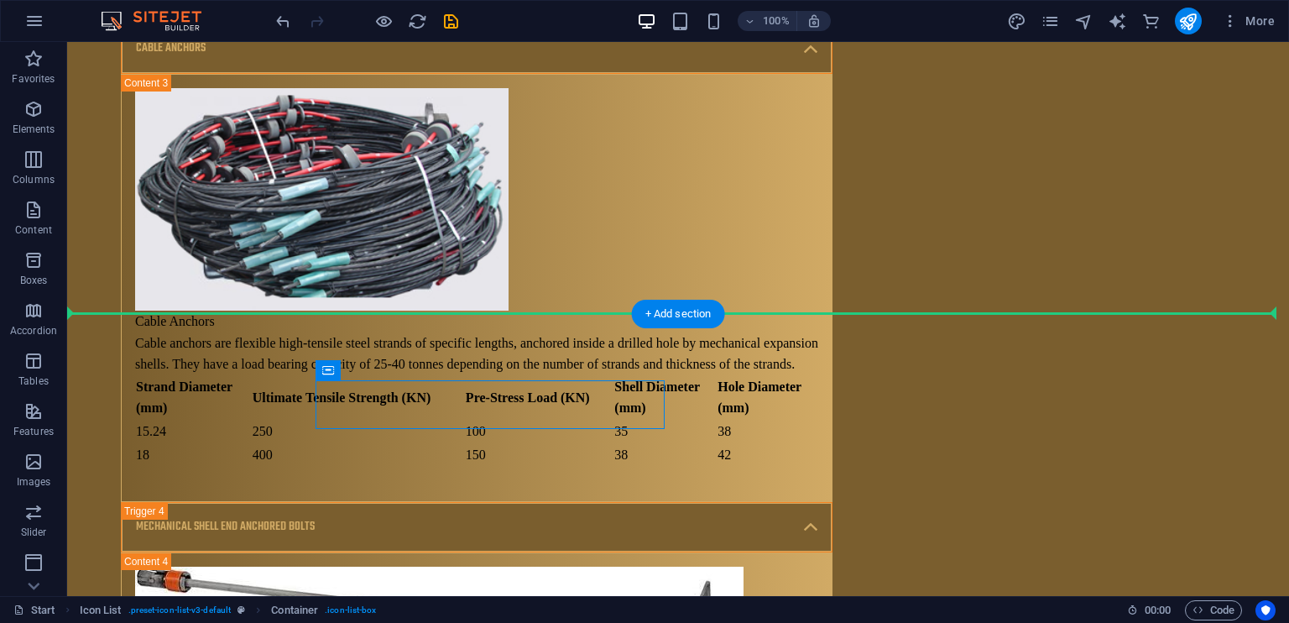
drag, startPoint x: 403, startPoint y: 410, endPoint x: 348, endPoint y: 325, distance: 101.5
drag, startPoint x: 431, startPoint y: 415, endPoint x: 598, endPoint y: 227, distance: 250.9
